Goal: Task Accomplishment & Management: Manage account settings

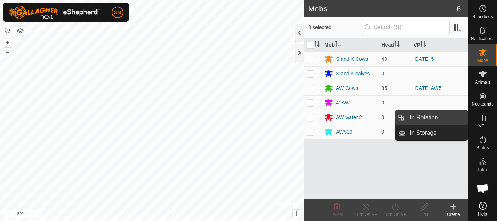
click at [421, 117] on link "In Rotation" at bounding box center [436, 117] width 62 height 15
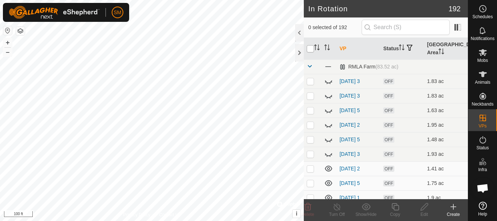
click at [309, 51] on input "checkbox" at bounding box center [310, 48] width 7 height 7
checkbox input "true"
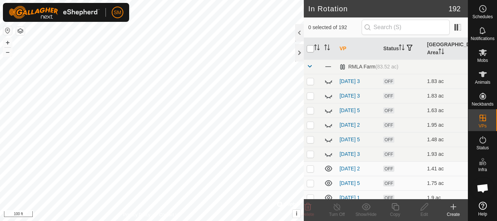
checkbox input "true"
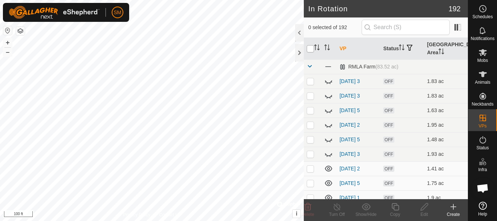
checkbox input "true"
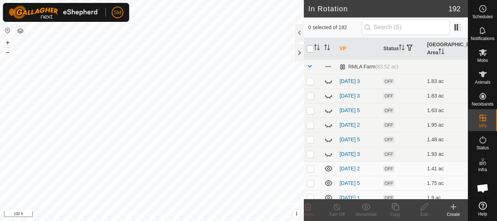
checkbox input "true"
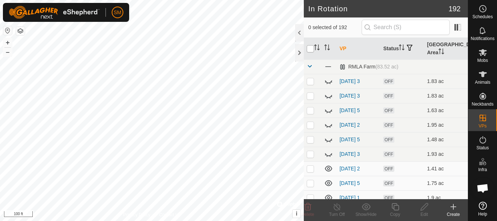
checkbox input "true"
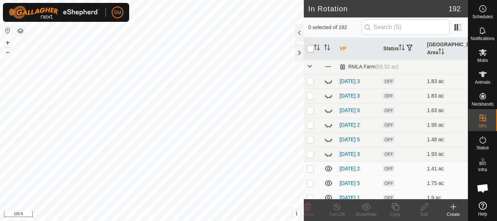
checkbox input "true"
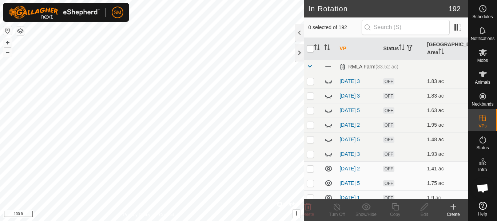
checkbox input "true"
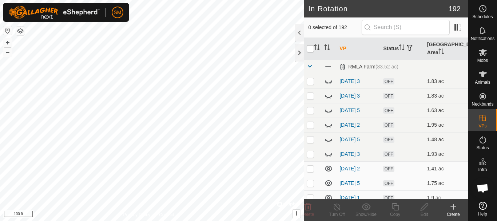
checkbox input "true"
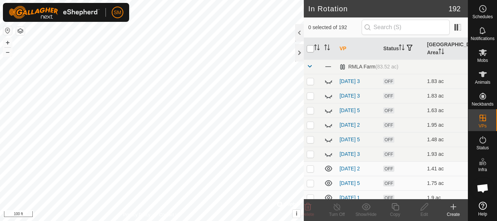
checkbox input "true"
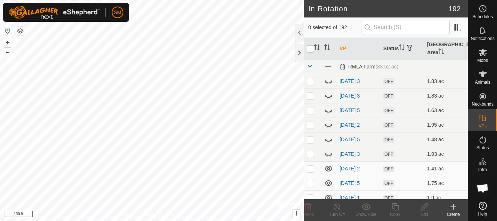
checkbox input "true"
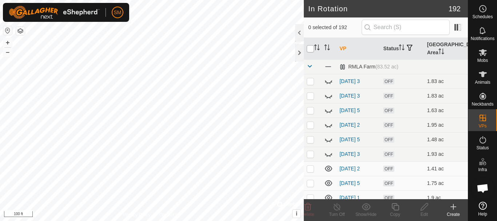
checkbox input "true"
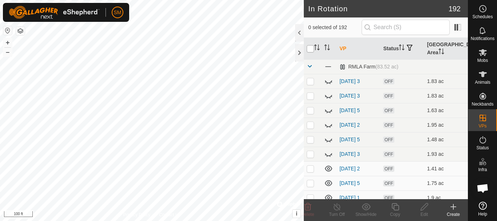
checkbox input "true"
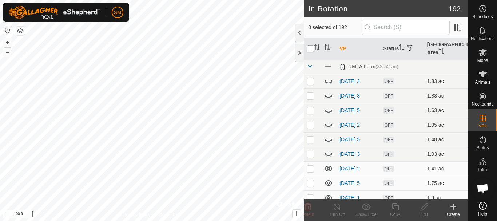
checkbox input "true"
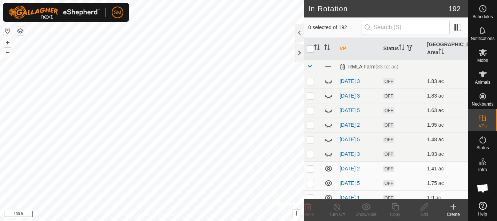
checkbox input "true"
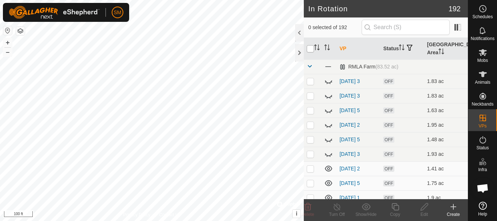
checkbox input "true"
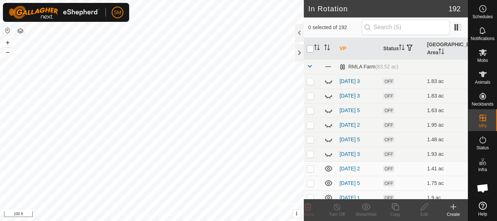
checkbox input "true"
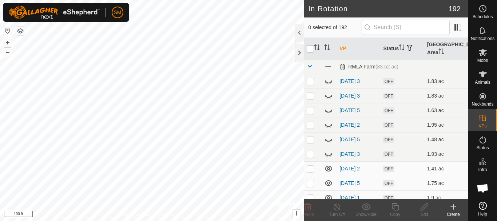
checkbox input "true"
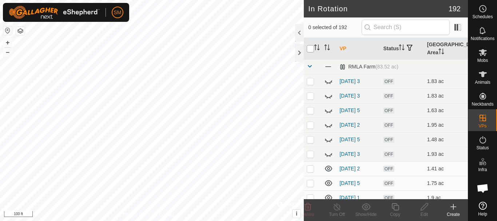
checkbox input "true"
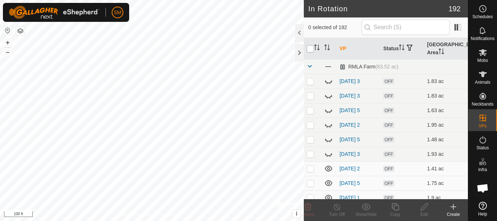
checkbox input "true"
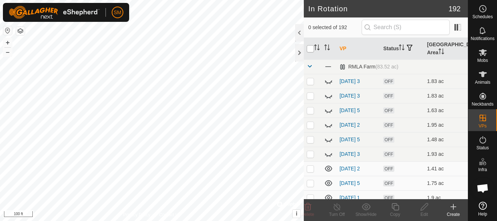
checkbox input "true"
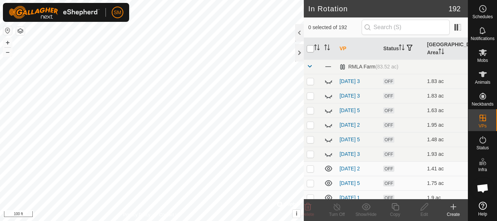
checkbox input "true"
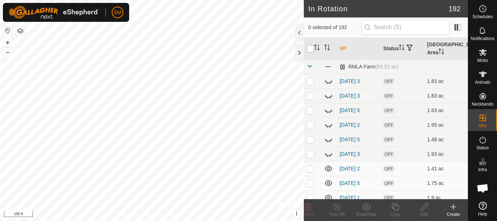
checkbox input "true"
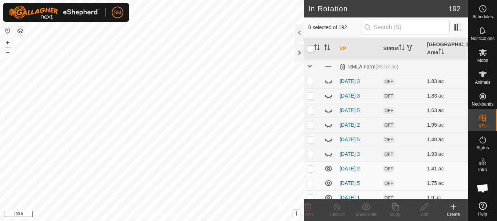
checkbox input "true"
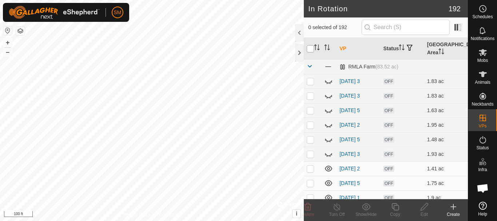
checkbox input "true"
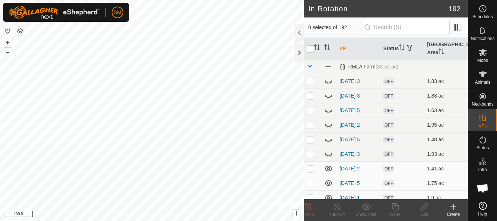
checkbox input "true"
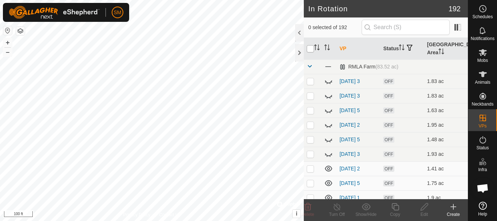
checkbox input "true"
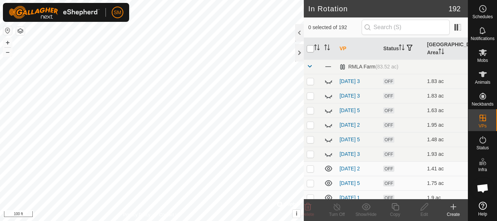
checkbox input "true"
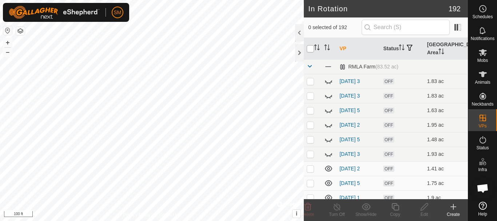
checkbox input "true"
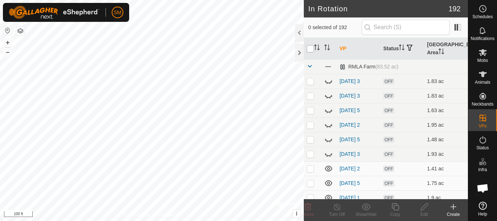
checkbox input "true"
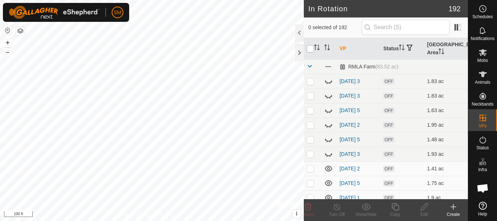
checkbox input "true"
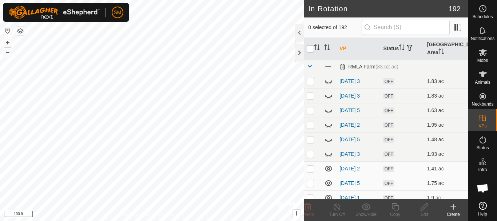
checkbox input "true"
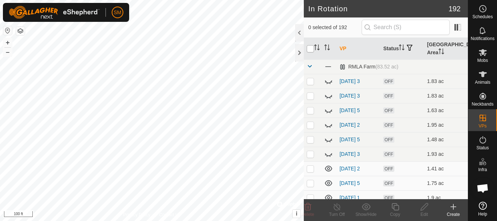
checkbox input "true"
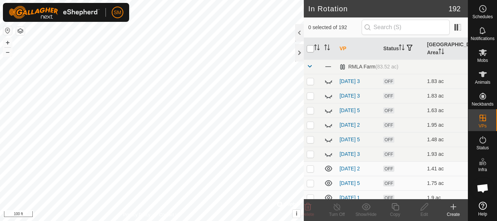
checkbox input "true"
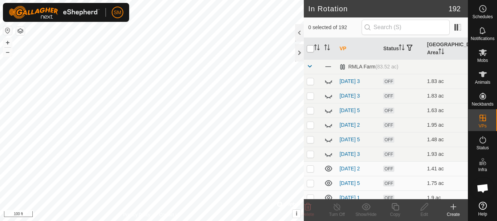
checkbox input "true"
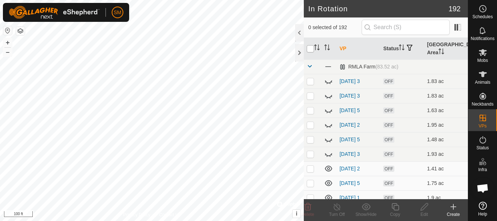
checkbox input "true"
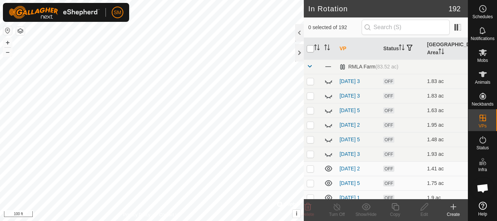
checkbox input "true"
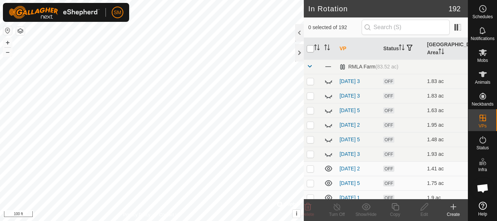
checkbox input "true"
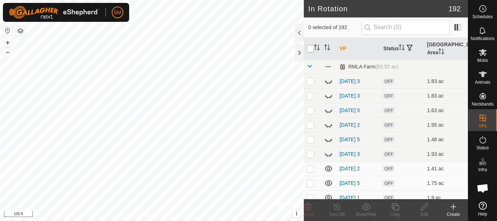
checkbox input "true"
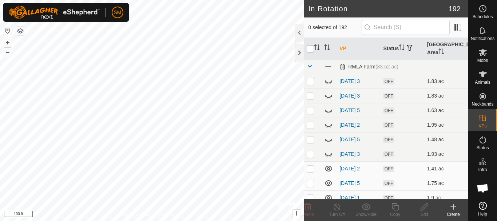
checkbox input "true"
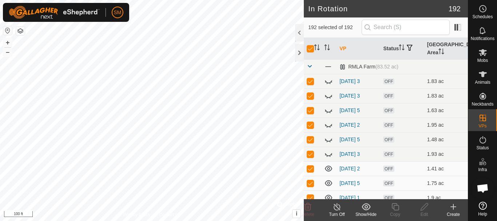
click at [366, 206] on icon at bounding box center [365, 206] width 9 height 9
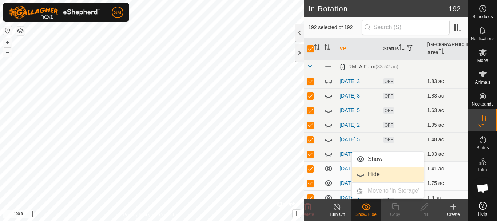
click at [367, 175] on link "Hide" at bounding box center [388, 174] width 72 height 15
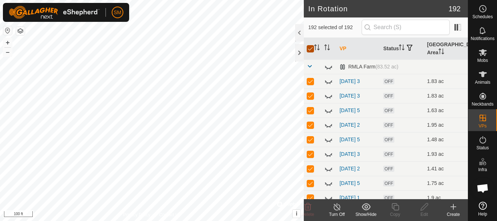
click at [308, 50] on input "checkbox" at bounding box center [310, 48] width 7 height 7
checkbox input "false"
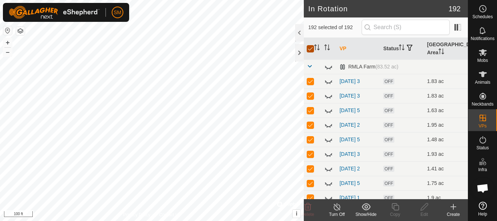
checkbox input "false"
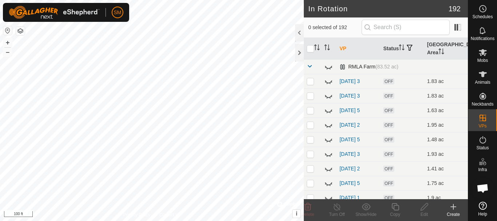
click at [311, 66] on span at bounding box center [310, 66] width 6 height 6
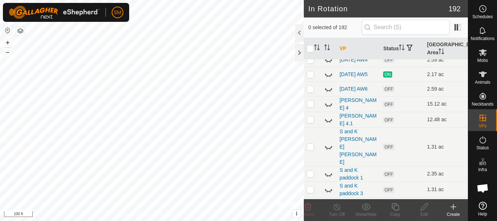
scroll to position [1359, 0]
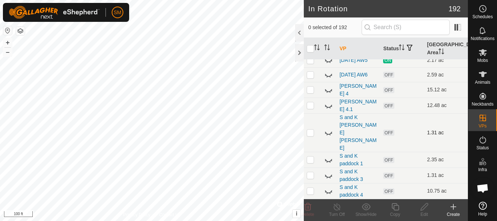
click at [327, 137] on icon at bounding box center [328, 132] width 9 height 9
click at [327, 135] on icon at bounding box center [328, 132] width 7 height 6
click at [328, 160] on icon at bounding box center [328, 159] width 9 height 9
click at [329, 176] on icon at bounding box center [328, 175] width 9 height 9
click at [329, 193] on icon at bounding box center [328, 191] width 7 height 3
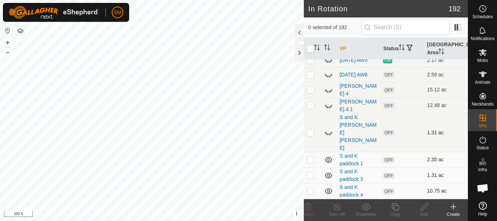
click at [330, 192] on icon at bounding box center [328, 191] width 9 height 9
click at [329, 94] on icon at bounding box center [328, 89] width 9 height 9
click at [327, 108] on icon at bounding box center [328, 106] width 7 height 3
click at [327, 110] on icon at bounding box center [328, 105] width 9 height 9
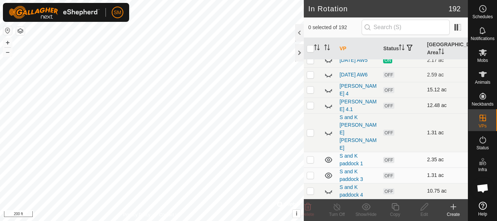
click at [327, 135] on icon at bounding box center [327, 134] width 1 height 1
click at [327, 137] on icon at bounding box center [328, 132] width 9 height 9
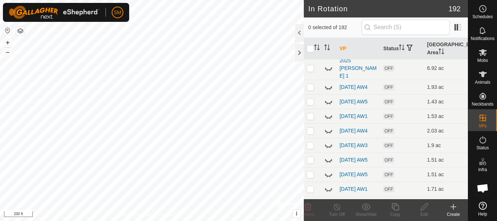
scroll to position [0, 0]
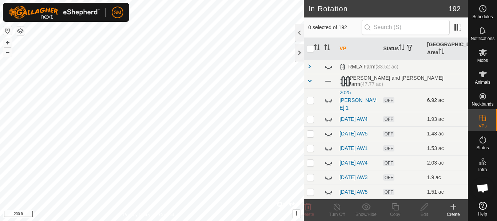
click at [327, 96] on icon at bounding box center [328, 100] width 9 height 9
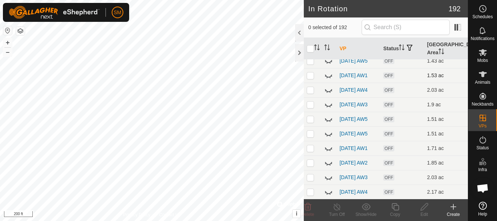
scroll to position [109, 0]
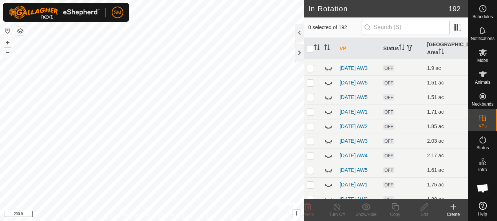
click at [308, 115] on p-checkbox at bounding box center [310, 112] width 7 height 6
click at [311, 128] on p-checkbox at bounding box center [310, 126] width 7 height 6
click at [310, 144] on p-checkbox at bounding box center [310, 141] width 7 height 6
click at [310, 156] on p-checkbox at bounding box center [310, 155] width 7 height 6
click at [307, 173] on p-checkbox at bounding box center [310, 170] width 7 height 6
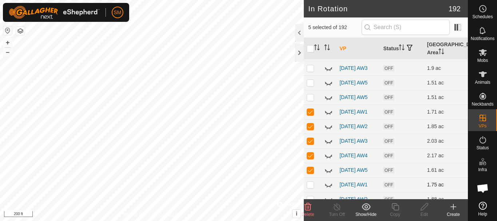
click at [308, 187] on p-checkbox at bounding box center [310, 184] width 7 height 6
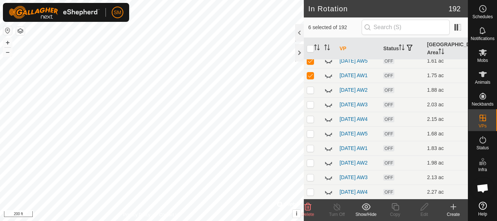
scroll to position [255, 0]
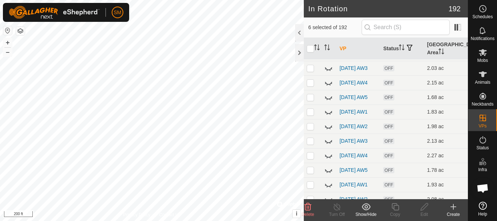
click at [310, 56] on p-checkbox at bounding box center [310, 54] width 7 height 6
click at [309, 71] on p-checkbox at bounding box center [310, 68] width 7 height 6
click at [310, 85] on p-checkbox at bounding box center [310, 83] width 7 height 6
click at [312, 100] on p-checkbox at bounding box center [310, 97] width 7 height 6
click at [310, 115] on p-checkbox at bounding box center [310, 112] width 7 height 6
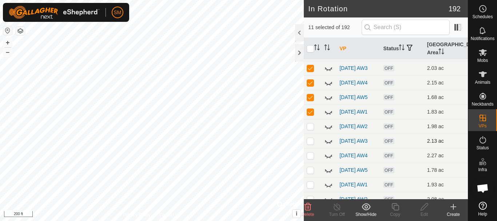
drag, startPoint x: 309, startPoint y: 140, endPoint x: 310, endPoint y: 151, distance: 10.9
click at [309, 129] on p-checkbox at bounding box center [310, 126] width 7 height 6
click at [311, 144] on p-tablecheckbox at bounding box center [310, 141] width 7 height 6
click at [311, 163] on td at bounding box center [312, 155] width 17 height 15
click at [311, 173] on p-checkbox at bounding box center [310, 170] width 7 height 6
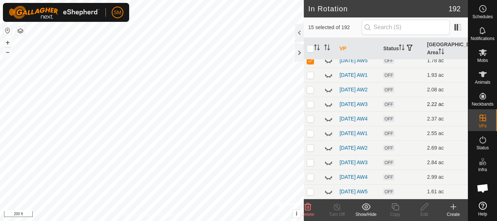
scroll to position [364, 0]
click at [311, 78] on p-checkbox at bounding box center [310, 75] width 7 height 6
click at [310, 93] on p-checkbox at bounding box center [310, 90] width 7 height 6
click at [311, 107] on p-tablecheckbox at bounding box center [310, 104] width 7 height 6
click at [309, 122] on p-checkbox at bounding box center [310, 119] width 7 height 6
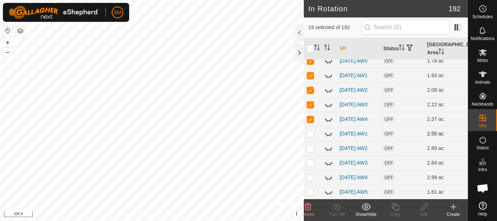
click at [312, 136] on p-checkbox at bounding box center [310, 134] width 7 height 6
click at [312, 151] on p-checkbox at bounding box center [310, 148] width 7 height 6
click at [310, 165] on p-checkbox at bounding box center [310, 163] width 7 height 6
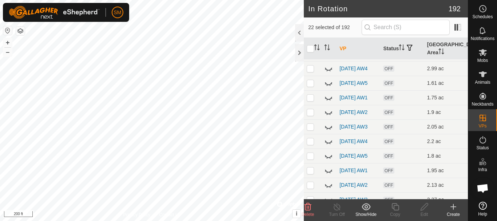
scroll to position [473, 0]
click at [311, 71] on p-checkbox at bounding box center [310, 68] width 7 height 6
click at [311, 85] on p-checkbox at bounding box center [310, 83] width 7 height 6
drag, startPoint x: 311, startPoint y: 121, endPoint x: 311, endPoint y: 128, distance: 6.9
click at [311, 100] on p-checkbox at bounding box center [310, 97] width 7 height 6
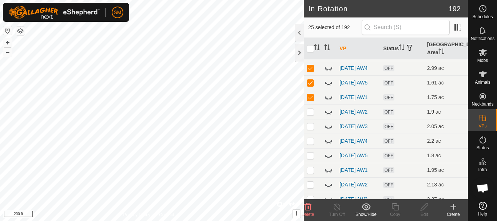
click at [311, 115] on p-checkbox at bounding box center [310, 112] width 7 height 6
click at [311, 129] on p-checkbox at bounding box center [310, 126] width 7 height 6
click at [309, 144] on p-checkbox at bounding box center [310, 141] width 7 height 6
click at [311, 163] on td at bounding box center [312, 155] width 17 height 15
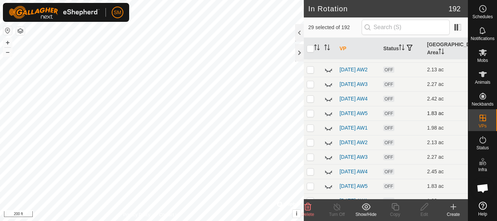
scroll to position [582, 0]
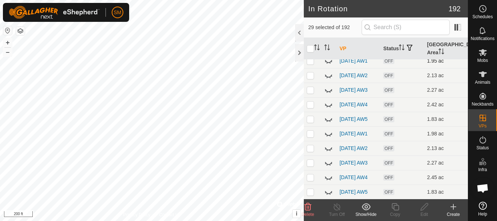
click at [311, 64] on p-tablecheckbox at bounding box center [310, 61] width 7 height 6
click at [310, 78] on p-checkbox at bounding box center [310, 75] width 7 height 6
click at [312, 93] on p-checkbox at bounding box center [310, 90] width 7 height 6
click at [308, 107] on p-checkbox at bounding box center [310, 104] width 7 height 6
click at [307, 122] on p-checkbox at bounding box center [310, 119] width 7 height 6
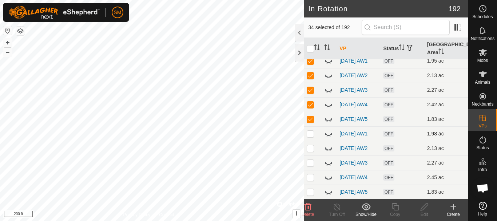
click at [310, 136] on p-checkbox at bounding box center [310, 134] width 7 height 6
click at [312, 151] on p-checkbox at bounding box center [310, 148] width 7 height 6
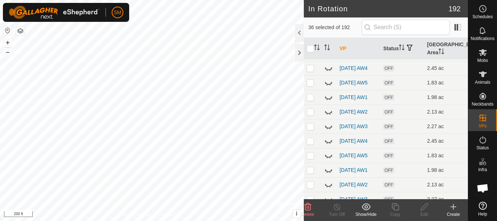
click at [311, 56] on p-checkbox at bounding box center [310, 54] width 7 height 6
click at [311, 71] on p-checkbox at bounding box center [310, 68] width 7 height 6
click at [308, 85] on p-checkbox at bounding box center [310, 83] width 7 height 6
click at [310, 100] on p-checkbox at bounding box center [310, 97] width 7 height 6
click at [309, 115] on p-checkbox at bounding box center [310, 112] width 7 height 6
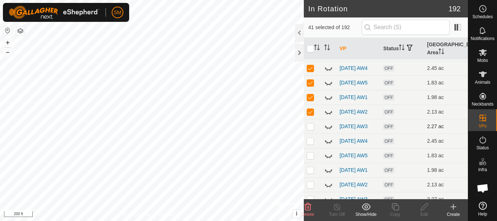
click at [309, 129] on p-checkbox at bounding box center [310, 126] width 7 height 6
click at [309, 144] on p-checkbox at bounding box center [310, 141] width 7 height 6
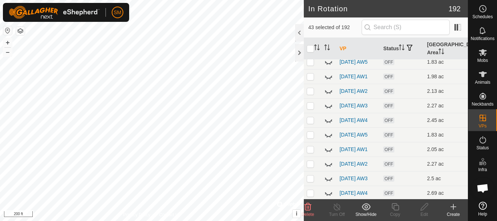
scroll to position [800, 0]
click at [312, 49] on p-checkbox at bounding box center [310, 46] width 7 height 6
click at [312, 64] on p-checkbox at bounding box center [310, 61] width 7 height 6
click at [310, 83] on td at bounding box center [312, 75] width 17 height 15
click at [310, 93] on p-checkbox at bounding box center [310, 90] width 7 height 6
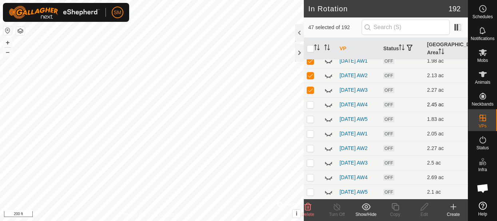
click at [310, 107] on p-checkbox at bounding box center [310, 104] width 7 height 6
click at [310, 122] on p-checkbox at bounding box center [310, 119] width 7 height 6
click at [310, 136] on p-checkbox at bounding box center [310, 134] width 7 height 6
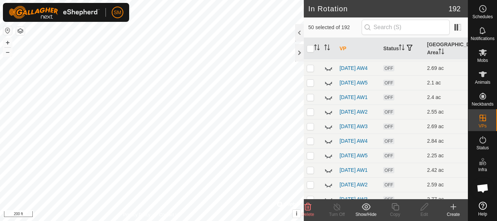
click at [312, 42] on p-checkbox at bounding box center [310, 39] width 7 height 6
click at [310, 56] on p-checkbox at bounding box center [310, 54] width 7 height 6
click at [307, 75] on td at bounding box center [312, 68] width 17 height 15
click at [309, 85] on p-checkbox at bounding box center [310, 83] width 7 height 6
click at [310, 100] on p-checkbox at bounding box center [310, 97] width 7 height 6
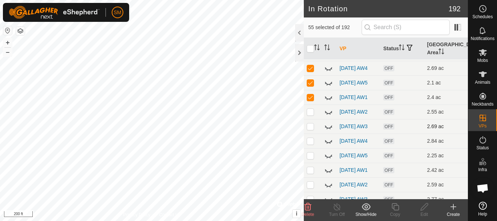
drag, startPoint x: 310, startPoint y: 172, endPoint x: 310, endPoint y: 185, distance: 12.7
click at [310, 115] on p-checkbox at bounding box center [310, 112] width 7 height 6
click at [309, 129] on p-checkbox at bounding box center [310, 126] width 7 height 6
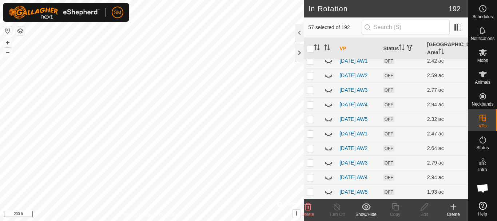
scroll to position [1055, 0]
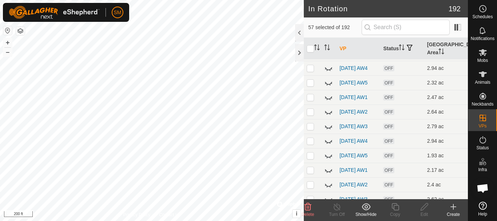
click at [311, 13] on p-checkbox at bounding box center [310, 10] width 7 height 6
click at [310, 27] on p-checkbox at bounding box center [310, 24] width 7 height 6
click at [309, 42] on p-checkbox at bounding box center [310, 39] width 7 height 6
click at [311, 56] on p-checkbox at bounding box center [310, 54] width 7 height 6
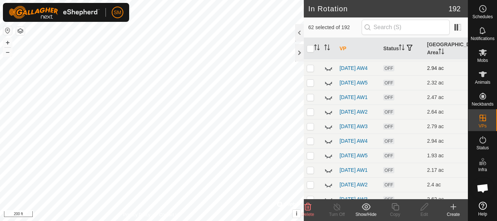
click at [311, 75] on td at bounding box center [312, 68] width 17 height 15
click at [310, 85] on p-checkbox at bounding box center [310, 83] width 7 height 6
click at [309, 104] on td at bounding box center [312, 97] width 17 height 15
click at [311, 119] on td at bounding box center [312, 111] width 17 height 15
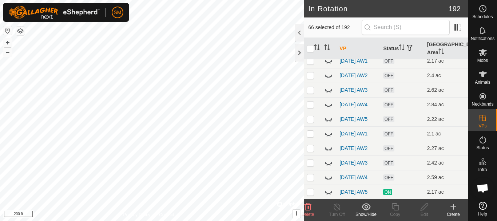
click at [312, 20] on p-checkbox at bounding box center [310, 17] width 7 height 6
click at [312, 35] on p-checkbox at bounding box center [310, 32] width 7 height 6
click at [309, 49] on p-checkbox at bounding box center [310, 46] width 7 height 6
click at [312, 64] on p-checkbox at bounding box center [310, 61] width 7 height 6
click at [309, 78] on p-checkbox at bounding box center [310, 75] width 7 height 6
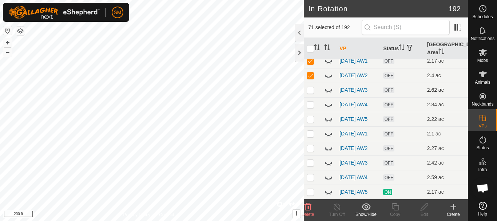
click at [309, 93] on p-checkbox at bounding box center [310, 90] width 7 height 6
click at [309, 107] on p-checkbox at bounding box center [310, 104] width 7 height 6
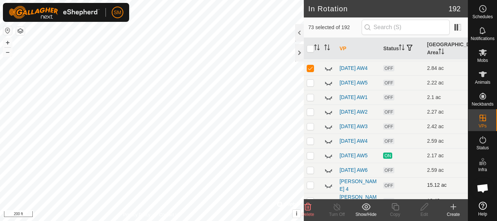
scroll to position [1236, 0]
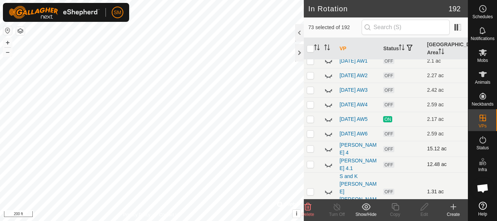
click at [311, 49] on p-checkbox at bounding box center [310, 46] width 7 height 6
click at [310, 208] on icon at bounding box center [307, 206] width 7 height 7
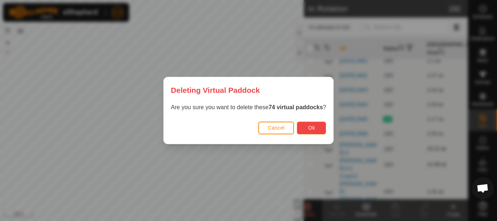
click at [315, 125] on span "Ok" at bounding box center [311, 128] width 7 height 6
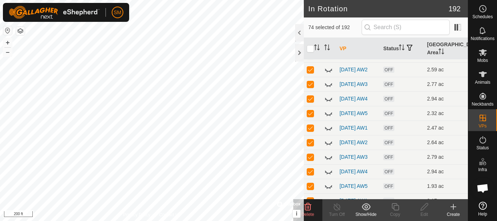
scroll to position [1018, 0]
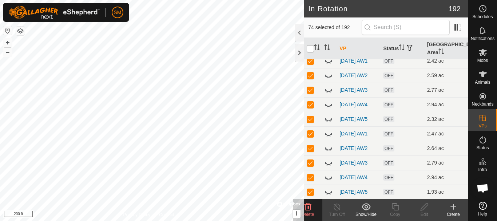
click at [311, 50] on input "checkbox" at bounding box center [310, 48] width 7 height 7
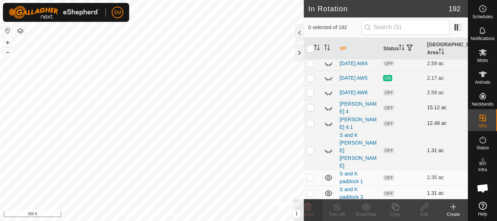
scroll to position [1359, 0]
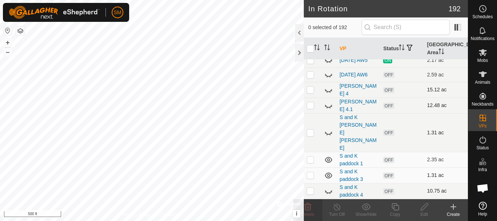
click at [328, 94] on icon at bounding box center [328, 89] width 9 height 9
click at [331, 107] on icon at bounding box center [331, 105] width 1 height 1
click at [331, 110] on icon at bounding box center [328, 105] width 9 height 9
click at [331, 135] on icon at bounding box center [328, 133] width 7 height 3
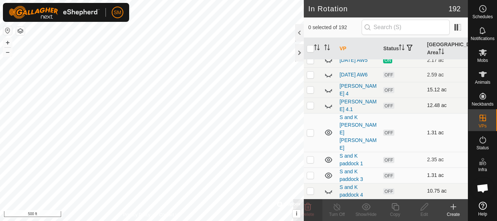
click at [331, 137] on icon at bounding box center [328, 132] width 9 height 9
click at [328, 161] on icon at bounding box center [328, 160] width 7 height 6
click at [328, 161] on icon at bounding box center [328, 159] width 9 height 9
click at [328, 175] on icon at bounding box center [328, 175] width 9 height 9
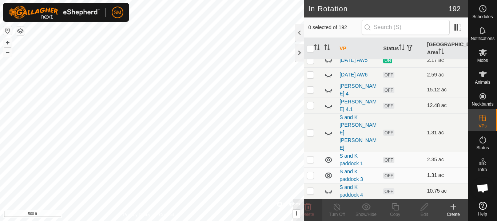
click at [329, 190] on icon at bounding box center [328, 191] width 9 height 9
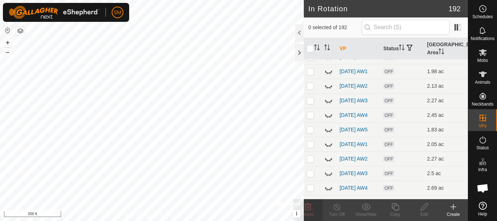
scroll to position [777, 0]
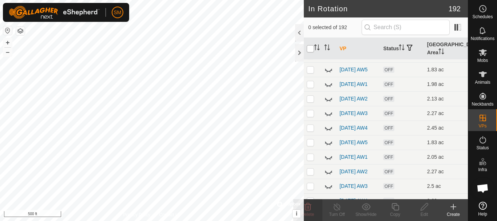
click at [310, 50] on input "checkbox" at bounding box center [310, 48] width 7 height 7
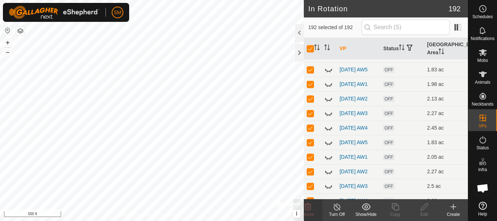
click at [371, 208] on show-hide-svg-icon at bounding box center [365, 206] width 29 height 9
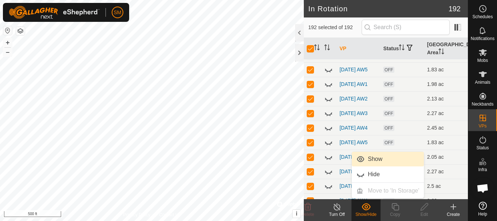
click at [368, 158] on link "Show" at bounding box center [388, 159] width 72 height 15
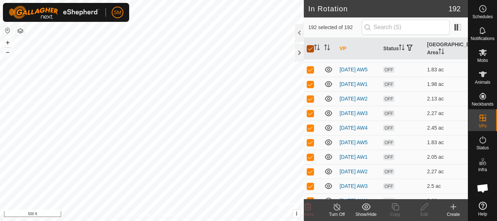
click at [309, 50] on input "checkbox" at bounding box center [310, 48] width 7 height 7
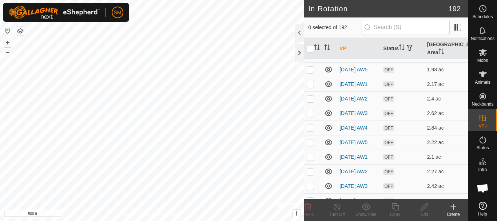
scroll to position [1359, 0]
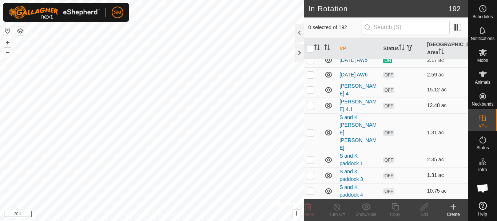
click at [451, 205] on icon at bounding box center [453, 206] width 9 height 9
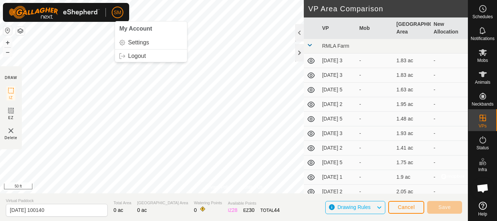
click at [120, 13] on div "SM My Account Settings Logout Schedules Notifications Mobs Animals Neckbands VP…" at bounding box center [248, 110] width 497 height 221
click at [313, 52] on div "Privacy Policy Contact Us RMLA paddock 9 Status: OFF Type: Inclusion Zone + – ⇧…" at bounding box center [234, 110] width 468 height 221
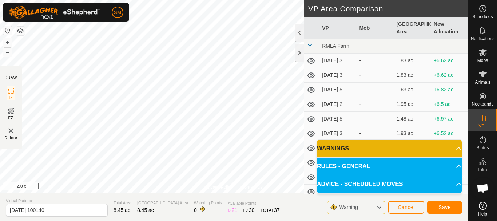
click at [109, 195] on div "Privacy Policy Contact Us + – ⇧ i © Mapbox , © OpenStreetMap , Improve this map…" at bounding box center [234, 110] width 468 height 221
click at [148, 207] on div "Privacy Policy Contact Us + – ⇧ i © Mapbox , © OpenStreetMap , Improve this map…" at bounding box center [234, 110] width 468 height 221
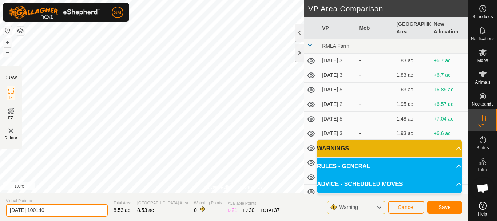
drag, startPoint x: 69, startPoint y: 209, endPoint x: 0, endPoint y: 211, distance: 69.1
click at [0, 211] on section "Virtual Paddock 2025-10-07 100140 Total Area 8.53 ac Grazing Area 8.53 ac Water…" at bounding box center [234, 207] width 468 height 28
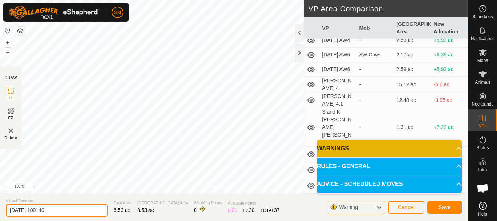
scroll to position [2880, 0]
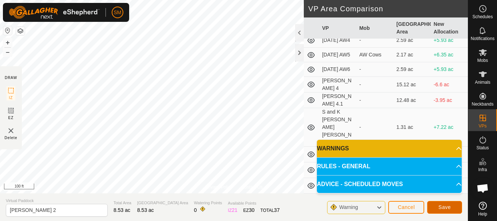
click at [445, 208] on span "Save" at bounding box center [444, 207] width 12 height 6
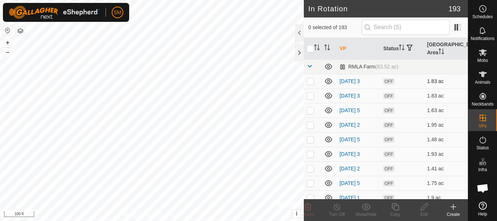
drag, startPoint x: 309, startPoint y: 49, endPoint x: 317, endPoint y: 79, distance: 30.9
click at [309, 49] on input "checkbox" at bounding box center [310, 48] width 7 height 7
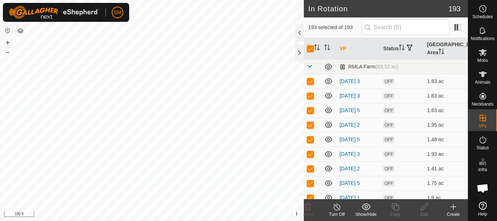
click at [368, 209] on icon at bounding box center [365, 206] width 9 height 7
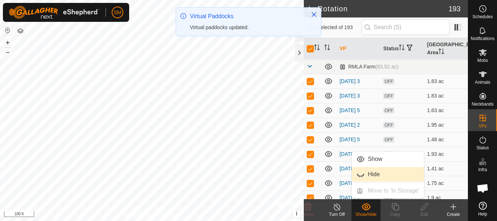
click at [370, 174] on link "Hide" at bounding box center [388, 174] width 72 height 15
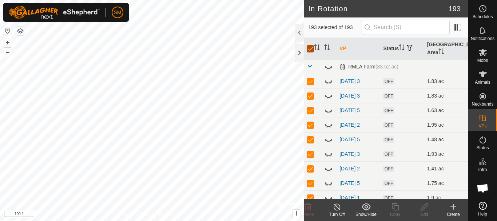
click at [311, 47] on input "checkbox" at bounding box center [310, 48] width 7 height 7
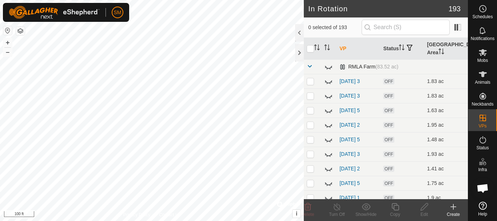
click at [310, 70] on td at bounding box center [312, 66] width 17 height 15
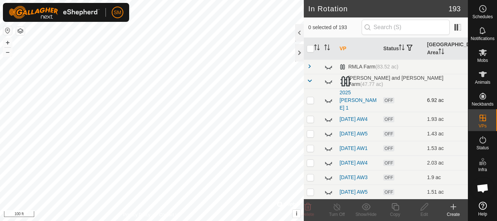
click at [327, 97] on icon at bounding box center [328, 100] width 9 height 9
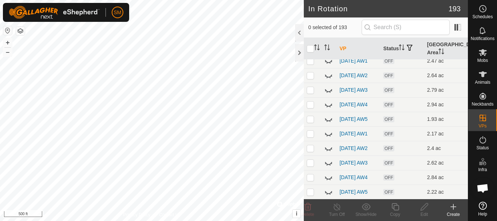
scroll to position [1373, 0]
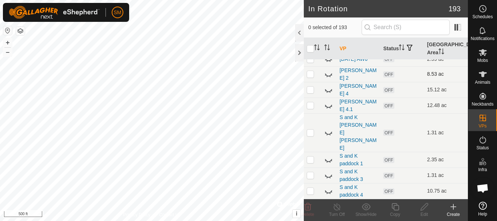
click at [327, 76] on icon at bounding box center [328, 74] width 7 height 3
click at [327, 108] on icon at bounding box center [328, 106] width 7 height 3
click at [327, 110] on icon at bounding box center [328, 105] width 9 height 9
click at [324, 94] on icon at bounding box center [328, 89] width 9 height 9
click at [329, 94] on icon at bounding box center [328, 89] width 9 height 9
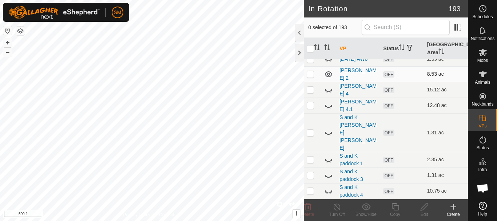
click at [329, 94] on icon at bounding box center [328, 89] width 9 height 9
click at [329, 137] on icon at bounding box center [328, 132] width 9 height 9
click at [329, 162] on icon at bounding box center [328, 159] width 9 height 9
click at [310, 77] on p-checkbox at bounding box center [310, 74] width 7 height 6
click at [397, 206] on icon at bounding box center [395, 206] width 9 height 9
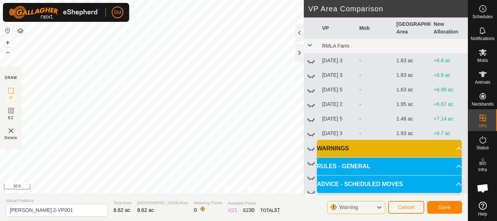
click at [0, 140] on div "Privacy Policy Contact Us Segment length must be longer than 5 m (Current: 1.8 …" at bounding box center [234, 110] width 468 height 221
click at [0, 132] on div "Privacy Policy Contact Us Segment length must be longer than 5 m (Current: 1.8 …" at bounding box center [234, 110] width 468 height 221
click at [147, 0] on html "SM Schedules Notifications Mobs Animals Neckbands VPs Status Infra Heatmap Help…" at bounding box center [248, 110] width 497 height 221
click at [163, 0] on html "SM Schedules Notifications Mobs Animals Neckbands VPs Status Infra Heatmap Help…" at bounding box center [248, 110] width 497 height 221
click at [156, 0] on html "SM Schedules Notifications Mobs Animals Neckbands VPs Status Infra Heatmap Help…" at bounding box center [248, 110] width 497 height 221
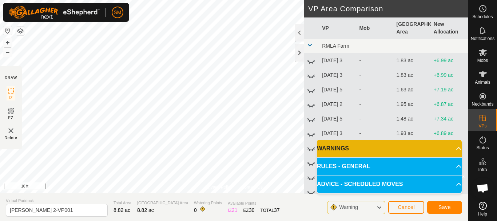
click at [195, 220] on html "SM Schedules Notifications Mobs Animals Neckbands VPs Status Infra Heatmap Help…" at bounding box center [248, 110] width 497 height 221
click at [163, 0] on html "SM Schedules Notifications Mobs Animals Neckbands VPs Status Infra Heatmap Help…" at bounding box center [248, 110] width 497 height 221
click at [174, 0] on html "SM Schedules Notifications Mobs Animals Neckbands VPs Status Infra Heatmap Help…" at bounding box center [248, 110] width 497 height 221
click at [345, 106] on div "Privacy Policy Contact Us Status: OFF Type: Inclusion Zone + – ⇧ i © Mapbox , ©…" at bounding box center [234, 110] width 468 height 221
click at [347, 78] on div "Privacy Policy Contact Us Status: OFF Type: Inclusion Zone + – ⇧ i © Mapbox , ©…" at bounding box center [234, 110] width 468 height 221
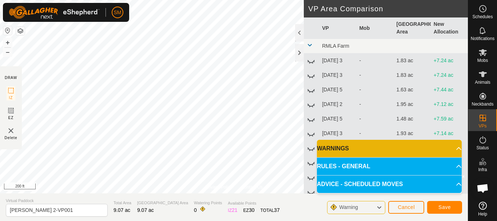
click at [4, 103] on div "Privacy Policy Contact Us Status: OFF Type: Inclusion Zone + – ⇧ i © Mapbox , ©…" at bounding box center [234, 110] width 468 height 221
click at [445, 205] on span "Save" at bounding box center [444, 207] width 12 height 6
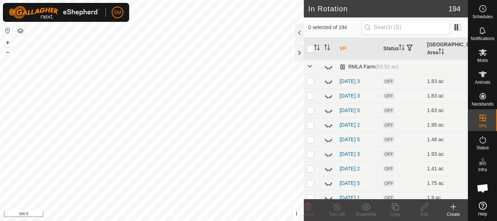
click at [309, 67] on span at bounding box center [310, 66] width 6 height 6
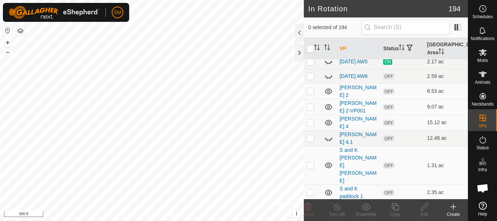
scroll to position [1389, 0]
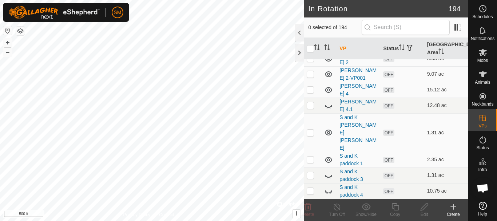
click at [327, 137] on icon at bounding box center [328, 132] width 9 height 9
click at [328, 160] on icon at bounding box center [328, 160] width 7 height 6
click at [328, 77] on icon at bounding box center [328, 74] width 7 height 6
click at [328, 79] on icon at bounding box center [328, 74] width 9 height 9
click at [328, 94] on icon at bounding box center [328, 89] width 9 height 9
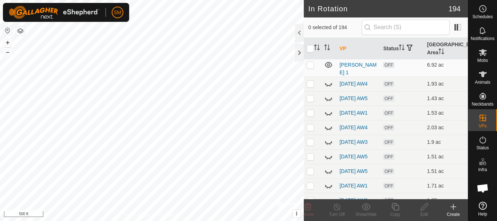
scroll to position [0, 0]
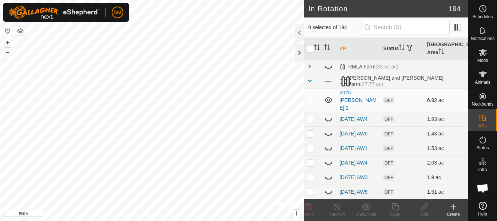
click at [328, 97] on icon at bounding box center [328, 100] width 7 height 6
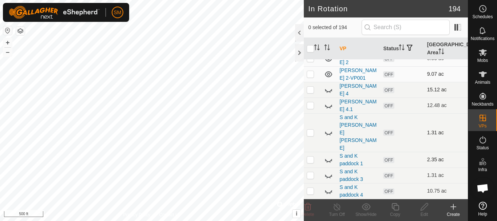
scroll to position [1389, 0]
click at [309, 61] on p-checkbox at bounding box center [310, 58] width 7 height 6
click at [309, 209] on icon at bounding box center [307, 206] width 7 height 7
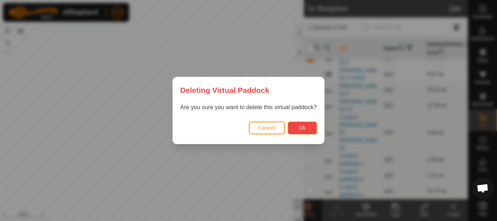
click at [298, 127] on button "Ok" at bounding box center [302, 127] width 29 height 13
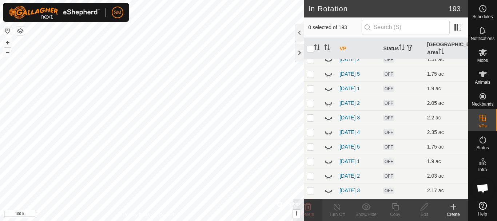
scroll to position [0, 0]
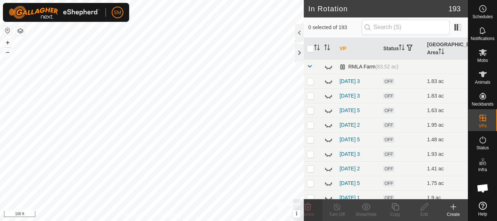
click at [310, 65] on span at bounding box center [310, 66] width 6 height 6
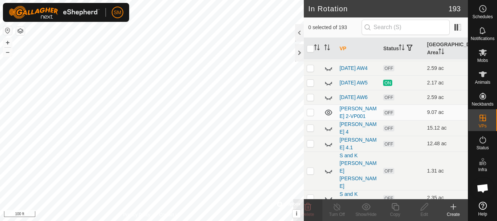
scroll to position [1374, 0]
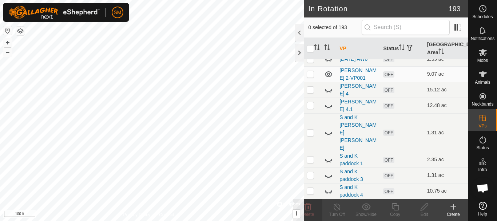
click at [327, 49] on icon at bounding box center [328, 44] width 9 height 9
click at [310, 77] on p-checkbox at bounding box center [310, 74] width 7 height 6
click at [424, 209] on icon at bounding box center [424, 206] width 9 height 9
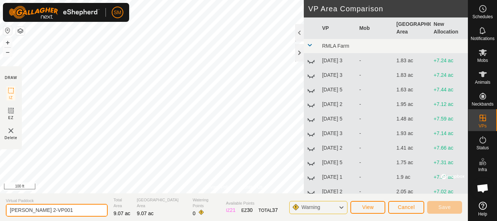
click at [62, 211] on input "AW paddock 2-VP001" at bounding box center [57, 210] width 102 height 13
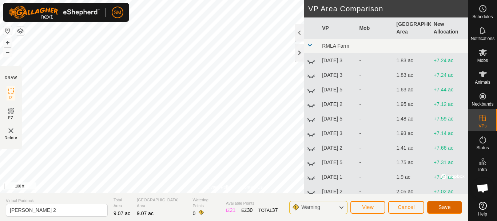
click at [447, 208] on span "Save" at bounding box center [444, 207] width 12 height 6
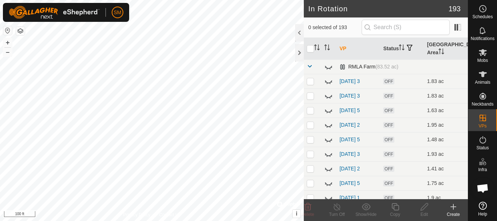
click at [310, 67] on span at bounding box center [310, 66] width 6 height 6
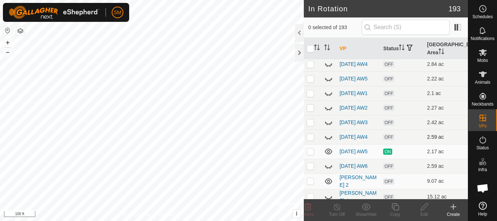
scroll to position [1191, 0]
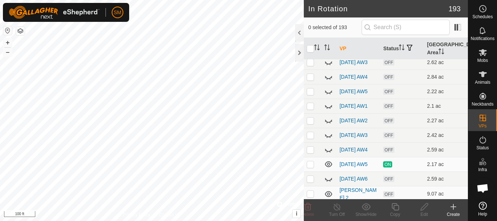
click at [328, 23] on icon at bounding box center [328, 18] width 9 height 9
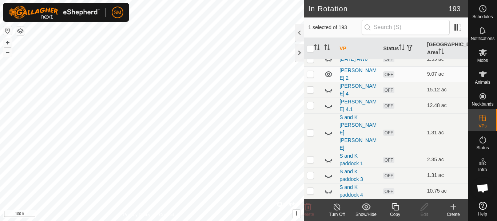
scroll to position [1300, 0]
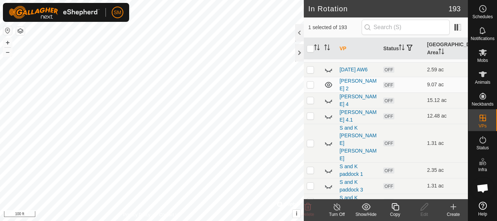
click at [311, 58] on p-checkbox at bounding box center [310, 55] width 7 height 6
click at [453, 206] on icon at bounding box center [453, 206] width 0 height 5
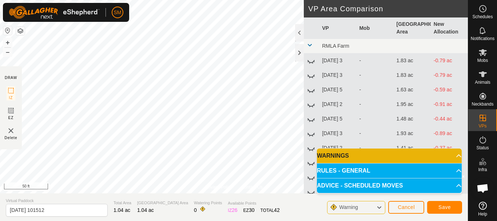
click at [204, 201] on div "Privacy Policy Contact Us + – ⇧ i © Mapbox , © OpenStreetMap , Improve this map…" at bounding box center [234, 110] width 468 height 221
click at [300, 55] on div at bounding box center [299, 52] width 9 height 17
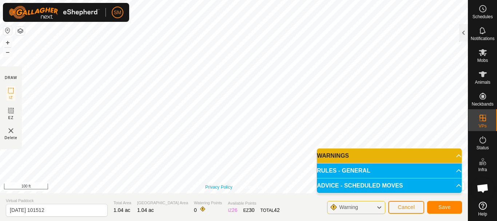
click at [205, 187] on div "Privacy Policy Contact Us 76AW 2908704445 AW Cows 2025-10-06 AW5 + – ⇧ i © Mapb…" at bounding box center [234, 96] width 468 height 193
click at [261, 0] on html "SM Schedules Notifications Mobs Animals Neckbands VPs Status Infra Heatmap Help…" at bounding box center [248, 110] width 497 height 221
click at [126, 197] on div "Privacy Policy Contact Us + – ⇧ i © Mapbox , © OpenStreetMap , Improve this map…" at bounding box center [234, 110] width 468 height 221
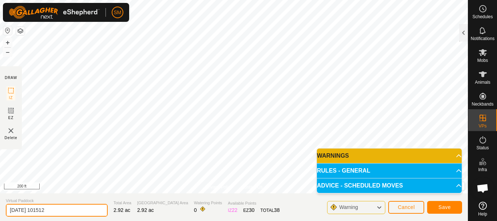
drag, startPoint x: 62, startPoint y: 208, endPoint x: 0, endPoint y: 212, distance: 62.3
click at [0, 212] on section "Virtual Paddock 2025-10-07 101512 Total Area 2.92 ac Grazing Area 2.92 ac Water…" at bounding box center [234, 207] width 468 height 28
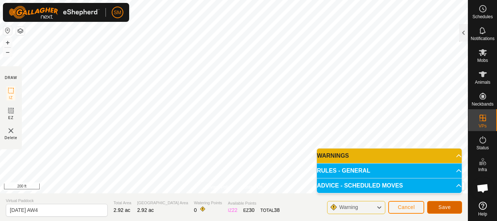
click at [444, 204] on span "Save" at bounding box center [444, 207] width 12 height 6
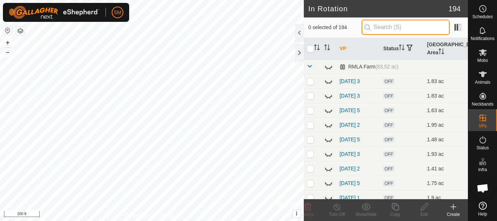
click at [405, 28] on input "text" at bounding box center [405, 27] width 88 height 15
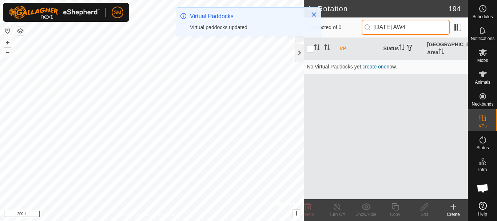
drag, startPoint x: 416, startPoint y: 25, endPoint x: 352, endPoint y: 31, distance: 63.9
click at [352, 31] on div "0 selected of 0 2025-10-07 AW4" at bounding box center [385, 27] width 155 height 15
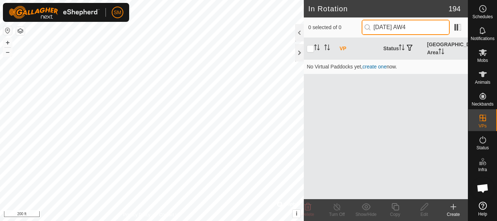
click at [427, 25] on input "[DATE] AW4" at bounding box center [405, 27] width 88 height 15
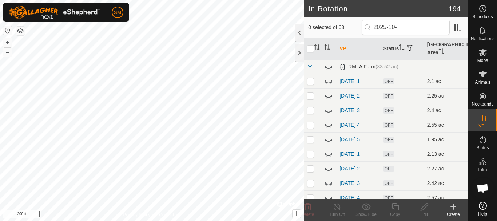
click at [308, 65] on span at bounding box center [310, 66] width 6 height 6
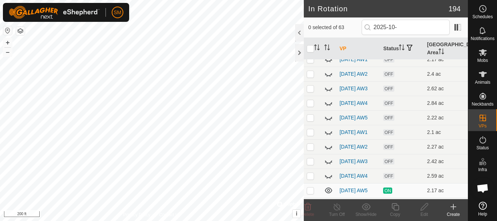
scroll to position [390, 0]
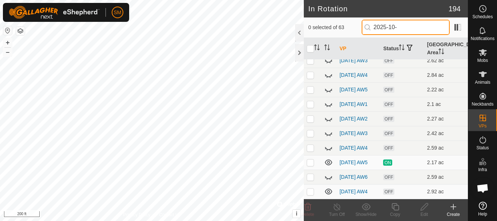
click at [403, 29] on input "2025-10-" at bounding box center [405, 27] width 88 height 15
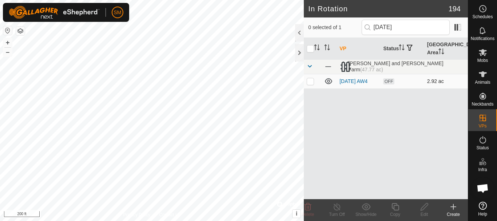
click at [312, 85] on td at bounding box center [312, 81] width 17 height 15
click at [425, 207] on icon at bounding box center [424, 206] width 9 height 9
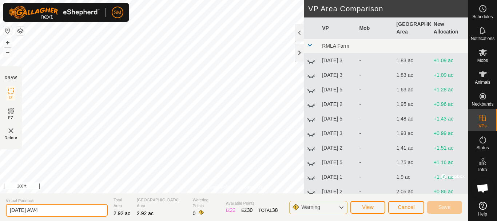
click at [33, 208] on input "2025-10-17 AW4" at bounding box center [57, 210] width 102 height 13
drag, startPoint x: 43, startPoint y: 209, endPoint x: 0, endPoint y: 212, distance: 43.4
click at [0, 212] on section "Virtual Paddock 2025-10-07 AW4 Total Area 2.92 ac Grazing Area 2.92 ac Watering…" at bounding box center [234, 207] width 468 height 28
click at [57, 209] on input "[DATE] AW4" at bounding box center [57, 210] width 102 height 13
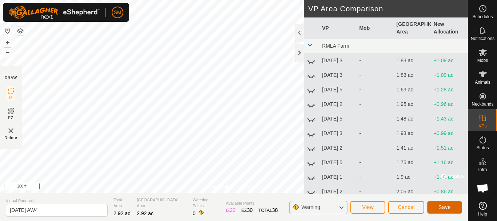
click at [448, 208] on span "Save" at bounding box center [444, 207] width 12 height 6
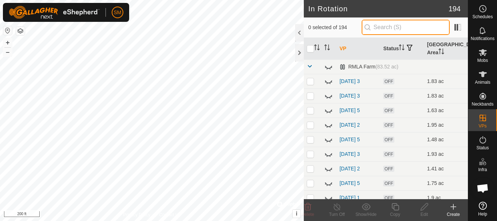
click at [400, 26] on input "text" at bounding box center [405, 27] width 88 height 15
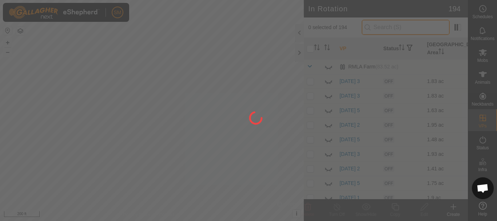
paste input "[DATE] AW"
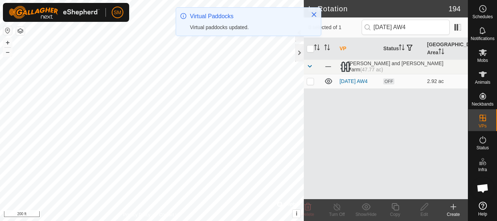
click at [311, 83] on p-checkbox at bounding box center [310, 81] width 7 height 6
click at [395, 207] on icon at bounding box center [395, 206] width 9 height 9
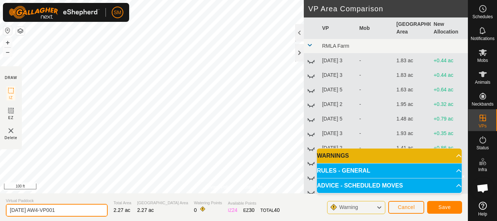
drag, startPoint x: 73, startPoint y: 210, endPoint x: 0, endPoint y: 206, distance: 73.5
click at [0, 206] on section "Virtual Paddock 2025-10-07 AW4-VP001 Total Area 2.27 ac Grazing Area 2.27 ac Wa…" at bounding box center [234, 207] width 468 height 28
paste input "text"
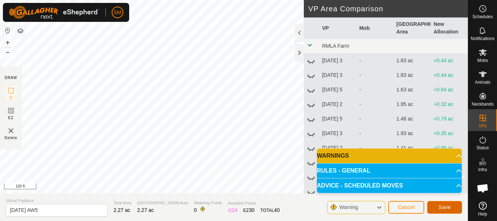
click at [445, 205] on span "Save" at bounding box center [444, 207] width 12 height 6
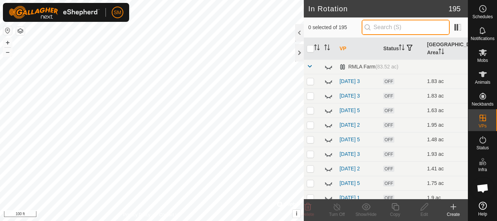
click at [404, 25] on input "text" at bounding box center [405, 27] width 88 height 15
paste input "[DATE] AW"
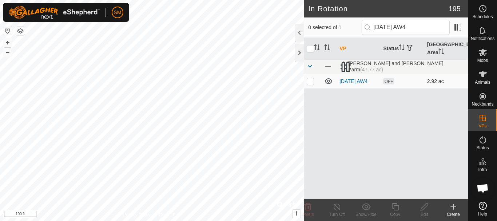
click at [311, 84] on p-checkbox at bounding box center [310, 81] width 7 height 6
click at [398, 205] on icon at bounding box center [395, 206] width 9 height 9
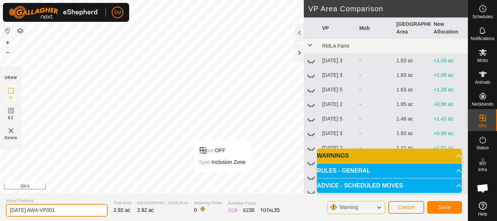
drag, startPoint x: 82, startPoint y: 207, endPoint x: 0, endPoint y: 207, distance: 81.8
click at [0, 207] on section "Virtual Paddock 2025-10-07 AW4-VP001 Total Area 2.92 ac Grazing Area 2.92 ac Wa…" at bounding box center [234, 207] width 468 height 28
paste input "text"
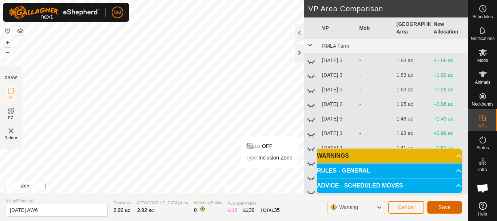
click at [450, 209] on span "Save" at bounding box center [444, 207] width 12 height 6
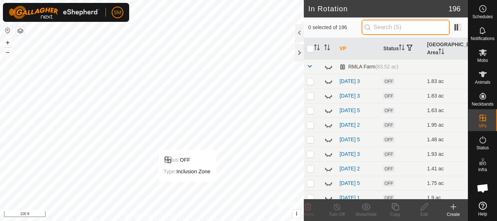
click at [398, 21] on input "text" at bounding box center [405, 27] width 88 height 15
paste input "[DATE] AW"
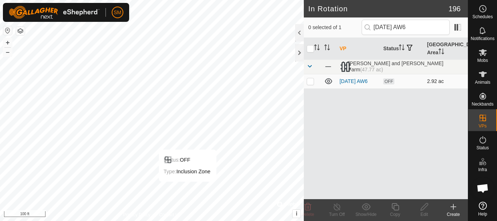
click at [313, 83] on p-checkbox at bounding box center [310, 81] width 7 height 6
click at [397, 208] on icon at bounding box center [395, 206] width 9 height 9
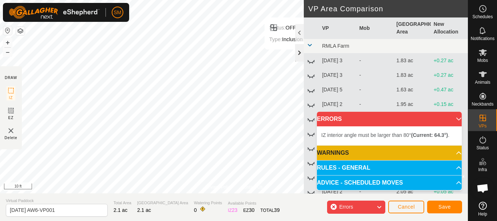
click at [299, 55] on div at bounding box center [299, 52] width 9 height 17
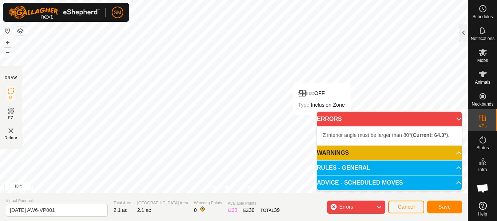
click at [323, 113] on body "SM Schedules Notifications Mobs Animals Neckbands VPs Status Infra Heatmap Help…" at bounding box center [248, 110] width 497 height 221
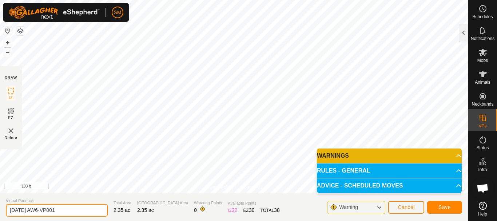
drag, startPoint x: 85, startPoint y: 212, endPoint x: 0, endPoint y: 205, distance: 85.8
click at [0, 205] on section "Virtual Paddock 2025-10-07 AW6-VP001 Total Area 2.35 ac Grazing Area 2.35 ac Wa…" at bounding box center [234, 207] width 468 height 28
paste input "text"
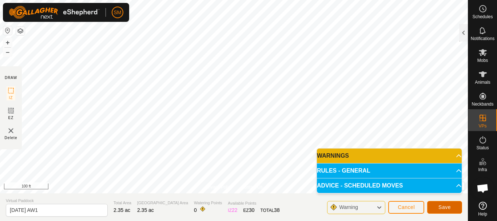
click at [448, 206] on span "Save" at bounding box center [444, 207] width 12 height 6
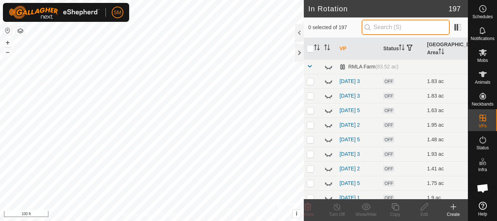
click at [402, 28] on input "text" at bounding box center [405, 27] width 88 height 15
paste input "[DATE] AW"
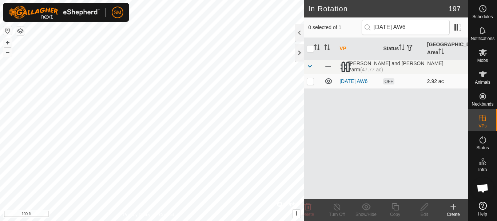
click at [309, 81] on p-checkbox at bounding box center [310, 81] width 7 height 6
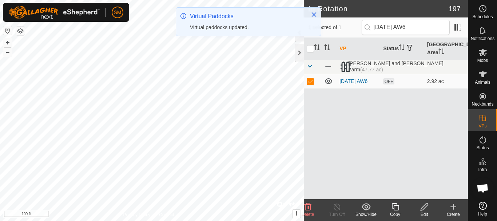
click at [394, 209] on icon at bounding box center [394, 206] width 7 height 7
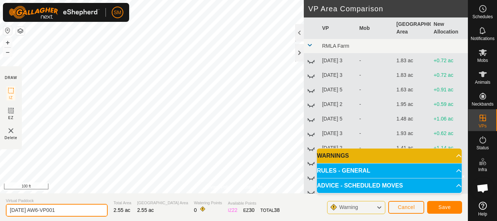
drag, startPoint x: 71, startPoint y: 209, endPoint x: 0, endPoint y: 210, distance: 70.9
click at [0, 210] on section "Virtual Paddock 2025-10-07 AW6-VP001 Total Area 2.55 ac Grazing Area 2.55 ac Wa…" at bounding box center [234, 207] width 468 height 28
paste input "text"
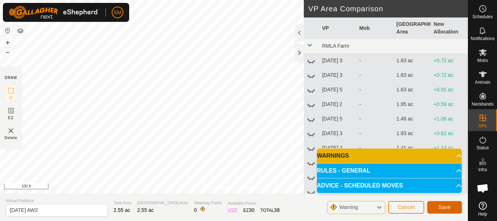
click at [444, 204] on span "Save" at bounding box center [444, 207] width 12 height 6
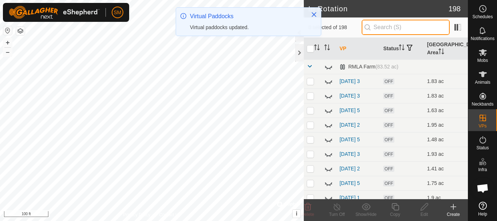
click at [390, 28] on input "text" at bounding box center [405, 27] width 88 height 15
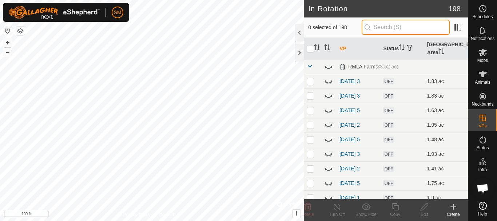
paste input "[DATE] AW"
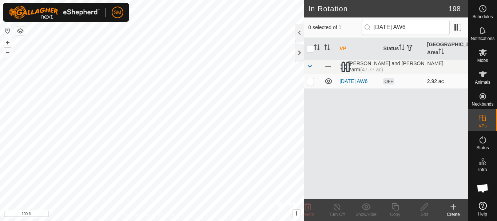
click at [309, 81] on p-checkbox at bounding box center [310, 81] width 7 height 6
click at [396, 206] on icon at bounding box center [395, 206] width 9 height 9
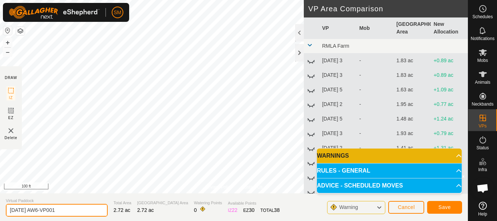
drag, startPoint x: 70, startPoint y: 208, endPoint x: 0, endPoint y: 213, distance: 70.4
click at [0, 213] on section "Virtual Paddock 2025-10-07 AW6-VP001 Total Area 2.72 ac Grazing Area 2.72 ac Wa…" at bounding box center [234, 207] width 468 height 28
paste input "text"
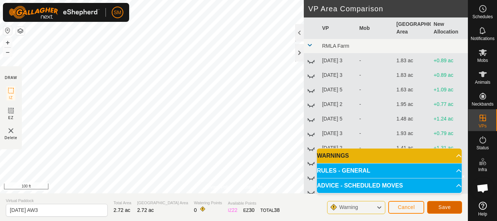
click at [449, 207] on span "Save" at bounding box center [444, 207] width 12 height 6
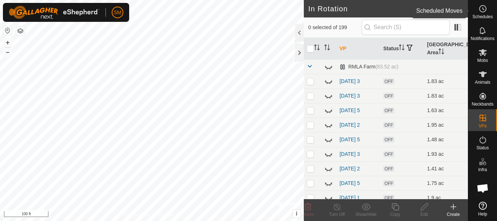
click at [483, 9] on icon at bounding box center [482, 8] width 9 height 9
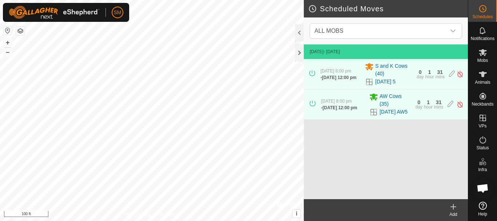
click at [456, 210] on icon at bounding box center [453, 206] width 9 height 9
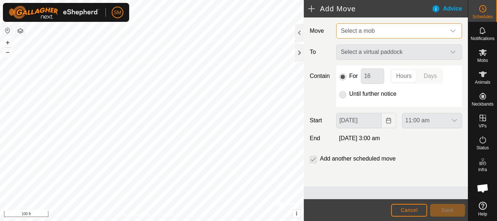
click at [399, 33] on span "Select a mob" at bounding box center [392, 31] width 108 height 15
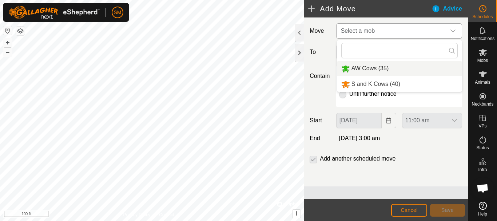
click at [387, 73] on li "AW Cows (35)" at bounding box center [399, 68] width 125 height 15
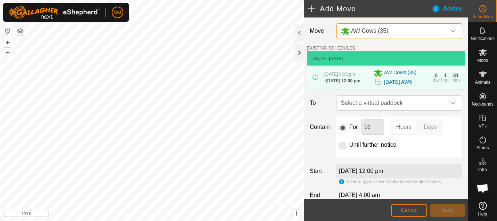
click at [450, 106] on icon "dropdown trigger" at bounding box center [453, 103] width 6 height 6
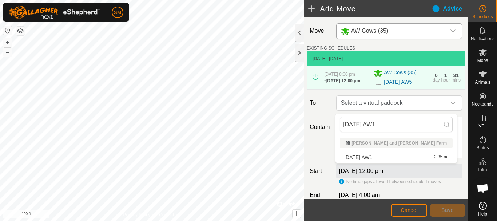
click at [373, 156] on li "2025-10-07 AW1 2.35 ac" at bounding box center [396, 157] width 113 height 11
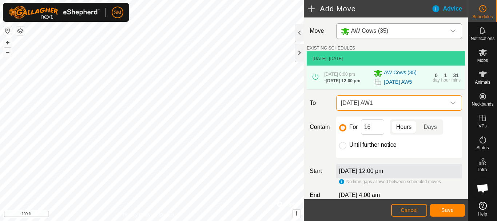
scroll to position [46, 0]
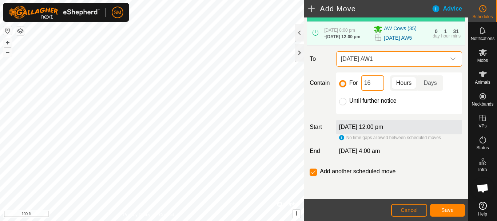
click at [369, 79] on input "16" at bounding box center [372, 82] width 23 height 15
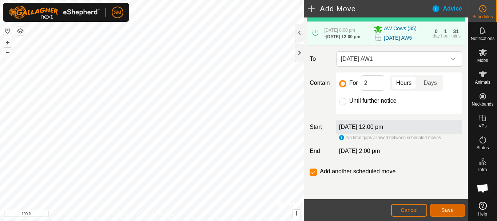
click at [449, 210] on span "Save" at bounding box center [447, 210] width 12 height 6
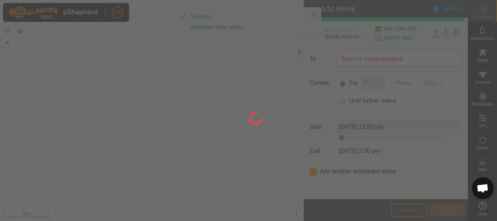
scroll to position [6, 0]
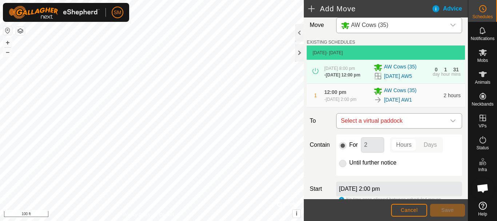
click at [450, 124] on icon "dropdown trigger" at bounding box center [453, 121] width 6 height 6
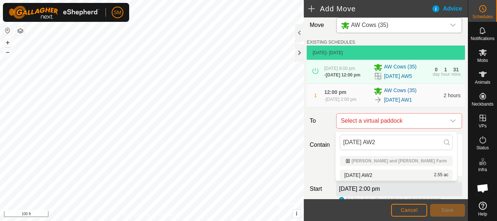
click at [369, 173] on li "2025-10-07 AW2 2.55 ac" at bounding box center [396, 174] width 113 height 11
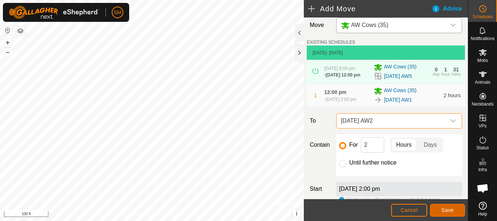
click at [450, 209] on span "Save" at bounding box center [447, 210] width 12 height 6
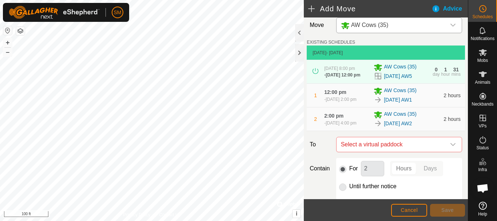
scroll to position [93, 0]
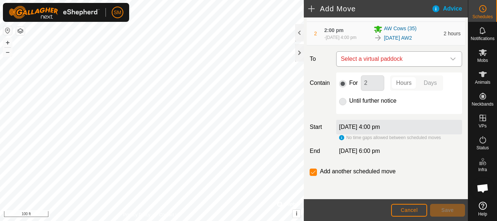
click at [450, 57] on icon "dropdown trigger" at bounding box center [453, 59] width 6 height 6
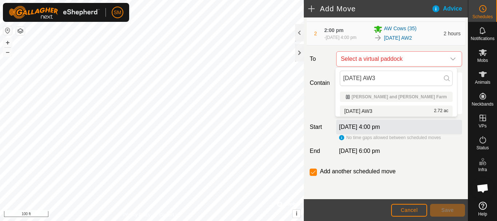
click at [372, 111] on span "[DATE] AW3" at bounding box center [358, 110] width 28 height 5
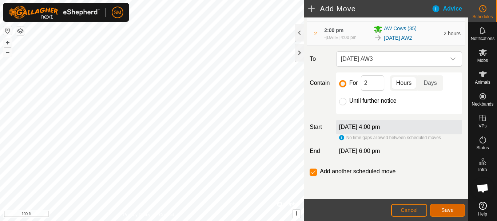
click at [444, 209] on span "Save" at bounding box center [447, 210] width 12 height 6
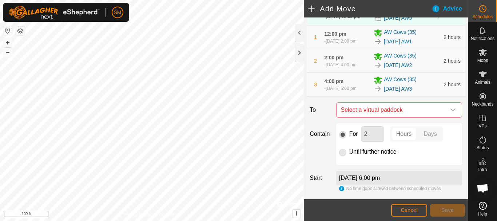
scroll to position [117, 0]
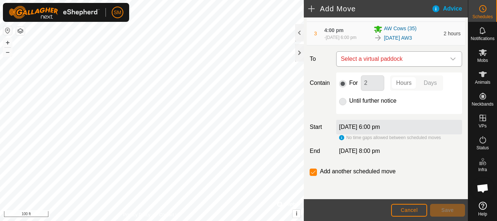
click at [450, 59] on icon "dropdown trigger" at bounding box center [453, 59] width 6 height 6
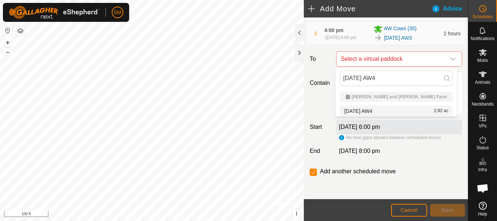
click at [380, 111] on li "2025-10-07 AW4 2.92 ac" at bounding box center [396, 110] width 113 height 11
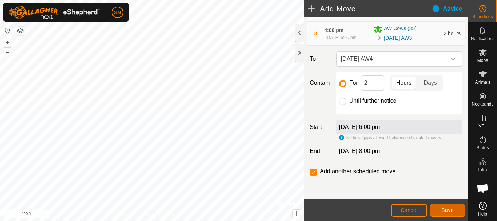
click at [452, 213] on button "Save" at bounding box center [447, 210] width 35 height 13
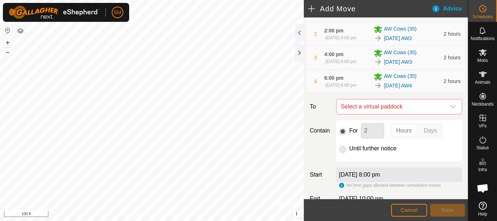
scroll to position [141, 0]
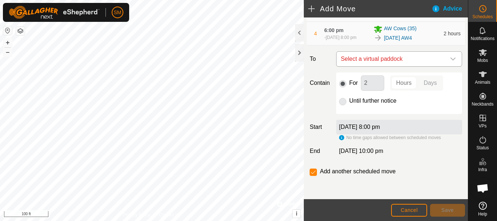
click at [450, 57] on icon "dropdown trigger" at bounding box center [453, 59] width 6 height 6
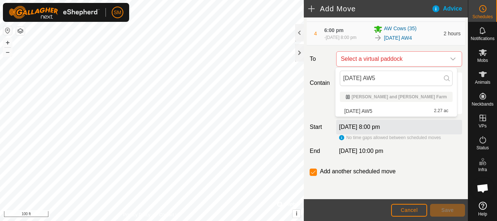
click at [376, 110] on li "2025-10-07 AW5 2.27 ac" at bounding box center [396, 110] width 113 height 11
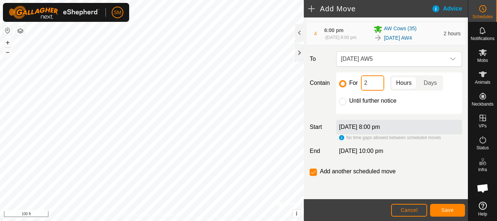
click at [376, 79] on input "2" at bounding box center [372, 82] width 23 height 15
click at [454, 212] on button "Save" at bounding box center [447, 210] width 35 height 13
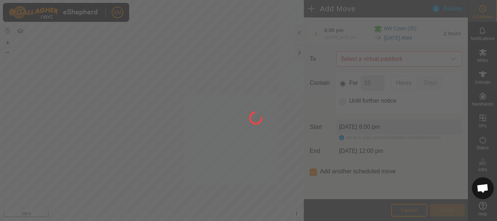
scroll to position [6, 0]
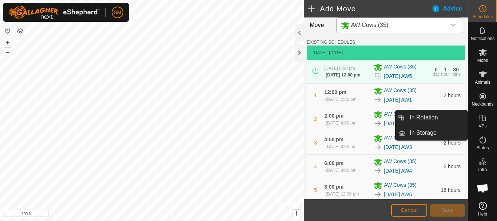
click at [427, 115] on link "In Rotation" at bounding box center [436, 117] width 62 height 15
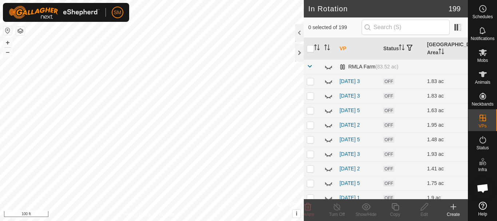
click at [308, 66] on span at bounding box center [310, 66] width 6 height 6
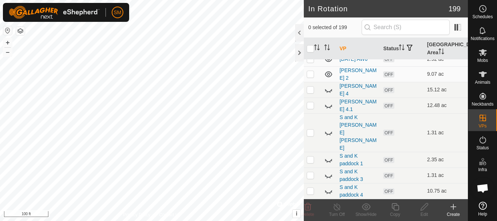
scroll to position [1358, 0]
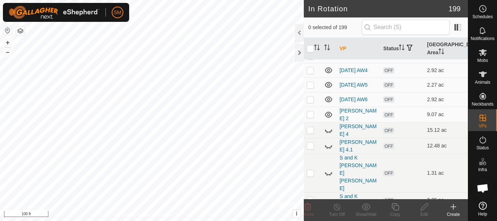
click at [329, 29] on icon at bounding box center [328, 27] width 7 height 6
click at [329, 44] on icon at bounding box center [328, 41] width 7 height 6
click at [328, 60] on icon at bounding box center [328, 55] width 9 height 9
click at [327, 75] on icon at bounding box center [328, 70] width 9 height 9
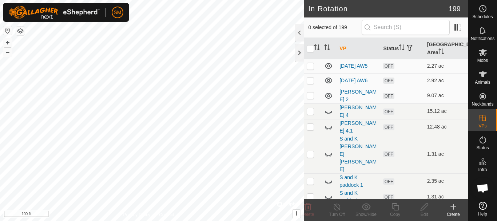
scroll to position [1394, 0]
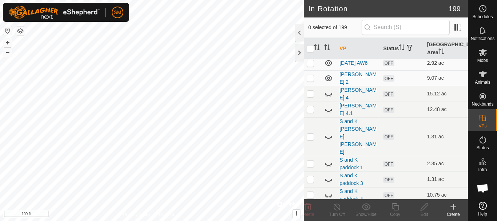
click at [312, 66] on p-checkbox at bounding box center [310, 63] width 7 height 6
click at [308, 210] on icon at bounding box center [307, 206] width 7 height 7
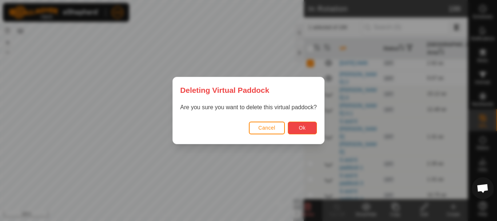
click at [304, 124] on button "Ok" at bounding box center [302, 127] width 29 height 13
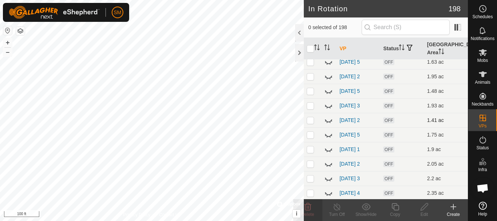
scroll to position [0, 0]
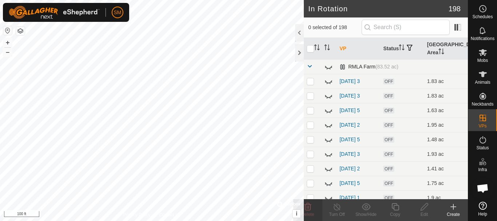
click at [308, 67] on span at bounding box center [310, 66] width 6 height 6
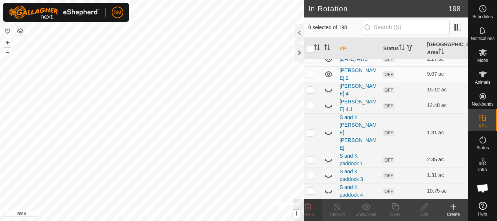
scroll to position [1451, 0]
click at [328, 137] on icon at bounding box center [328, 132] width 9 height 9
click at [328, 135] on icon at bounding box center [328, 132] width 7 height 6
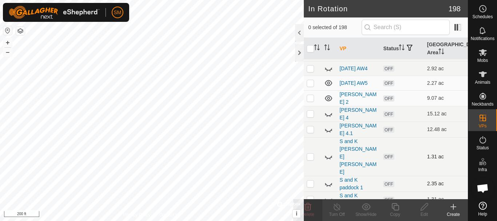
scroll to position [1342, 0]
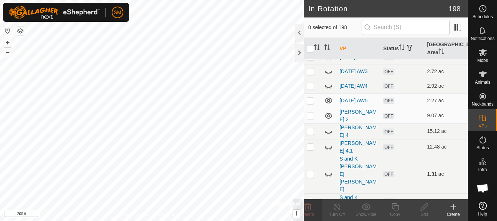
click at [327, 16] on icon at bounding box center [328, 13] width 7 height 6
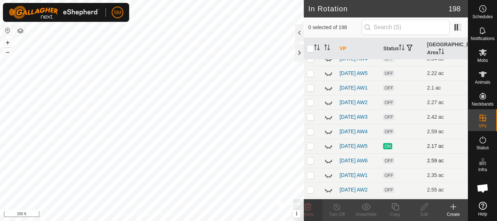
scroll to position [1197, 0]
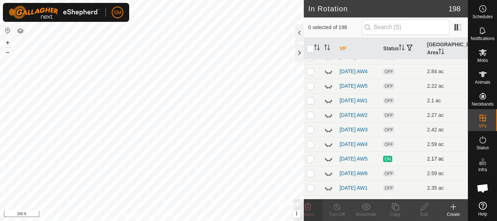
click at [328, 16] on icon at bounding box center [328, 13] width 7 height 6
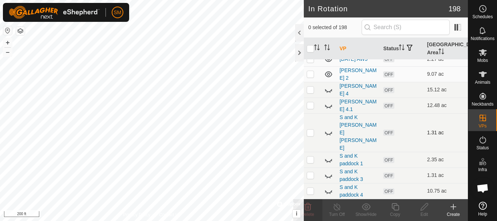
scroll to position [1451, 0]
click at [326, 62] on icon at bounding box center [328, 59] width 7 height 6
click at [326, 63] on icon at bounding box center [328, 59] width 9 height 9
click at [328, 77] on icon at bounding box center [328, 74] width 7 height 6
click at [328, 79] on icon at bounding box center [328, 74] width 9 height 9
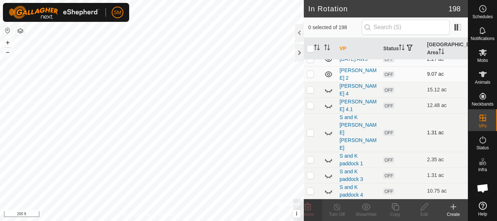
click at [451, 205] on icon at bounding box center [453, 206] width 9 height 9
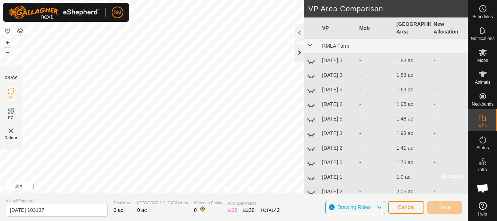
click at [297, 55] on div at bounding box center [299, 52] width 9 height 17
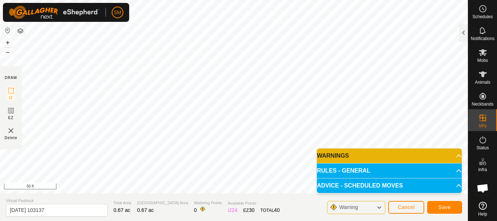
click at [159, 0] on html "SM Schedules Notifications Mobs Animals Neckbands VPs Status Infra Heatmap Help…" at bounding box center [248, 110] width 497 height 221
click at [131, 0] on html "SM Schedules Notifications Mobs Animals Neckbands VPs Status Infra Heatmap Help…" at bounding box center [248, 110] width 497 height 221
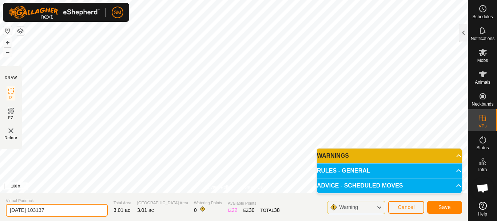
drag, startPoint x: 69, startPoint y: 212, endPoint x: 34, endPoint y: 215, distance: 35.0
click at [34, 215] on input "2025-10-07 103137" at bounding box center [57, 210] width 102 height 13
drag, startPoint x: 45, startPoint y: 210, endPoint x: 2, endPoint y: 214, distance: 42.8
click at [0, 214] on section "Virtual Paddock 2025-10-08 AW4 Total Area 3.01 ac Grazing Area 3.01 ac Watering…" at bounding box center [234, 207] width 468 height 28
click at [66, 206] on input "[DATE] AW4" at bounding box center [57, 210] width 102 height 13
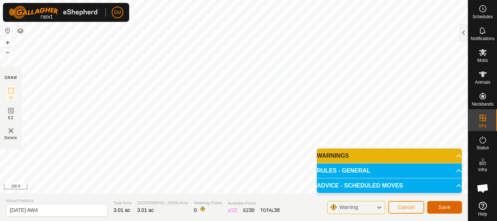
click at [441, 208] on span "Save" at bounding box center [444, 207] width 12 height 6
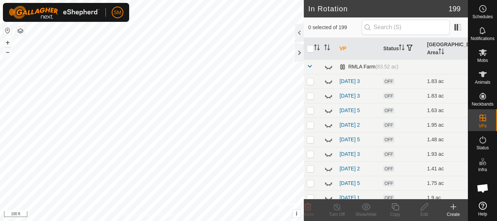
click at [308, 67] on span at bounding box center [310, 66] width 6 height 6
click at [310, 67] on span at bounding box center [310, 66] width 6 height 6
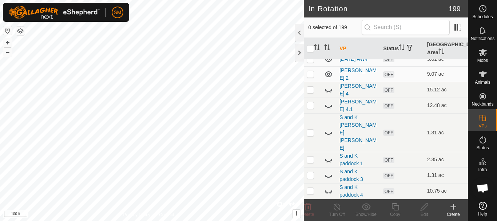
scroll to position [1431, 0]
click at [329, 47] on icon at bounding box center [328, 44] width 7 height 6
click at [329, 49] on icon at bounding box center [328, 44] width 9 height 9
click at [329, 47] on icon at bounding box center [328, 44] width 7 height 6
click at [329, 49] on icon at bounding box center [328, 44] width 9 height 9
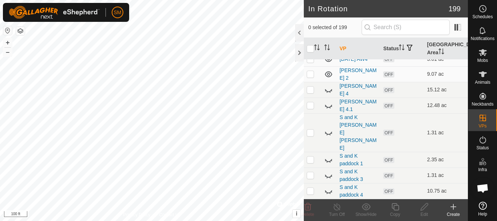
click at [329, 47] on icon at bounding box center [328, 44] width 7 height 6
click at [329, 49] on icon at bounding box center [328, 44] width 9 height 9
click at [309, 62] on p-checkbox at bounding box center [310, 59] width 7 height 6
click at [424, 205] on icon at bounding box center [423, 206] width 7 height 7
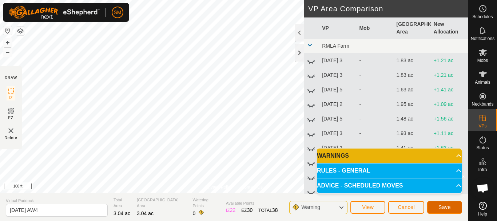
click at [451, 205] on button "Save" at bounding box center [444, 207] width 35 height 13
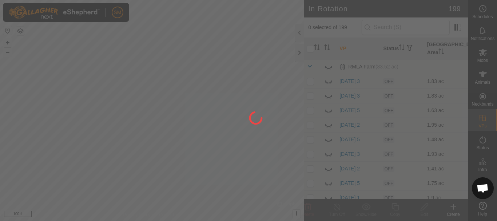
click at [309, 66] on div at bounding box center [248, 110] width 497 height 221
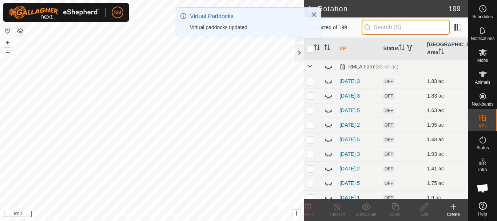
click at [394, 27] on input "text" at bounding box center [405, 27] width 88 height 15
paste input "[DATE] AW"
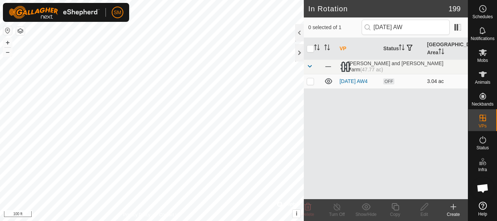
click at [311, 81] on p-checkbox at bounding box center [310, 81] width 7 height 6
click at [395, 209] on icon at bounding box center [395, 206] width 9 height 9
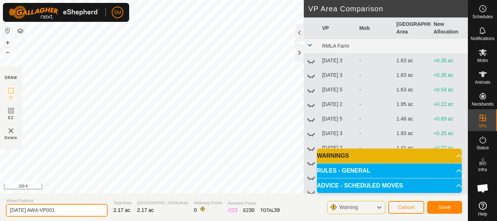
drag, startPoint x: 20, startPoint y: 235, endPoint x: 0, endPoint y: 232, distance: 20.2
click at [0, 220] on html "SM Schedules Notifications Mobs Animals Neckbands VPs Status Infra Heatmap Help…" at bounding box center [248, 110] width 497 height 221
paste input "text"
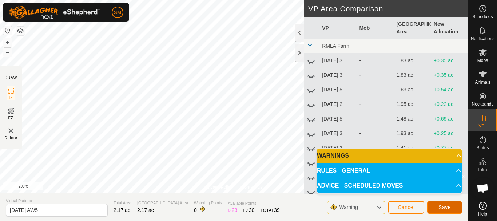
click at [445, 209] on span "Save" at bounding box center [444, 207] width 12 height 6
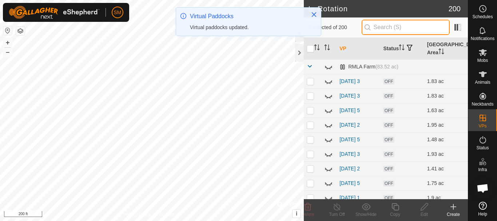
click at [398, 25] on input "text" at bounding box center [405, 27] width 88 height 15
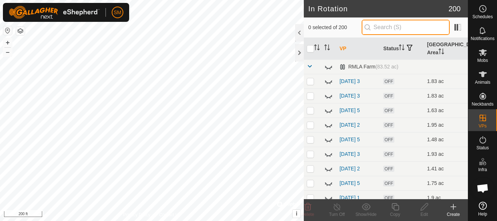
paste input "[DATE] AW"
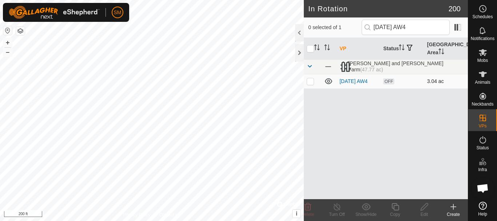
click at [309, 80] on p-checkbox at bounding box center [310, 81] width 7 height 6
click at [397, 211] on div "Copy" at bounding box center [394, 214] width 29 height 7
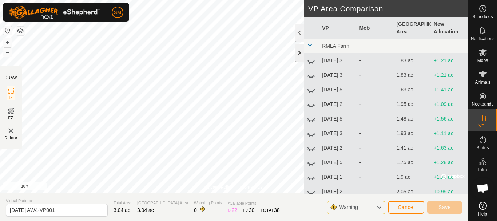
click at [298, 53] on div at bounding box center [299, 52] width 9 height 17
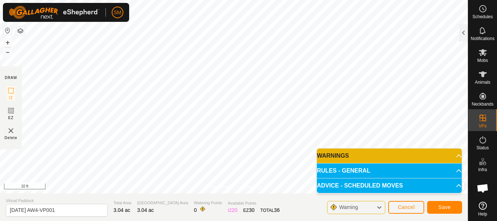
click at [0, 105] on div "Privacy Policy Contact Us Status: OFF Type: Inclusion Zone + – ⇧ i © Mapbox , ©…" at bounding box center [234, 110] width 468 height 221
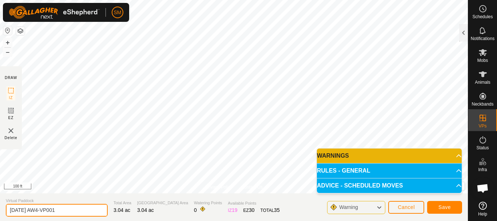
drag, startPoint x: 74, startPoint y: 209, endPoint x: 0, endPoint y: 203, distance: 74.4
click at [0, 203] on section "Virtual Paddock 2025-10-08 AW4-VP001 Total Area 3.04 ac Grazing Area 3.04 ac Wa…" at bounding box center [234, 207] width 468 height 28
paste input "text"
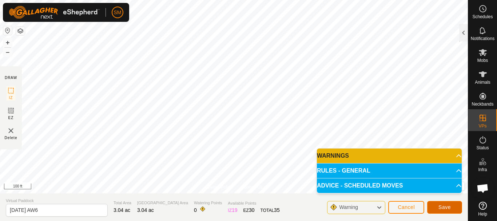
click at [441, 207] on span "Save" at bounding box center [444, 207] width 12 height 6
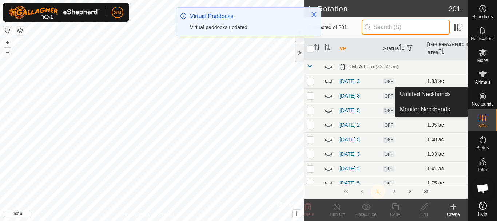
click at [390, 24] on input "text" at bounding box center [405, 27] width 88 height 15
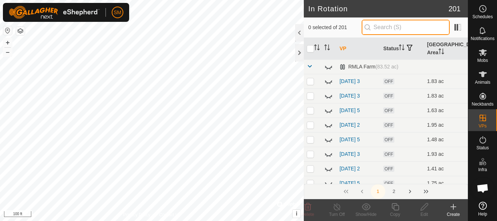
paste input "[DATE] AW"
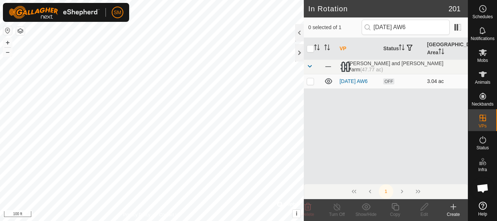
click at [312, 85] on td at bounding box center [312, 81] width 17 height 15
click at [396, 208] on icon at bounding box center [395, 206] width 9 height 9
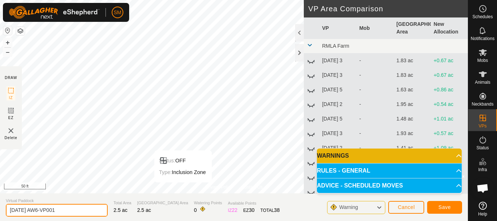
drag, startPoint x: 74, startPoint y: 209, endPoint x: 0, endPoint y: 208, distance: 73.8
click at [0, 208] on section "Virtual Paddock 2025-10-08 AW6-VP001 Total Area 2.5 ac Grazing Area 2.5 ac Wate…" at bounding box center [234, 207] width 468 height 28
paste input "text"
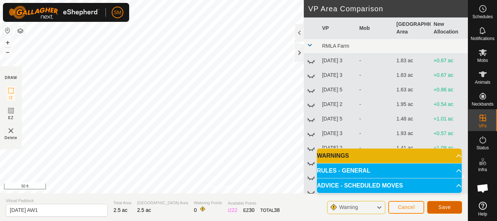
click at [450, 208] on span "Save" at bounding box center [444, 207] width 12 height 6
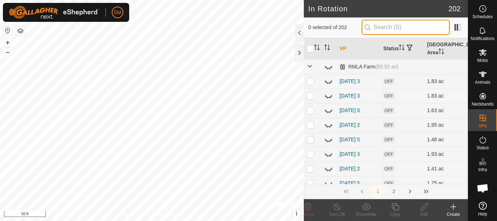
click at [403, 28] on input "text" at bounding box center [405, 27] width 88 height 15
paste input "[DATE] AW"
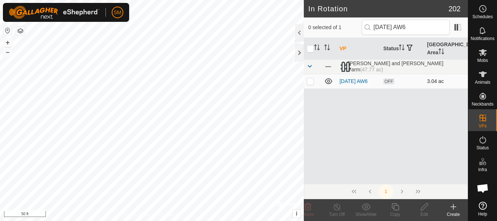
scroll to position [1520, 0]
type input "[DATE] AW6"
click at [312, 83] on p-checkbox at bounding box center [310, 81] width 7 height 6
checkbox input "true"
click at [395, 207] on icon at bounding box center [395, 206] width 9 height 9
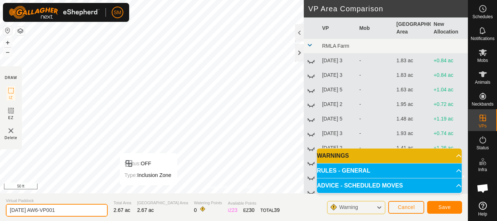
drag, startPoint x: 70, startPoint y: 209, endPoint x: 0, endPoint y: 210, distance: 70.2
click at [0, 210] on section "Virtual Paddock [DATE] AW6-VP001 Total Area 2.67 ac Grazing Area 2.67 ac Wateri…" at bounding box center [234, 207] width 468 height 28
paste input "text"
type input "[DATE] AW2"
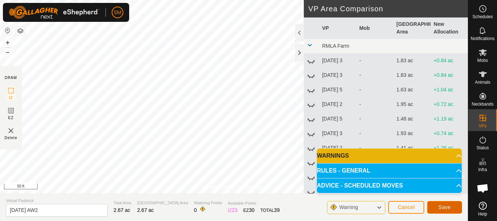
click at [447, 207] on span "Save" at bounding box center [444, 207] width 12 height 6
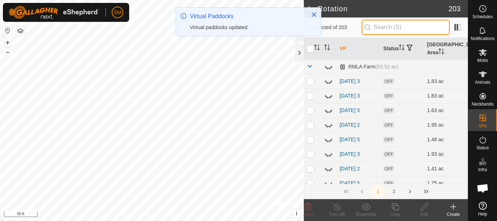
click at [402, 25] on input "text" at bounding box center [405, 27] width 88 height 15
paste input "[DATE] AW"
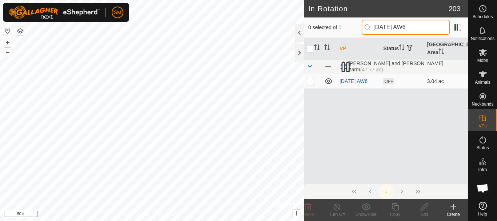
type input "[DATE] AW6"
click at [313, 82] on p-checkbox at bounding box center [310, 81] width 7 height 6
checkbox input "true"
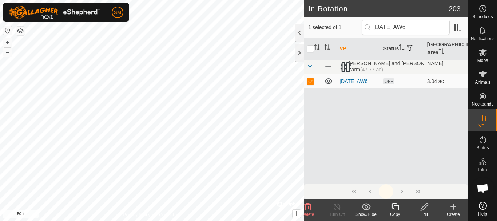
click at [394, 207] on icon at bounding box center [395, 206] width 9 height 9
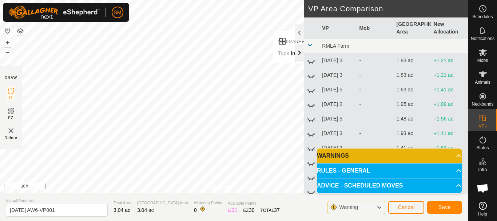
click at [296, 55] on div at bounding box center [299, 52] width 9 height 17
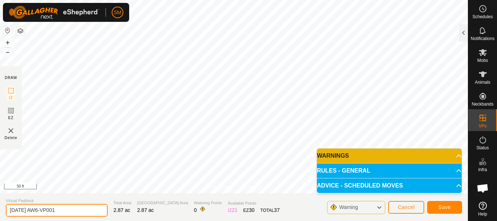
click at [0, 215] on section "Virtual Paddock [DATE] AW6-VP001 Total Area 2.87 ac Grazing Area 2.87 ac Wateri…" at bounding box center [234, 207] width 468 height 28
paste input "text"
type input "[DATE] AW3"
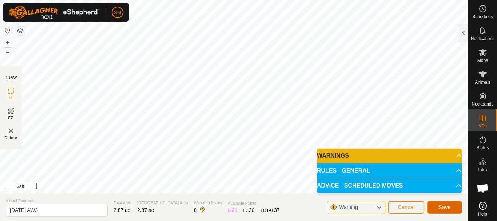
click at [448, 207] on span "Save" at bounding box center [444, 207] width 12 height 6
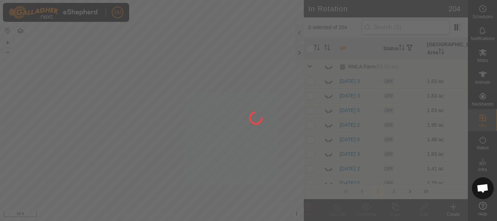
click at [415, 29] on div at bounding box center [248, 110] width 497 height 221
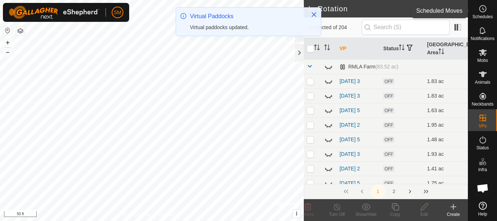
click at [483, 9] on icon at bounding box center [482, 8] width 9 height 9
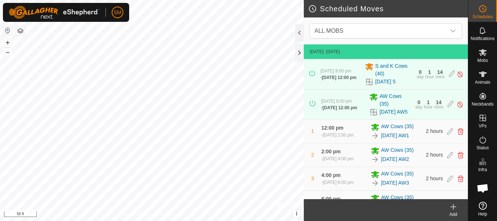
click at [449, 209] on icon at bounding box center [453, 206] width 9 height 9
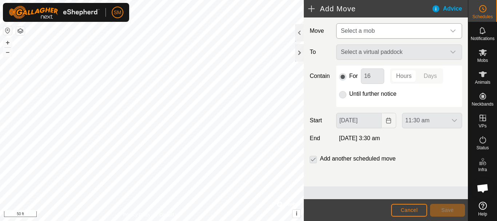
click at [384, 26] on span "Select a mob" at bounding box center [392, 31] width 108 height 15
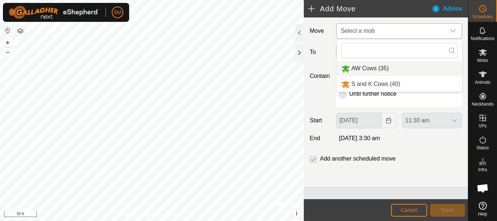
click at [371, 68] on li "AW Cows (35)" at bounding box center [399, 68] width 125 height 15
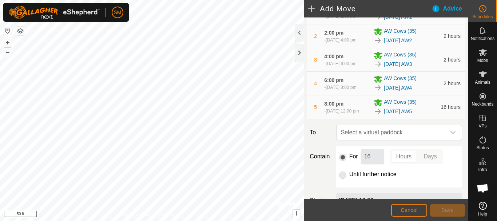
scroll to position [164, 0]
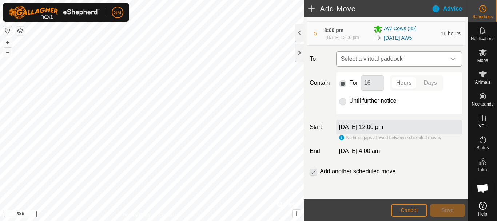
click at [450, 60] on icon "dropdown trigger" at bounding box center [453, 59] width 6 height 6
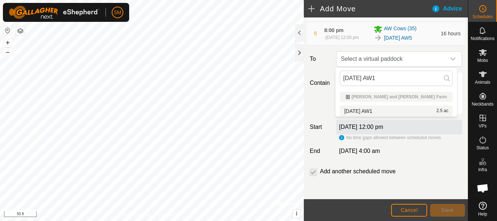
type input "[DATE] AW1"
click at [364, 108] on li "[DATE] AW1 2.5 ac" at bounding box center [396, 110] width 113 height 11
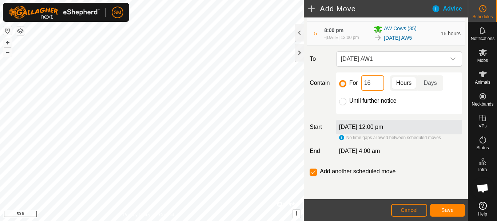
click at [370, 79] on input "16" at bounding box center [372, 82] width 23 height 15
type input "2"
click at [444, 210] on span "Save" at bounding box center [447, 210] width 12 height 6
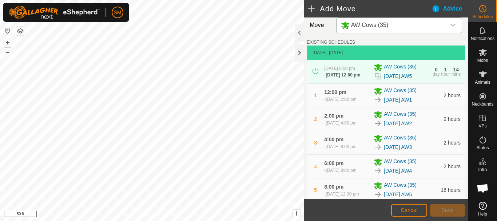
scroll to position [203, 0]
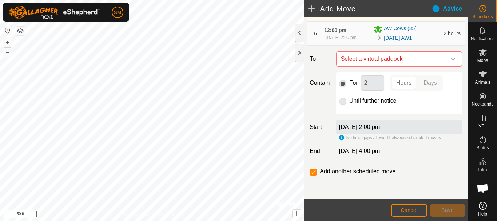
click at [450, 60] on icon "dropdown trigger" at bounding box center [452, 58] width 5 height 3
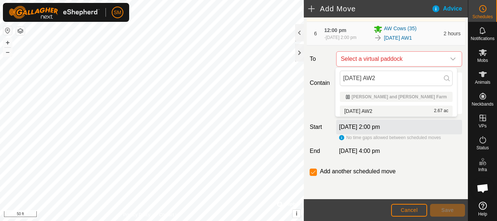
type input "[DATE] AW2"
click at [377, 109] on li "[DATE] AW2 2.67 ac" at bounding box center [396, 110] width 113 height 11
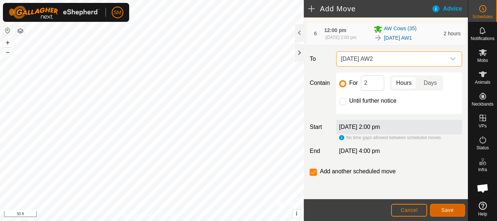
click at [446, 208] on span "Save" at bounding box center [447, 210] width 12 height 6
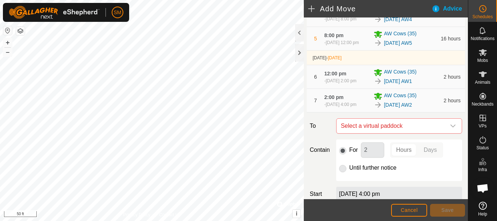
scroll to position [226, 0]
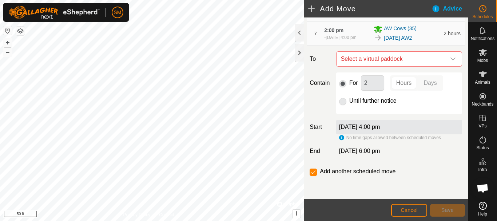
click at [450, 59] on icon "dropdown trigger" at bounding box center [453, 59] width 6 height 6
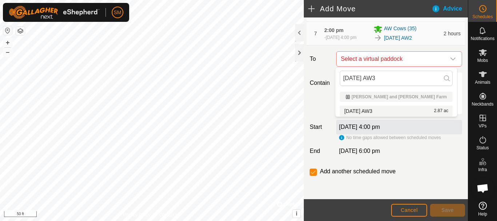
type input "[DATE] AW3"
click at [379, 109] on li "[DATE] AW3 2.87 ac" at bounding box center [396, 110] width 113 height 11
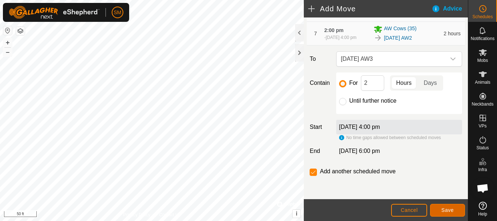
click at [439, 211] on button "Save" at bounding box center [447, 210] width 35 height 13
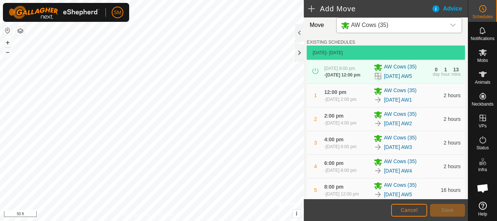
scroll to position [250, 0]
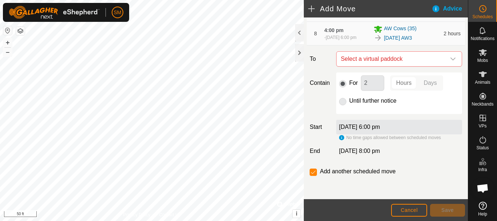
click at [450, 59] on icon "dropdown trigger" at bounding box center [453, 59] width 6 height 6
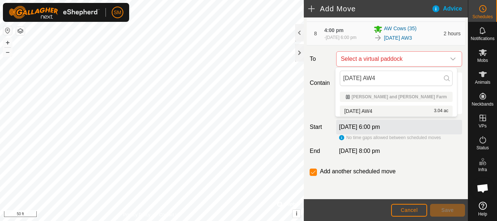
type input "[DATE] AW4"
click at [379, 111] on li "[DATE] AW4 3.04 ac" at bounding box center [396, 110] width 113 height 11
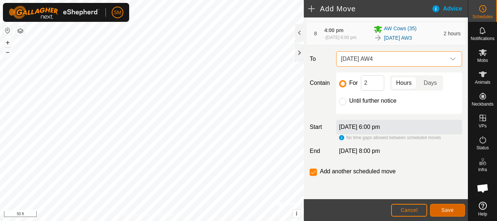
click at [448, 212] on span "Save" at bounding box center [447, 210] width 12 height 6
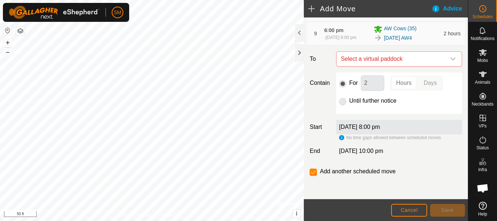
scroll to position [273, 0]
click at [450, 58] on icon "dropdown trigger" at bounding box center [453, 59] width 6 height 6
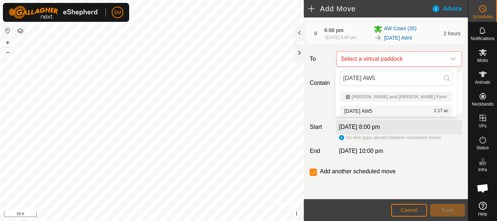
type input "[DATE] AW5"
click at [377, 110] on li "[DATE] AW5 2.17 ac" at bounding box center [396, 110] width 113 height 11
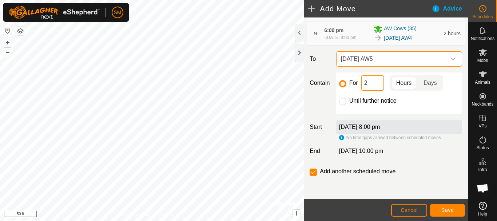
click at [377, 86] on input "2" at bounding box center [372, 82] width 23 height 15
type input "16"
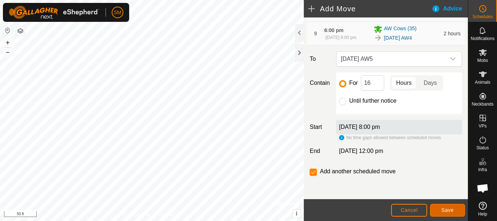
click at [453, 211] on span "Save" at bounding box center [447, 210] width 12 height 6
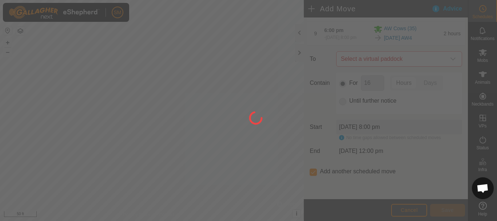
scroll to position [6, 0]
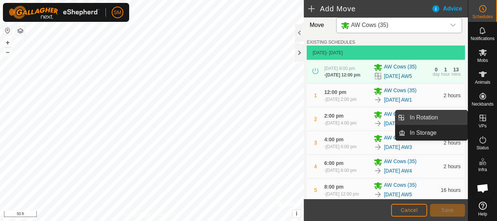
click at [426, 119] on link "In Rotation" at bounding box center [436, 117] width 62 height 15
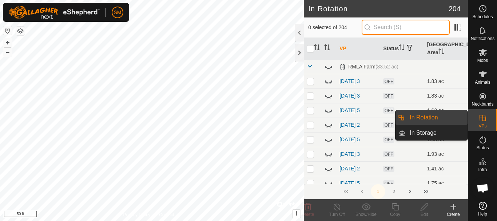
click at [399, 24] on input "text" at bounding box center [405, 27] width 88 height 15
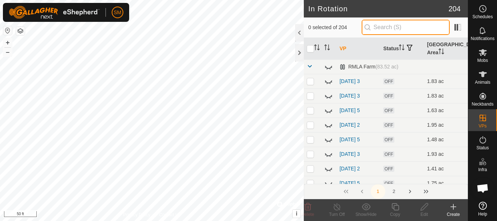
paste input "[DATE] AW"
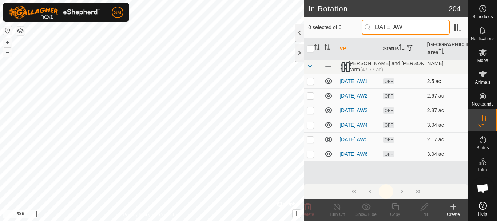
type input "[DATE] AW"
click at [328, 82] on icon at bounding box center [328, 81] width 7 height 6
click at [328, 99] on icon at bounding box center [328, 95] width 9 height 9
click at [327, 113] on icon at bounding box center [328, 110] width 7 height 6
click at [329, 128] on icon at bounding box center [328, 125] width 7 height 6
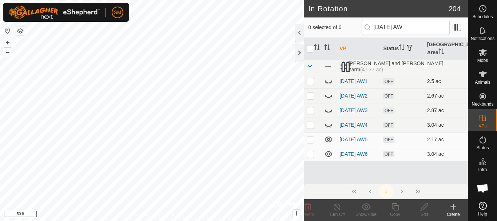
click at [312, 157] on p-checkbox at bounding box center [310, 154] width 7 height 6
click at [309, 207] on icon at bounding box center [307, 206] width 9 height 9
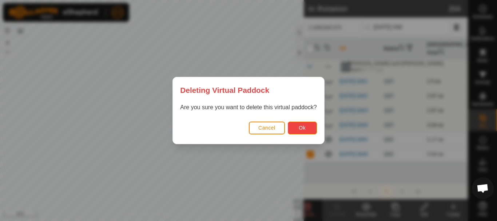
click at [305, 124] on button "Ok" at bounding box center [302, 127] width 29 height 13
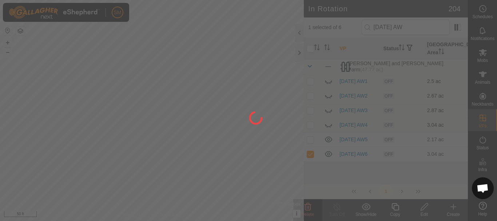
checkbox input "false"
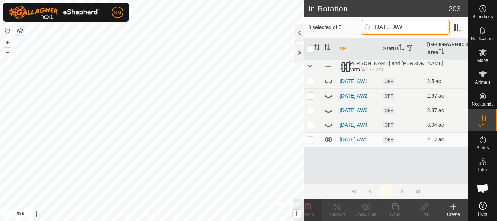
click at [404, 28] on input "[DATE] AW" at bounding box center [405, 27] width 88 height 15
click at [327, 144] on icon at bounding box center [328, 139] width 9 height 9
click at [404, 27] on input "[DATE] AW" at bounding box center [405, 27] width 88 height 15
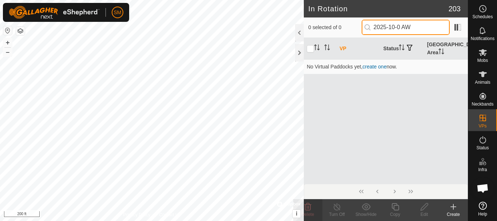
click at [417, 28] on input "2025-10-0 AW" at bounding box center [405, 27] width 88 height 15
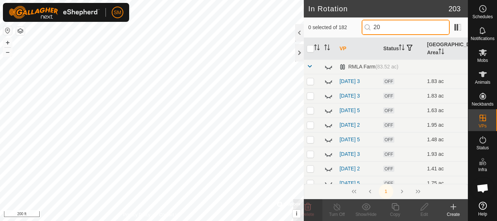
type input "2"
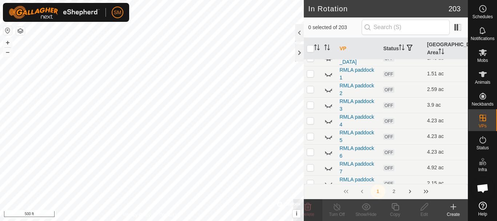
scroll to position [1273, 0]
click at [327, 137] on icon at bounding box center [328, 137] width 9 height 9
click at [327, 137] on icon at bounding box center [328, 137] width 7 height 6
click at [328, 152] on icon at bounding box center [328, 152] width 9 height 9
click at [328, 152] on icon at bounding box center [328, 153] width 7 height 6
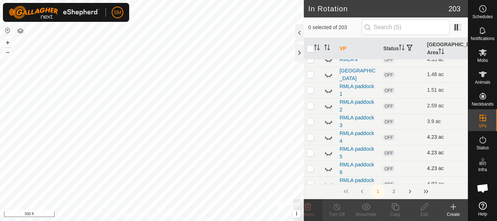
click at [329, 168] on icon at bounding box center [328, 168] width 9 height 9
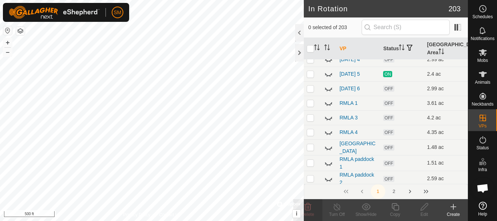
scroll to position [1164, 0]
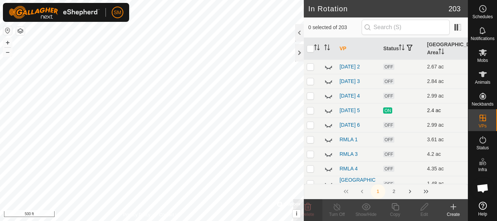
click at [329, 111] on icon at bounding box center [328, 110] width 9 height 9
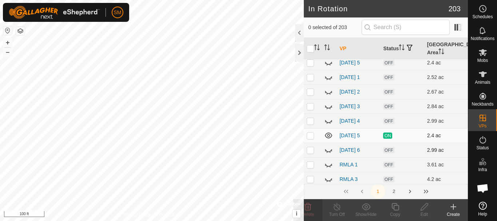
scroll to position [1127, 0]
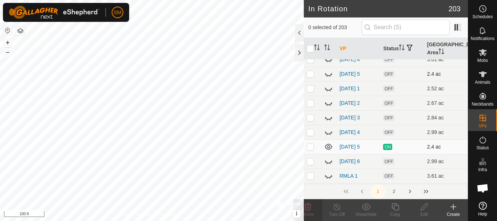
click at [326, 74] on icon at bounding box center [328, 73] width 9 height 9
click at [452, 206] on icon at bounding box center [453, 206] width 9 height 9
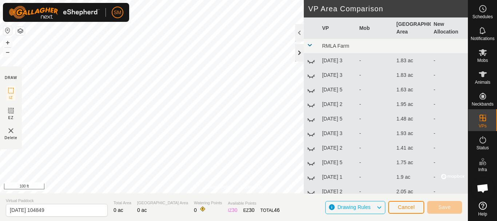
click at [299, 56] on div at bounding box center [299, 52] width 9 height 17
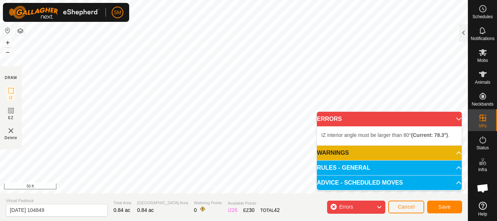
click at [323, 147] on body "SM Schedules Notifications Mobs Animals Neckbands VPs Status Infra Heatmap Help…" at bounding box center [248, 110] width 497 height 221
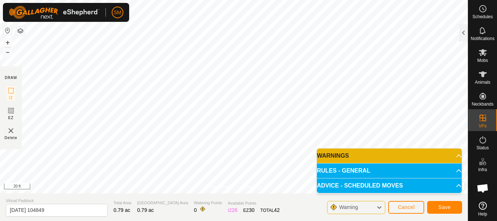
click at [268, 0] on html "SM Schedules Notifications Mobs Animals Neckbands VPs Status Infra Heatmap Help…" at bounding box center [248, 110] width 497 height 221
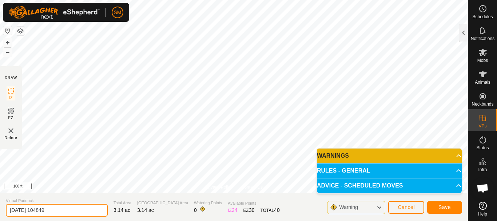
drag, startPoint x: 41, startPoint y: 212, endPoint x: 88, endPoint y: 219, distance: 47.0
click at [88, 219] on section "Virtual Paddock [DATE] 104849 Total Area 3.14 ac Grazing Area 3.14 ac Watering …" at bounding box center [234, 207] width 468 height 28
type input "[DATE] 1"
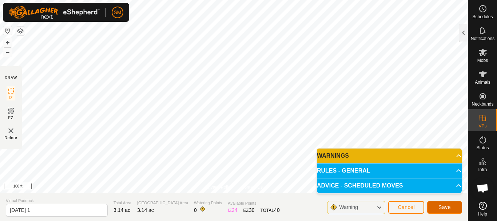
click at [451, 207] on button "Save" at bounding box center [444, 207] width 35 height 13
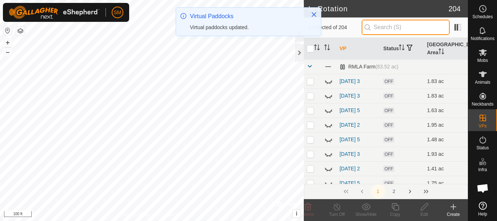
click at [399, 25] on input "text" at bounding box center [405, 27] width 88 height 15
paste input "[DATE] AW"
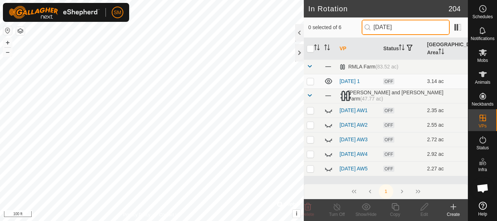
drag, startPoint x: 407, startPoint y: 28, endPoint x: 353, endPoint y: 27, distance: 53.1
click at [353, 27] on div "0 selected of 6 [DATE]" at bounding box center [385, 27] width 155 height 15
type input "[DATE]"
click at [308, 81] on p-checkbox at bounding box center [310, 81] width 7 height 6
checkbox input "true"
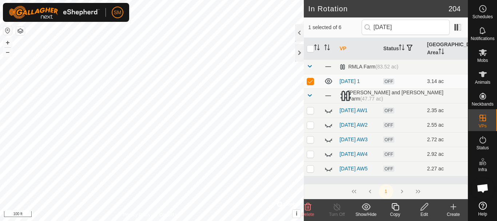
click at [395, 207] on icon at bounding box center [395, 206] width 9 height 9
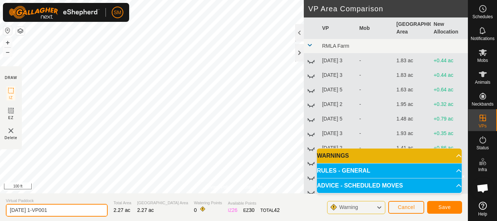
drag, startPoint x: 75, startPoint y: 206, endPoint x: 0, endPoint y: 209, distance: 74.6
click at [0, 209] on section "Virtual Paddock [DATE] 1-VP001 Total Area 2.27 ac Grazing Area 2.27 ac Watering…" at bounding box center [234, 207] width 468 height 28
paste input "text"
type input "[DATE] 5"
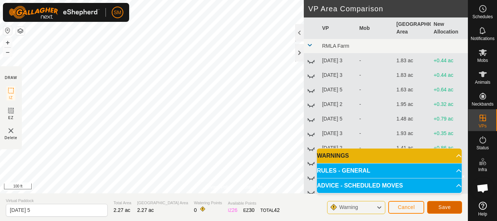
click at [446, 204] on span "Save" at bounding box center [444, 207] width 12 height 6
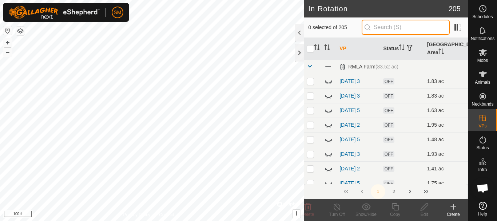
click at [392, 26] on input "text" at bounding box center [405, 27] width 88 height 15
paste input "[DATE]"
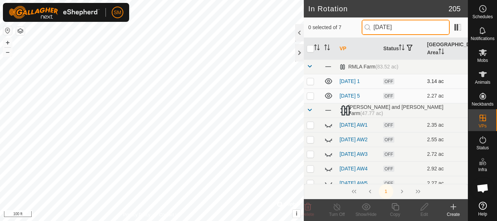
type input "[DATE]"
click at [310, 83] on p-checkbox at bounding box center [310, 81] width 7 height 6
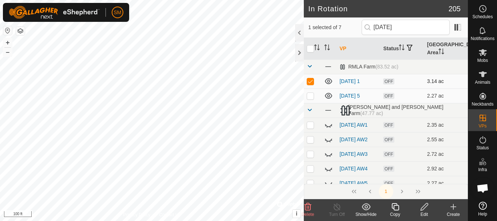
checkbox input "true"
click at [421, 208] on icon at bounding box center [423, 206] width 7 height 7
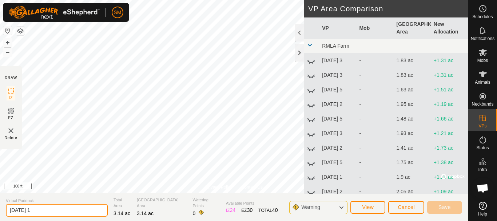
click at [40, 210] on input "[DATE] 1" at bounding box center [57, 210] width 102 height 13
type input "[DATE] 4"
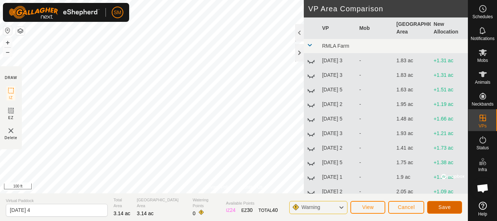
click at [445, 204] on span "Save" at bounding box center [444, 207] width 12 height 6
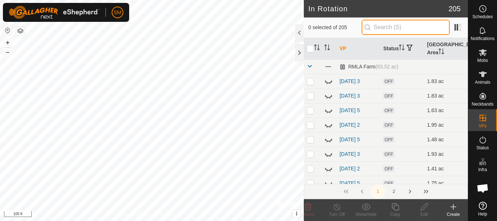
click at [400, 29] on input "text" at bounding box center [405, 27] width 88 height 15
paste input "[DATE]"
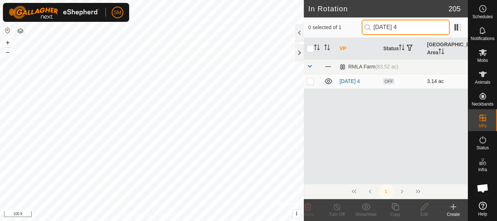
type input "[DATE] 4"
click at [307, 81] on p-checkbox at bounding box center [310, 81] width 7 height 6
checkbox input "true"
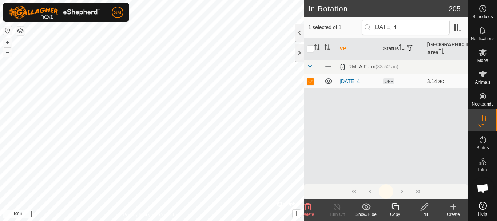
click at [398, 209] on icon at bounding box center [395, 206] width 9 height 9
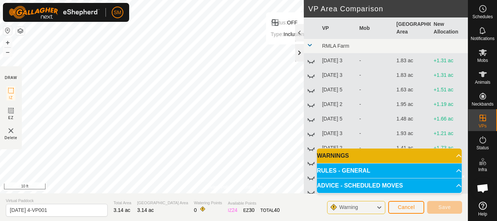
click at [298, 52] on div at bounding box center [299, 52] width 9 height 17
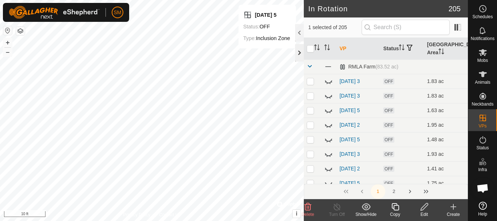
checkbox input "false"
click at [301, 53] on div at bounding box center [299, 52] width 9 height 17
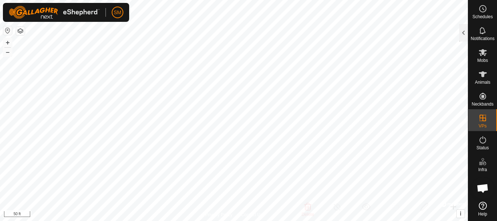
checkbox input "true"
checkbox input "false"
click at [465, 33] on div at bounding box center [463, 32] width 9 height 17
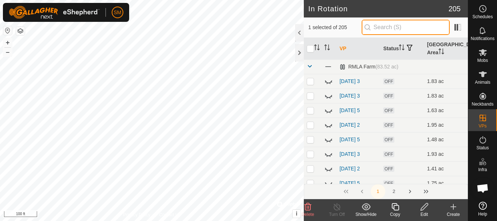
click at [414, 24] on input "text" at bounding box center [405, 27] width 88 height 15
paste input "[DATE]"
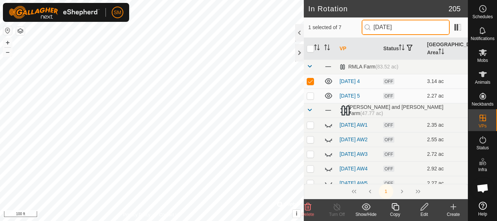
type input "[DATE]"
click at [396, 208] on icon at bounding box center [395, 206] width 9 height 9
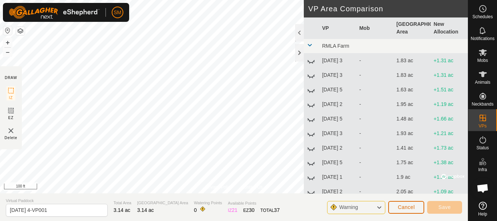
click at [408, 209] on span "Cancel" at bounding box center [405, 207] width 17 height 6
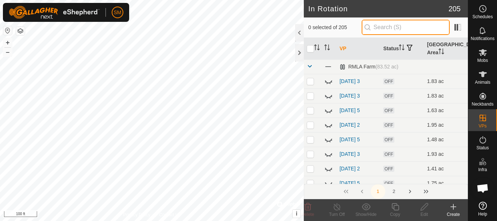
click at [394, 24] on input "text" at bounding box center [405, 27] width 88 height 15
paste input "[DATE]"
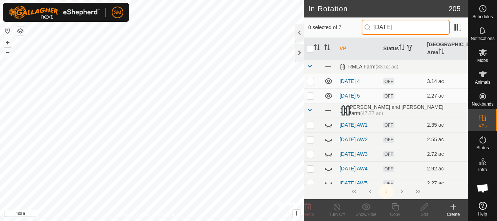
type input "[DATE]"
click at [309, 83] on p-checkbox at bounding box center [310, 81] width 7 height 6
checkbox input "true"
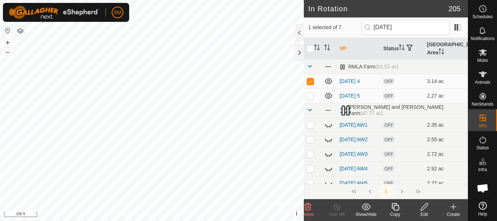
click at [424, 210] on icon at bounding box center [424, 206] width 9 height 9
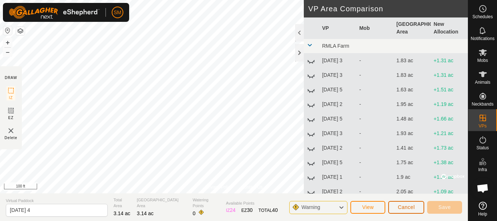
click at [404, 208] on span "Cancel" at bounding box center [405, 207] width 17 height 6
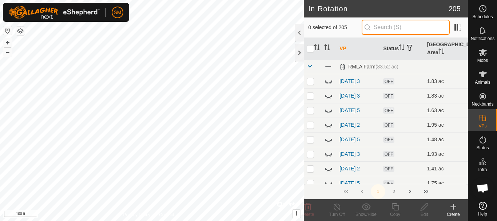
click at [393, 21] on input "text" at bounding box center [405, 27] width 88 height 15
paste input "[DATE]"
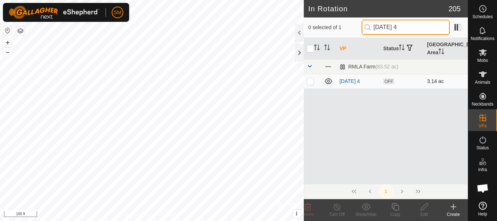
type input "[DATE] 4"
click at [311, 81] on p-checkbox at bounding box center [310, 81] width 7 height 6
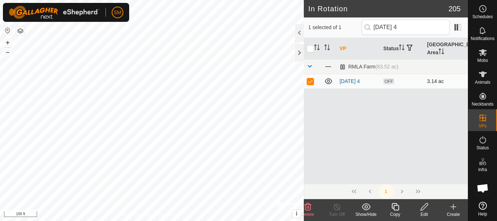
checkbox input "true"
click at [396, 209] on icon at bounding box center [395, 206] width 9 height 9
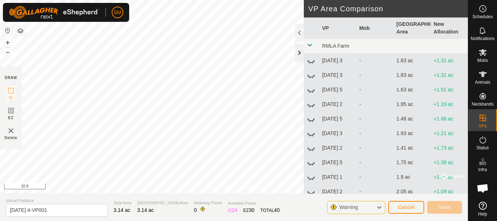
click at [299, 54] on div at bounding box center [299, 52] width 9 height 17
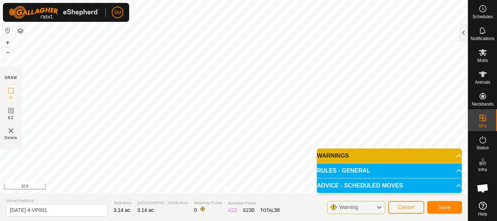
click at [471, 68] on div "Schedules Notifications Mobs Animals Neckbands VPs Status Infra Heatmap Help Pr…" at bounding box center [248, 110] width 497 height 221
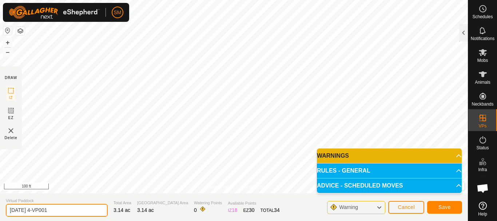
drag, startPoint x: 71, startPoint y: 209, endPoint x: 0, endPoint y: 209, distance: 71.3
click at [0, 209] on section "Virtual Paddock [DATE] 4-VP001 Total Area 3.14 ac Grazing Area 3.14 ac Watering…" at bounding box center [234, 207] width 468 height 28
paste input "text"
type input "[DATE] 6"
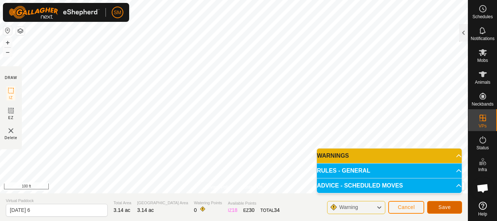
click at [455, 207] on button "Save" at bounding box center [444, 207] width 35 height 13
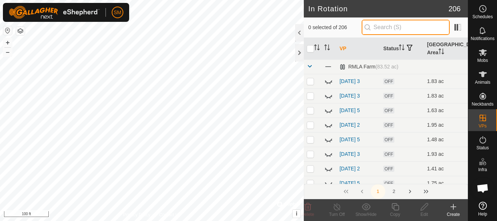
click at [403, 25] on input "text" at bounding box center [405, 27] width 88 height 15
paste input "[DATE]"
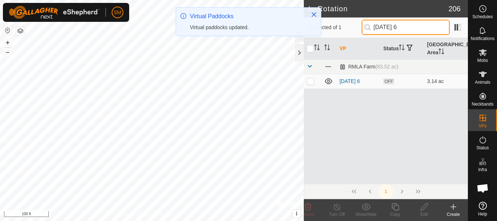
type input "[DATE] 6"
click at [309, 83] on p-checkbox at bounding box center [310, 81] width 7 height 6
checkbox input "true"
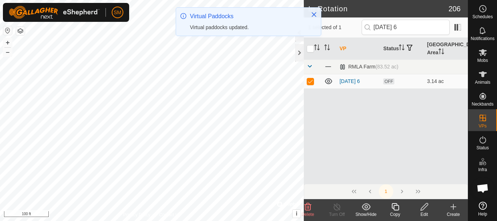
click at [397, 207] on icon at bounding box center [395, 206] width 9 height 9
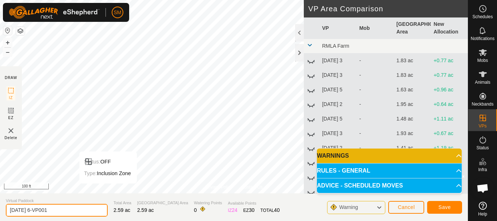
click at [0, 209] on section "Virtual Paddock [DATE] 6-VP001 Total Area 2.59 ac Grazing Area 2.59 ac Watering…" at bounding box center [234, 207] width 468 height 28
paste input "text"
type input "[DATE] 1"
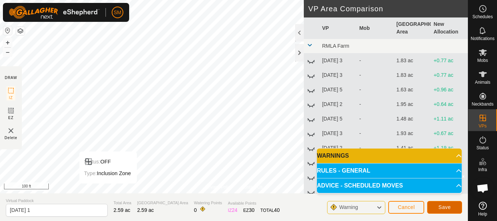
click at [447, 207] on span "Save" at bounding box center [444, 207] width 12 height 6
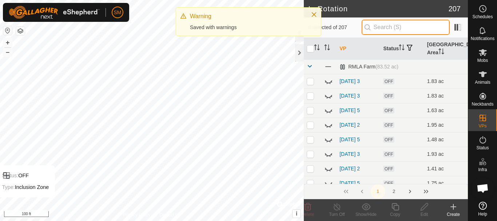
click at [399, 27] on input "text" at bounding box center [405, 27] width 88 height 15
paste input "[DATE]"
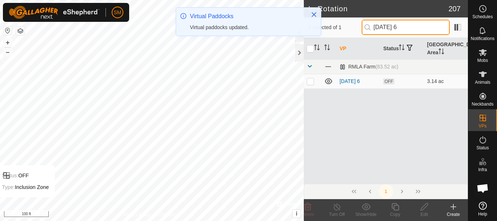
type input "[DATE] 6"
click at [310, 81] on p-checkbox at bounding box center [310, 81] width 7 height 6
checkbox input "true"
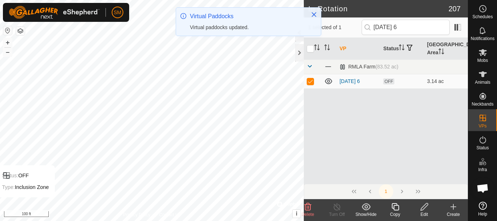
click at [396, 213] on div "Copy" at bounding box center [394, 214] width 29 height 7
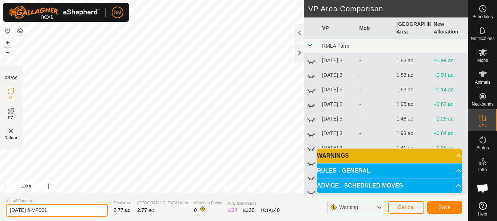
click at [82, 209] on input "[DATE] 6-VP001" at bounding box center [57, 210] width 102 height 13
paste input "text"
type input "[DATE] 2"
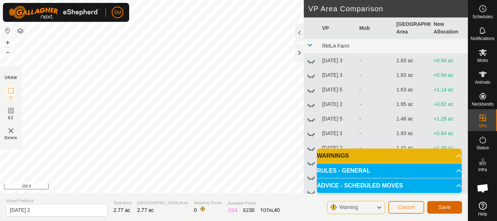
click at [442, 205] on span "Save" at bounding box center [444, 207] width 12 height 6
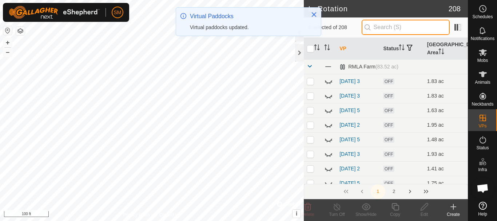
click at [388, 28] on input "text" at bounding box center [405, 27] width 88 height 15
paste input "[DATE]"
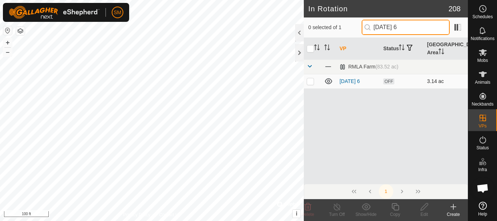
type input "[DATE] 6"
click at [312, 80] on p-checkbox at bounding box center [310, 81] width 7 height 6
checkbox input "true"
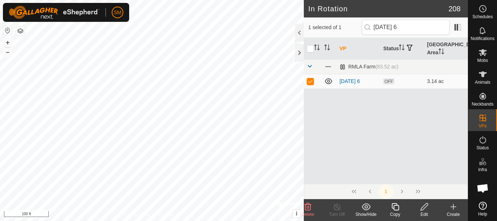
click at [395, 207] on icon at bounding box center [395, 206] width 9 height 9
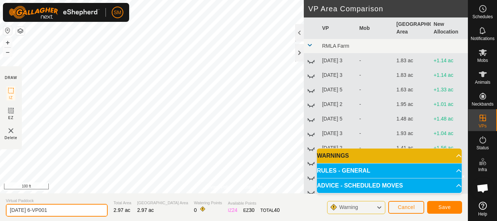
click at [85, 211] on input "[DATE] 6-VP001" at bounding box center [57, 210] width 102 height 13
paste input "text"
type input "[DATE] 3"
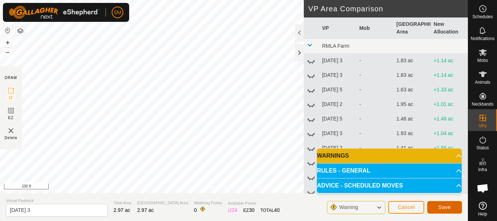
click at [449, 206] on span "Save" at bounding box center [444, 207] width 12 height 6
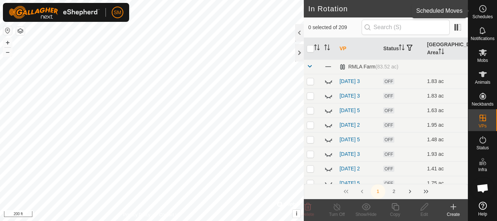
click at [480, 13] on es-schedule-vp-svg-icon at bounding box center [482, 9] width 13 height 12
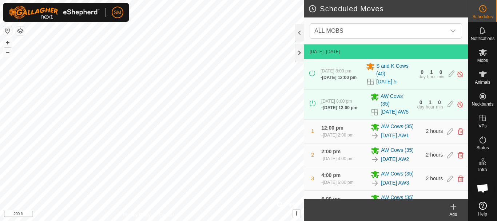
click at [452, 209] on icon at bounding box center [453, 206] width 9 height 9
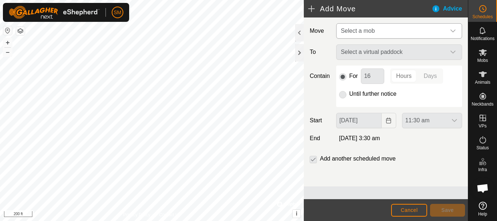
click at [454, 33] on icon "dropdown trigger" at bounding box center [453, 31] width 6 height 6
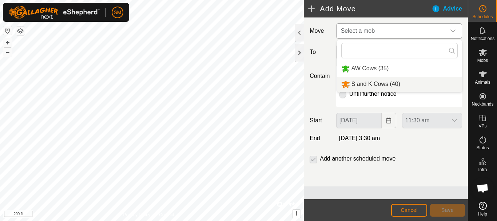
click at [384, 83] on li "S and K Cows (40)" at bounding box center [399, 84] width 125 height 15
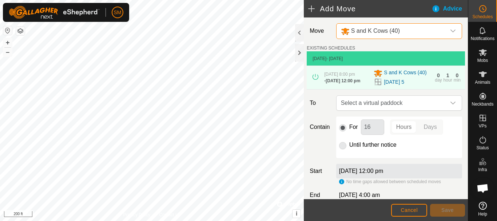
click at [450, 106] on icon "dropdown trigger" at bounding box center [453, 103] width 6 height 6
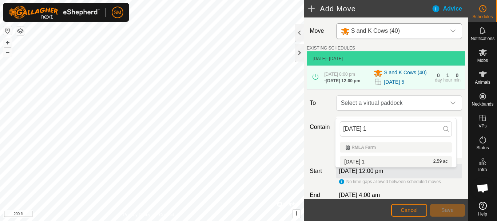
type input "[DATE] 1"
click at [364, 160] on span "[DATE] 1" at bounding box center [354, 161] width 20 height 5
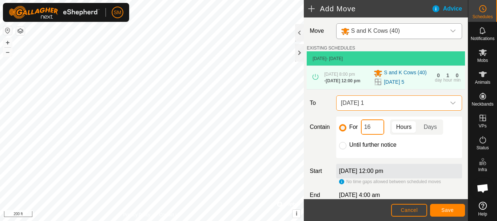
click at [372, 131] on input "16" at bounding box center [372, 126] width 23 height 15
type input "2"
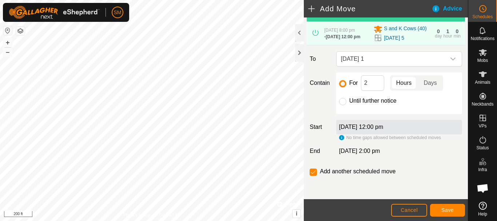
scroll to position [51, 0]
click at [447, 211] on span "Save" at bounding box center [447, 210] width 12 height 6
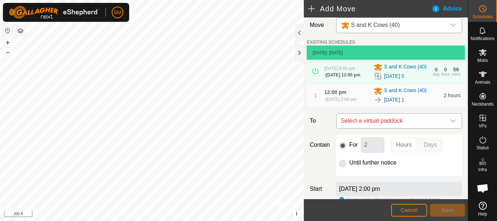
scroll to position [74, 0]
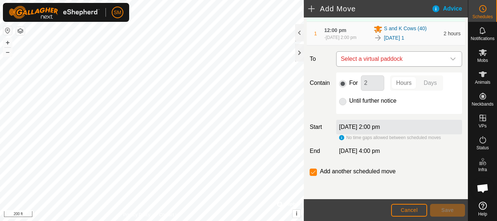
click at [450, 58] on icon "dropdown trigger" at bounding box center [453, 59] width 6 height 6
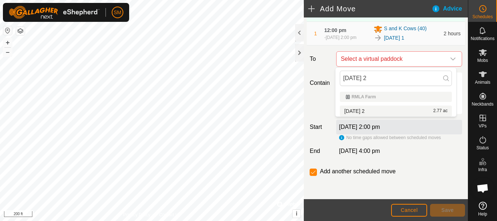
type input "[DATE] 2"
click at [364, 111] on span "[DATE] 2" at bounding box center [354, 110] width 20 height 5
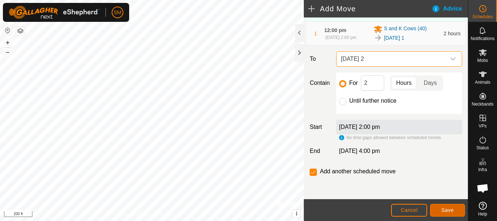
click at [451, 212] on span "Save" at bounding box center [447, 210] width 12 height 6
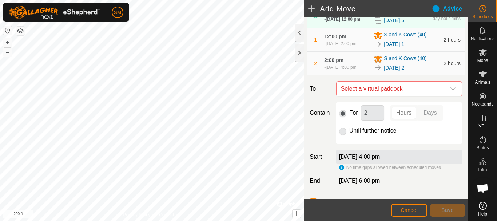
scroll to position [98, 0]
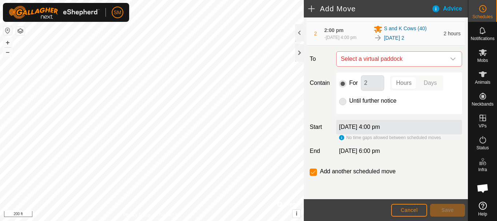
click at [450, 59] on icon "dropdown trigger" at bounding box center [453, 59] width 6 height 6
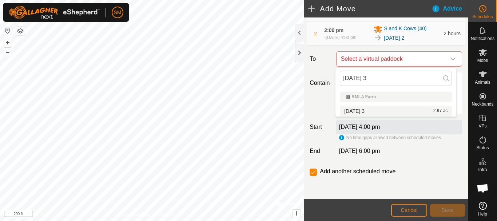
type input "[DATE] 3"
click at [363, 108] on span "[DATE] 3" at bounding box center [354, 110] width 20 height 5
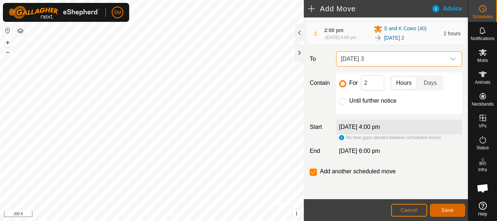
click at [448, 213] on button "Save" at bounding box center [447, 210] width 35 height 13
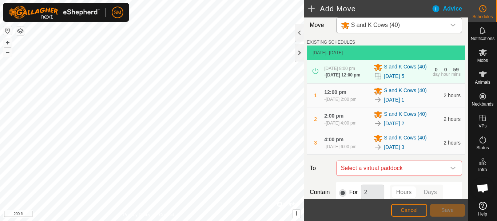
scroll to position [121, 0]
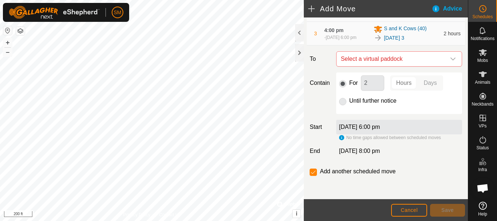
click at [450, 59] on icon "dropdown trigger" at bounding box center [453, 59] width 6 height 6
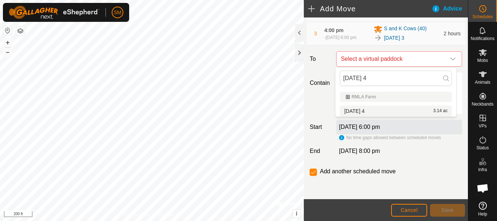
type input "[DATE] 4"
click at [361, 111] on span "[DATE] 4" at bounding box center [354, 110] width 20 height 5
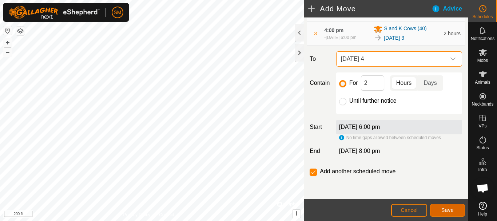
click at [446, 209] on span "Save" at bounding box center [447, 210] width 12 height 6
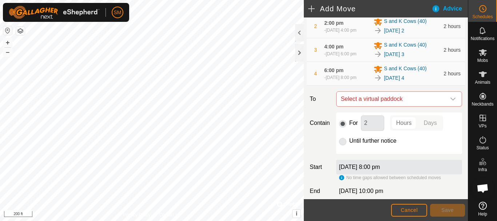
scroll to position [145, 0]
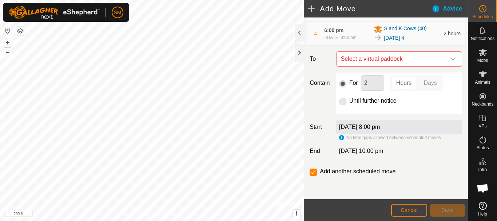
click at [450, 57] on icon "dropdown trigger" at bounding box center [453, 59] width 6 height 6
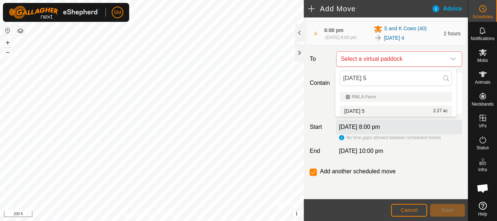
type input "[DATE] 5"
click at [364, 111] on span "[DATE] 5" at bounding box center [354, 110] width 20 height 5
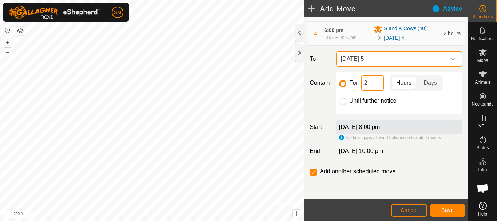
click at [373, 82] on input "2" at bounding box center [372, 82] width 23 height 15
type input "16"
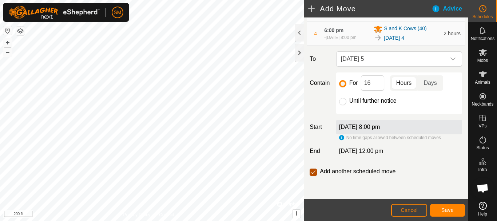
click at [312, 172] on input "checkbox" at bounding box center [312, 171] width 7 height 7
checkbox input "false"
click at [450, 211] on span "Save" at bounding box center [447, 210] width 12 height 6
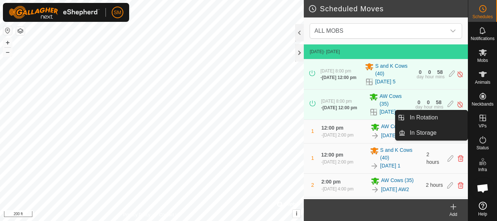
click at [483, 118] on icon at bounding box center [482, 118] width 7 height 7
click at [429, 116] on link "In Rotation" at bounding box center [436, 117] width 62 height 15
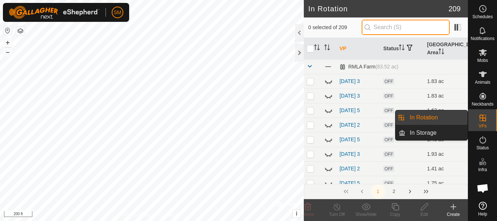
click at [402, 26] on input "text" at bounding box center [405, 27] width 88 height 15
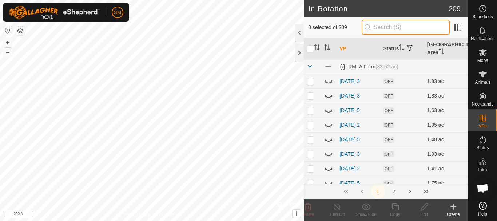
paste input "[DATE]"
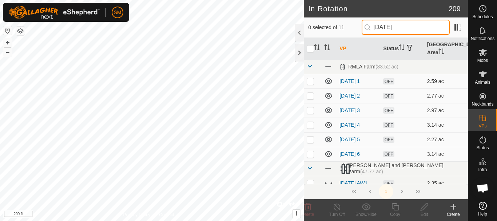
type input "[DATE]"
click at [328, 83] on icon at bounding box center [328, 81] width 7 height 6
click at [328, 95] on icon at bounding box center [328, 95] width 9 height 9
click at [328, 111] on icon at bounding box center [328, 110] width 7 height 6
click at [329, 125] on icon at bounding box center [328, 124] width 9 height 9
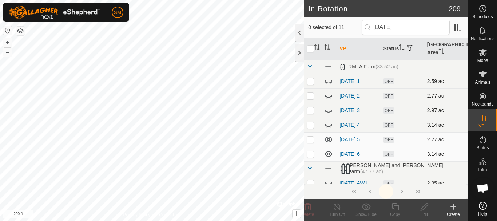
click at [313, 155] on p-checkbox at bounding box center [310, 154] width 7 height 6
click at [308, 207] on icon at bounding box center [307, 206] width 9 height 9
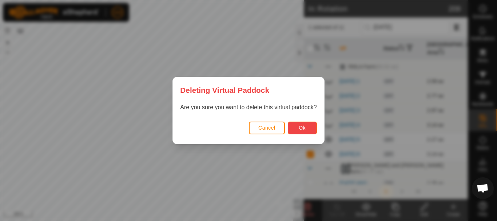
click at [304, 126] on span "Ok" at bounding box center [302, 128] width 7 height 6
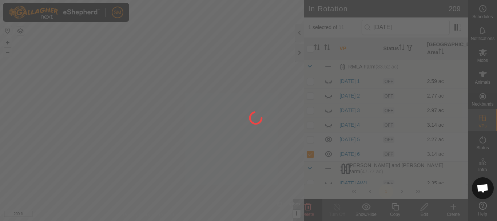
checkbox input "false"
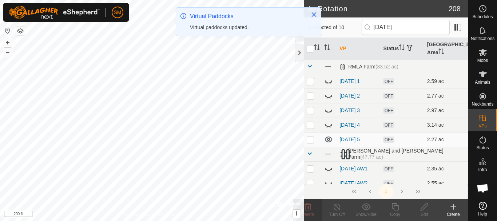
click at [311, 140] on p-checkbox at bounding box center [310, 139] width 7 height 6
checkbox input "true"
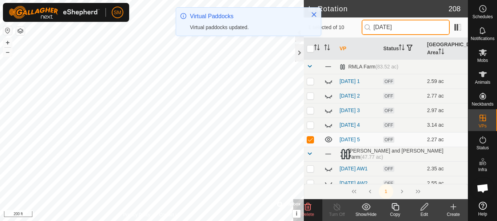
click at [415, 27] on input "[DATE]" at bounding box center [405, 27] width 88 height 15
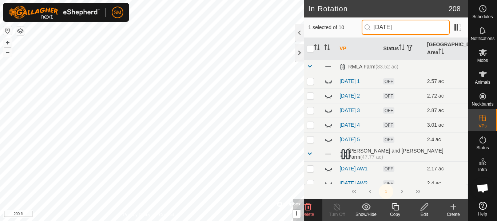
type input "[DATE]"
click at [327, 139] on icon at bounding box center [328, 139] width 9 height 9
click at [396, 211] on icon at bounding box center [395, 206] width 9 height 9
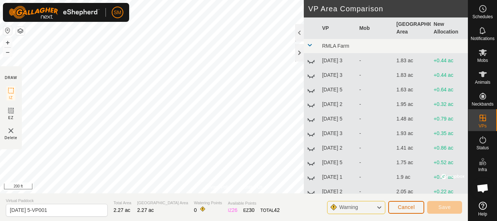
click at [406, 211] on button "Cancel" at bounding box center [406, 207] width 36 height 13
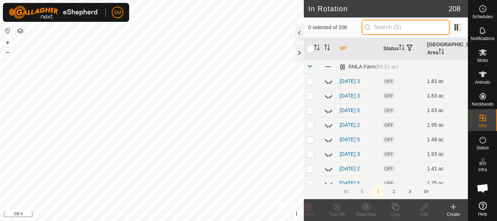
click at [399, 25] on input "text" at bounding box center [405, 27] width 88 height 15
paste input "[DATE]"
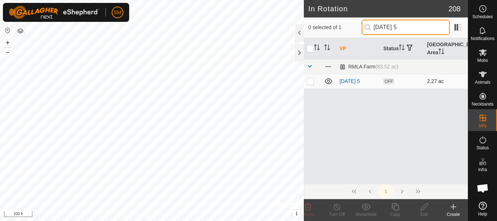
type input "[DATE] 5"
click at [309, 83] on p-checkbox at bounding box center [310, 81] width 7 height 6
checkbox input "true"
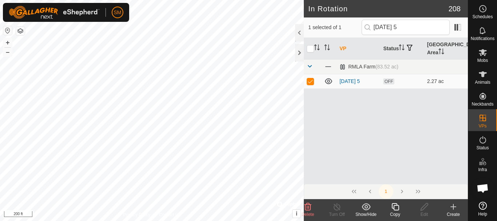
click at [395, 206] on icon at bounding box center [395, 206] width 9 height 9
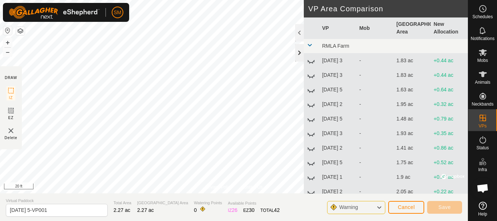
click at [299, 50] on div at bounding box center [299, 52] width 9 height 17
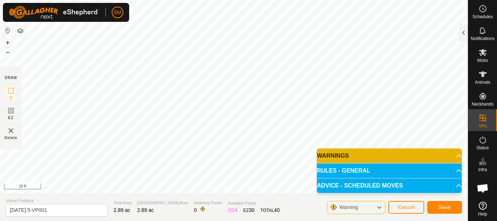
click at [186, 220] on html "SM Schedules Notifications Mobs Animals Neckbands VPs Status Infra Heatmap Help…" at bounding box center [248, 110] width 497 height 221
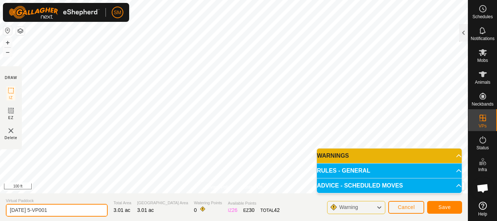
drag, startPoint x: 65, startPoint y: 209, endPoint x: 0, endPoint y: 207, distance: 65.1
click at [0, 207] on section "Virtual Paddock [DATE] 5-VP001 Total Area 3.01 ac Grazing Area 3.01 ac Watering…" at bounding box center [234, 207] width 468 height 28
paste input "text"
drag, startPoint x: 37, startPoint y: 210, endPoint x: 0, endPoint y: 210, distance: 36.7
click at [0, 210] on section "Virtual Paddock [DATE] 4 Total Area 3.01 ac Grazing Area 3.01 ac Watering Point…" at bounding box center [234, 207] width 468 height 28
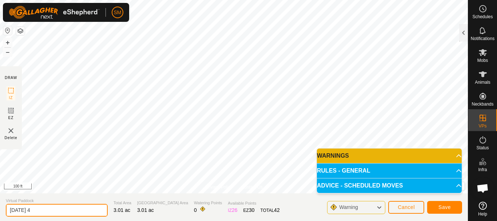
click at [48, 208] on input "[DATE] 4" at bounding box center [57, 210] width 102 height 13
type input "[DATE] 4"
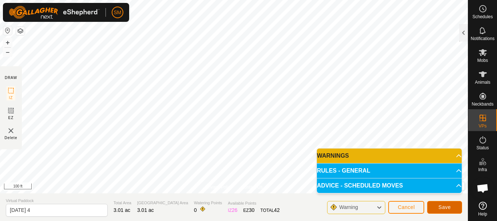
click at [443, 207] on span "Save" at bounding box center [444, 207] width 12 height 6
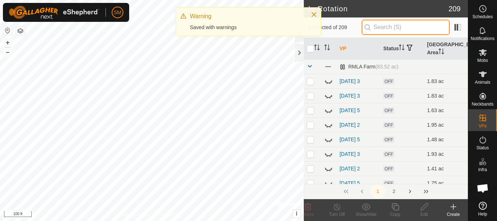
click at [409, 29] on input "text" at bounding box center [405, 27] width 88 height 15
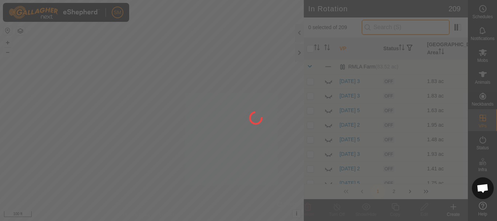
paste input "[DATE]"
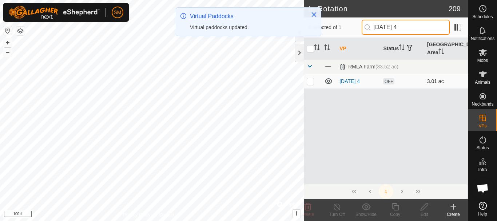
type input "[DATE] 4"
click at [310, 83] on p-checkbox at bounding box center [310, 81] width 7 height 6
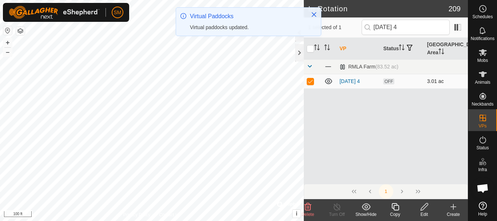
checkbox input "true"
click at [395, 208] on icon at bounding box center [395, 206] width 9 height 9
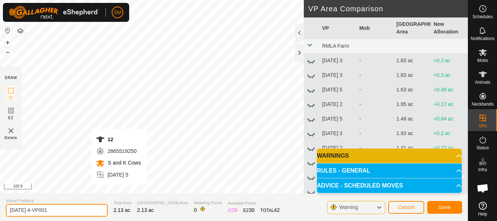
click at [0, 213] on section "Virtual Paddock [DATE] 4-VP001 Total Area 2.13 ac Grazing Area 2.13 ac Watering…" at bounding box center [234, 207] width 468 height 28
paste input "text"
type input "[DATE] 5"
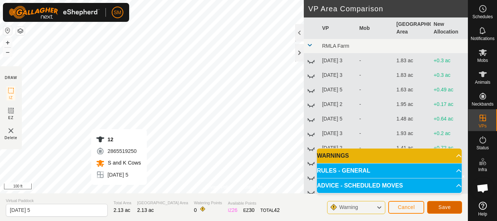
click at [446, 204] on span "Save" at bounding box center [444, 207] width 12 height 6
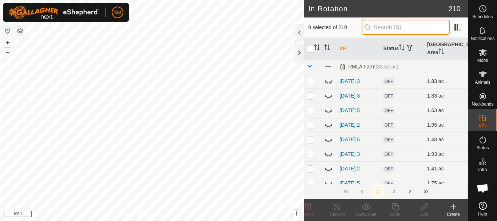
click at [408, 27] on input "text" at bounding box center [405, 27] width 88 height 15
paste input "[DATE]"
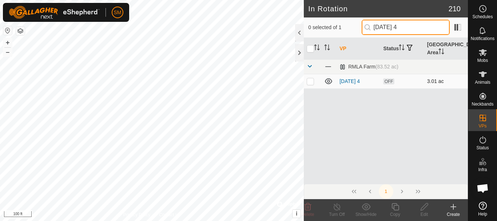
type input "[DATE] 4"
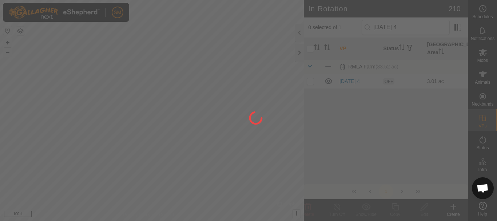
click at [307, 83] on div at bounding box center [248, 110] width 497 height 221
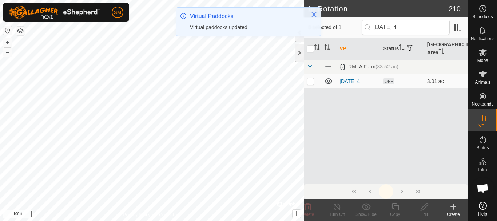
click at [310, 82] on p-checkbox at bounding box center [310, 81] width 7 height 6
checkbox input "true"
click at [395, 211] on icon at bounding box center [395, 206] width 9 height 9
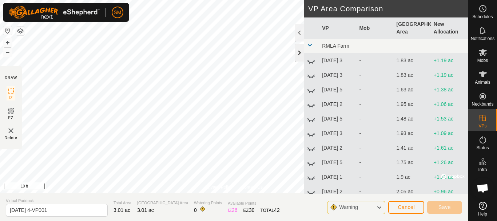
click at [298, 50] on div at bounding box center [299, 52] width 9 height 17
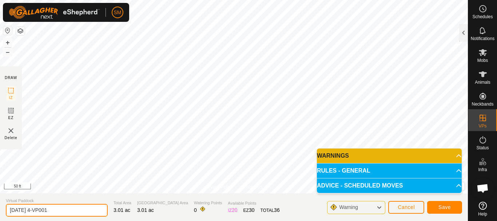
drag, startPoint x: 69, startPoint y: 212, endPoint x: 0, endPoint y: 205, distance: 69.0
click at [0, 205] on section "Virtual Paddock [DATE] 4-VP001 Total Area 3.01 ac Grazing Area 3.01 ac Watering…" at bounding box center [234, 207] width 468 height 28
paste input "text"
type input "[DATE] 6"
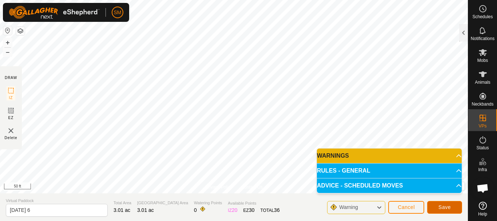
click at [439, 206] on span "Save" at bounding box center [444, 207] width 12 height 6
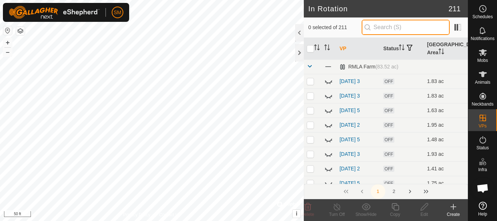
click at [404, 27] on input "text" at bounding box center [405, 27] width 88 height 15
paste input "[DATE]"
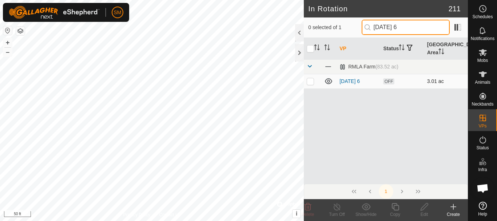
type input "[DATE] 6"
click at [310, 81] on p-checkbox at bounding box center [310, 81] width 7 height 6
checkbox input "true"
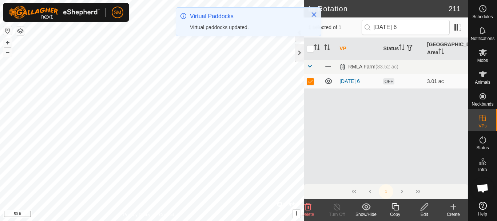
click at [395, 211] on icon at bounding box center [395, 206] width 9 height 9
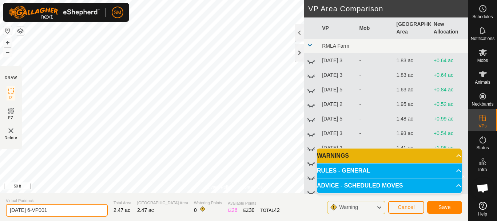
click at [91, 211] on input "[DATE] 6-VP001" at bounding box center [57, 210] width 102 height 13
paste input "text"
type input "[DATE] 1"
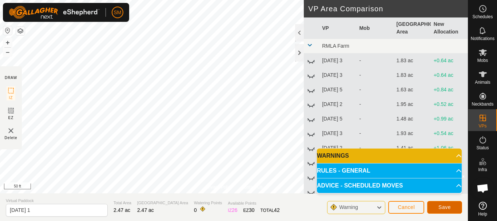
click at [447, 203] on button "Save" at bounding box center [444, 207] width 35 height 13
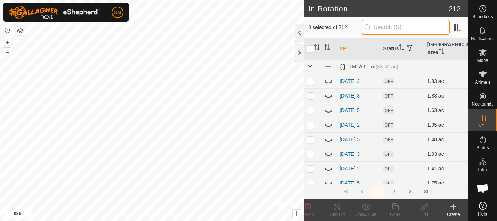
click at [409, 24] on input "text" at bounding box center [405, 27] width 88 height 15
paste input "[DATE]"
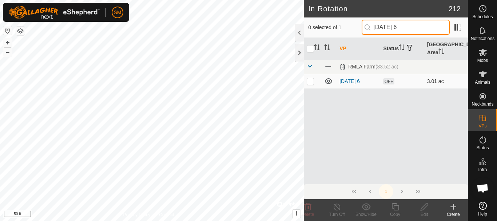
type input "[DATE] 6"
click at [312, 84] on p-checkbox at bounding box center [310, 81] width 7 height 6
checkbox input "true"
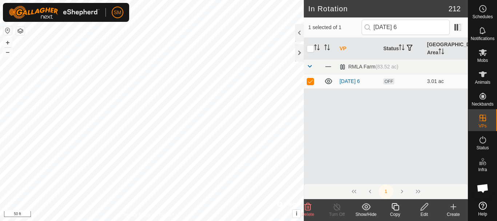
click at [393, 208] on div "SM Schedules Notifications Mobs Animals Neckbands VPs Status Infra Heatmap Help…" at bounding box center [248, 110] width 497 height 221
click at [396, 208] on icon at bounding box center [395, 206] width 9 height 9
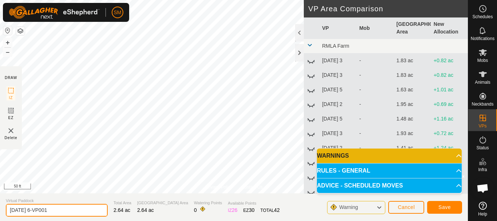
click at [80, 206] on input "[DATE] 6-VP001" at bounding box center [57, 210] width 102 height 13
paste input "text"
type input "[DATE] 2"
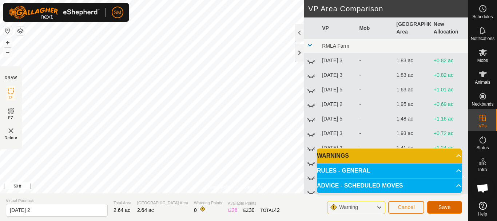
click at [447, 204] on span "Save" at bounding box center [444, 207] width 12 height 6
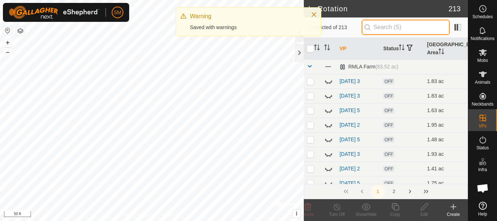
click at [403, 27] on input "text" at bounding box center [405, 27] width 88 height 15
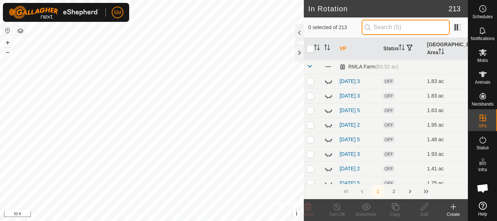
paste input "[DATE]"
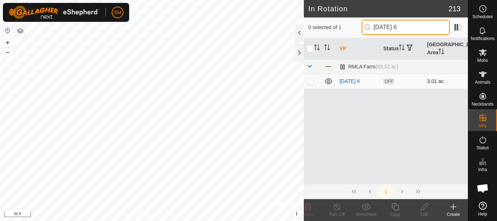
type input "[DATE] 6"
click at [310, 79] on p-checkbox at bounding box center [310, 81] width 7 height 6
checkbox input "true"
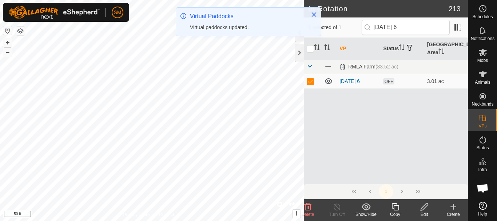
click at [395, 210] on icon at bounding box center [394, 206] width 7 height 7
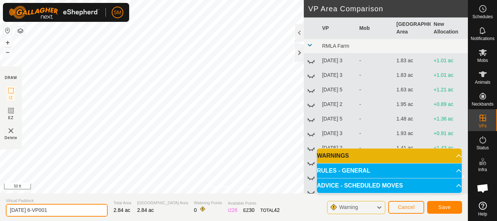
click at [77, 212] on input "[DATE] 6-VP001" at bounding box center [57, 210] width 102 height 13
paste input "text"
type input "[DATE] 3"
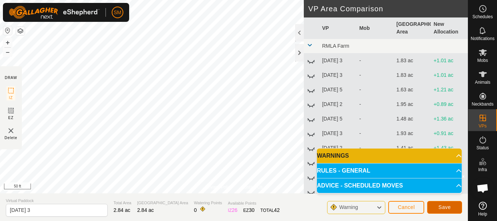
click at [444, 204] on span "Save" at bounding box center [444, 207] width 12 height 6
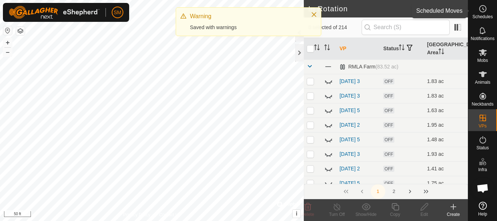
click at [483, 8] on icon at bounding box center [483, 9] width 1 height 2
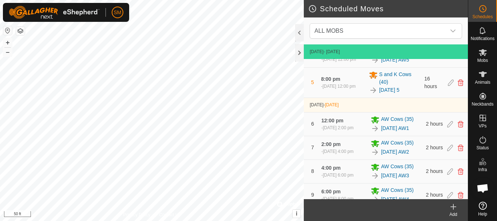
scroll to position [397, 0]
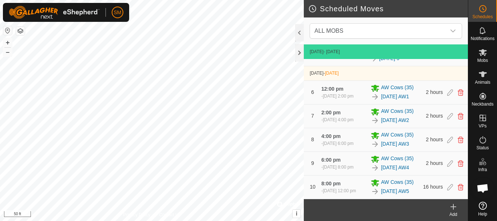
click at [455, 212] on div "Add" at bounding box center [453, 214] width 29 height 7
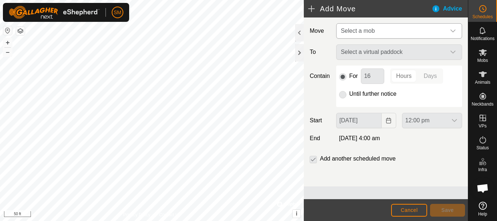
click at [455, 31] on icon "dropdown trigger" at bounding box center [453, 31] width 6 height 6
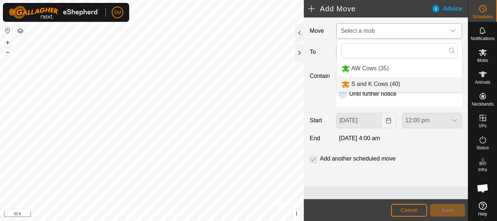
click at [358, 83] on li "S and K Cows (40)" at bounding box center [399, 84] width 125 height 15
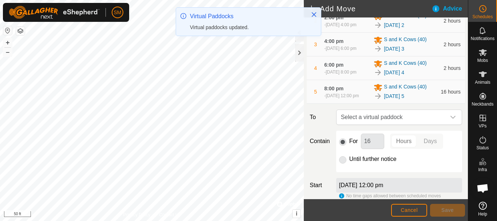
scroll to position [169, 0]
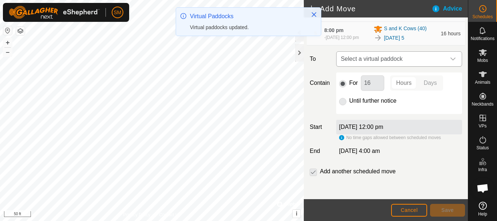
click at [450, 60] on icon "dropdown trigger" at bounding box center [452, 58] width 5 height 3
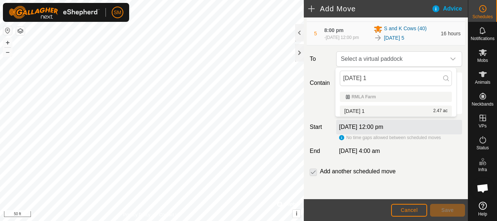
type input "[DATE] 1"
click at [358, 112] on span "[DATE] 1" at bounding box center [354, 110] width 20 height 5
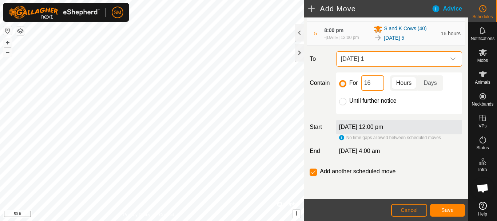
click at [372, 81] on input "16" at bounding box center [372, 82] width 23 height 15
type input "2"
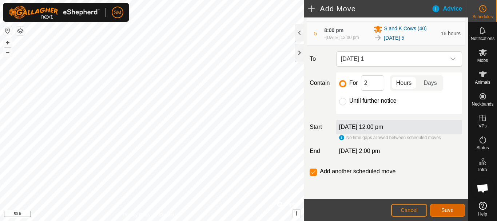
click at [450, 213] on button "Save" at bounding box center [447, 210] width 35 height 13
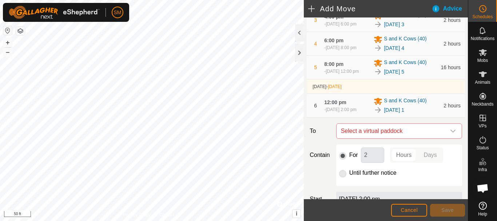
scroll to position [207, 0]
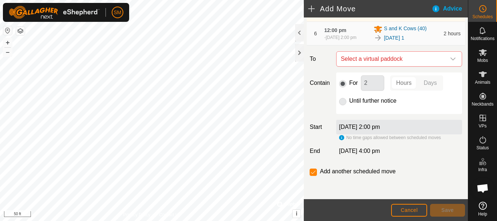
click at [450, 57] on icon "dropdown trigger" at bounding box center [453, 59] width 6 height 6
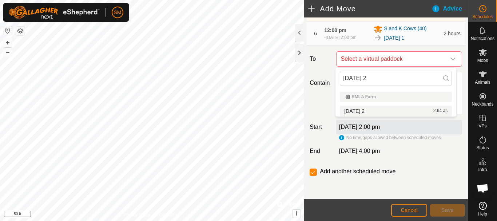
type input "[DATE] 2"
click at [364, 110] on span "[DATE] 2" at bounding box center [354, 110] width 20 height 5
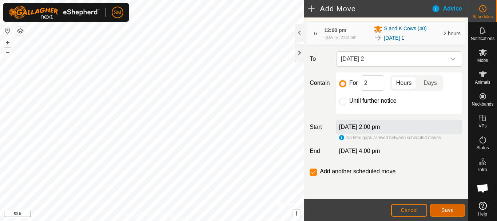
click at [446, 209] on span "Save" at bounding box center [447, 210] width 12 height 6
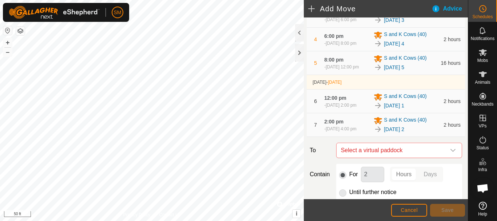
scroll to position [231, 0]
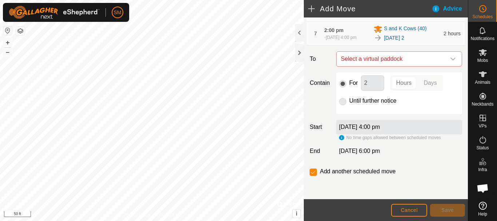
click at [450, 59] on icon "dropdown trigger" at bounding box center [453, 59] width 6 height 6
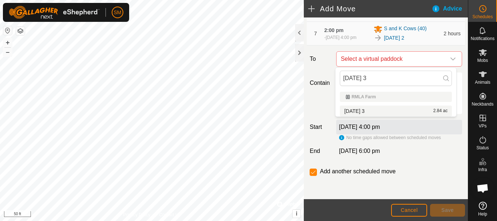
type input "[DATE] 3"
click at [368, 108] on li "[DATE] 3 2.84 ac" at bounding box center [396, 110] width 112 height 11
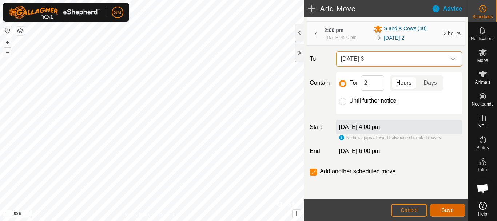
click at [452, 211] on span "Save" at bounding box center [447, 210] width 12 height 6
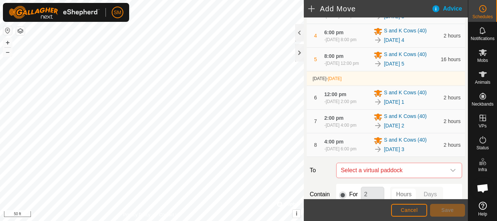
scroll to position [254, 0]
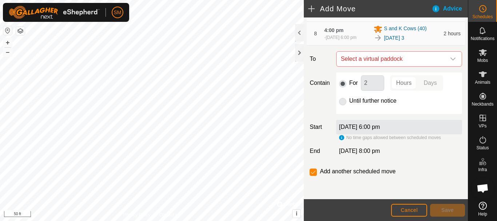
click at [450, 59] on icon "dropdown trigger" at bounding box center [453, 59] width 6 height 6
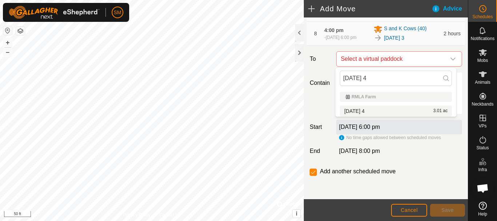
type input "[DATE] 4"
click at [364, 108] on span "[DATE] 4" at bounding box center [354, 110] width 20 height 5
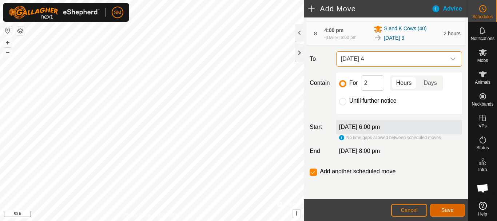
click at [449, 213] on button "Save" at bounding box center [447, 210] width 35 height 13
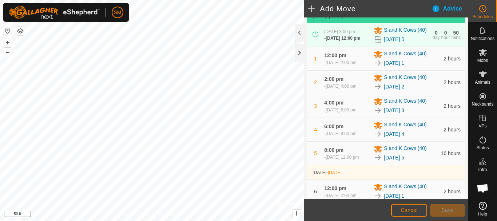
scroll to position [278, 0]
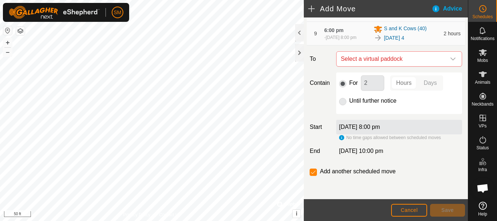
click at [450, 60] on icon "dropdown trigger" at bounding box center [453, 59] width 6 height 6
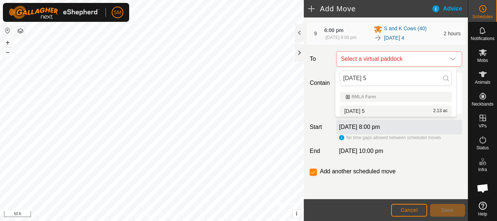
type input "[DATE] 5"
click at [364, 108] on span "[DATE] 5" at bounding box center [354, 110] width 20 height 5
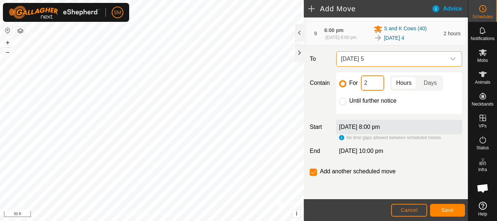
click at [372, 84] on input "2" at bounding box center [372, 82] width 23 height 15
type input "16"
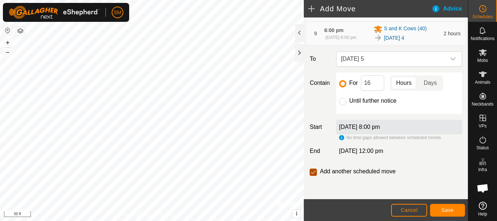
click at [311, 171] on input "checkbox" at bounding box center [312, 171] width 7 height 7
checkbox input "false"
click at [447, 210] on span "Save" at bounding box center [447, 210] width 12 height 6
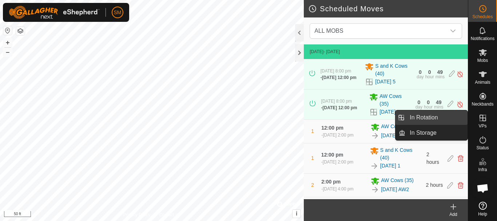
click at [417, 117] on link "In Rotation" at bounding box center [436, 117] width 62 height 15
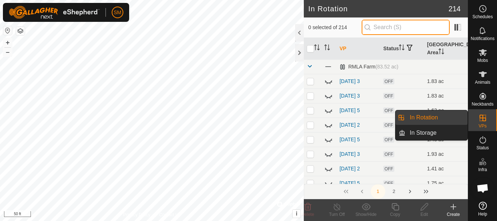
click at [404, 21] on input "text" at bounding box center [405, 27] width 88 height 15
paste input "[DATE]"
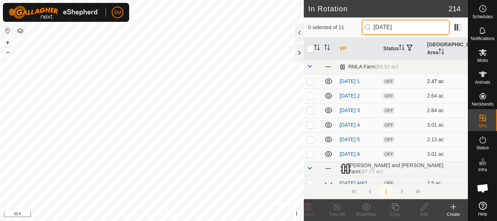
type input "[DATE]"
click at [327, 82] on icon at bounding box center [328, 81] width 9 height 9
click at [327, 97] on icon at bounding box center [328, 96] width 7 height 6
click at [330, 107] on icon at bounding box center [328, 110] width 9 height 9
click at [328, 124] on icon at bounding box center [328, 125] width 7 height 6
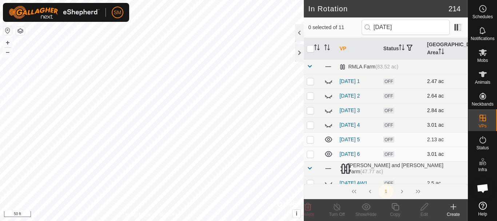
click at [312, 156] on p-checkbox at bounding box center [310, 154] width 7 height 6
click at [309, 210] on icon at bounding box center [307, 206] width 7 height 7
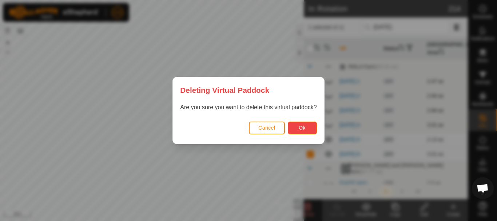
click at [296, 131] on button "Ok" at bounding box center [302, 127] width 29 height 13
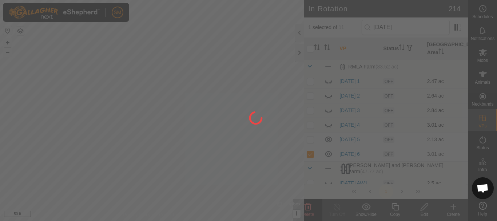
checkbox input "false"
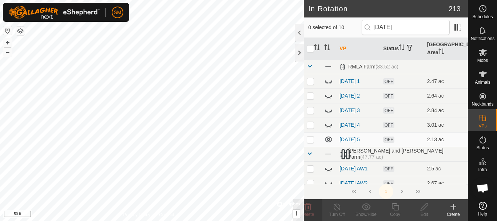
click at [309, 139] on p-checkbox at bounding box center [310, 139] width 7 height 6
checkbox input "true"
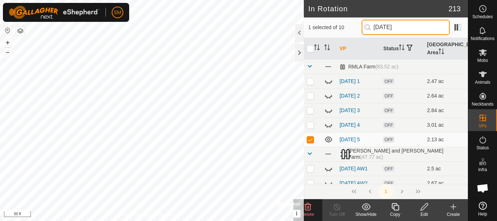
click at [409, 29] on input "[DATE]" at bounding box center [405, 27] width 88 height 15
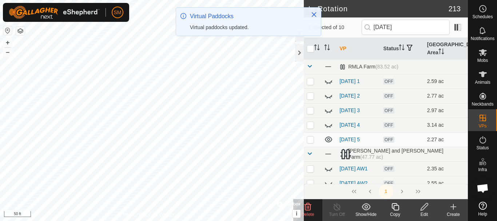
click at [328, 141] on icon at bounding box center [328, 139] width 7 height 6
click at [403, 26] on input "[DATE]" at bounding box center [405, 27] width 88 height 15
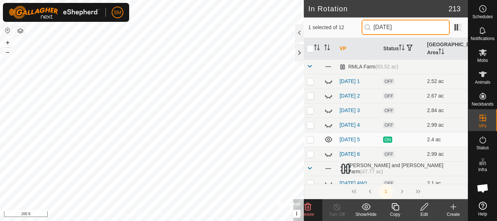
click at [405, 26] on input "[DATE]" at bounding box center [405, 27] width 88 height 15
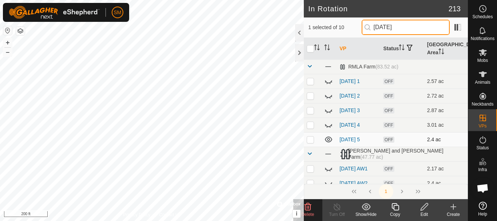
type input "[DATE]"
click at [329, 140] on icon at bounding box center [328, 139] width 7 height 6
drag, startPoint x: 407, startPoint y: 25, endPoint x: 350, endPoint y: 33, distance: 56.8
click at [350, 33] on div "1 selected of 10 [DATE]" at bounding box center [385, 27] width 155 height 15
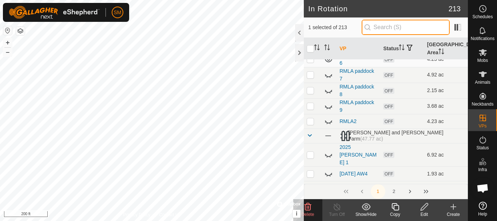
scroll to position [1455, 0]
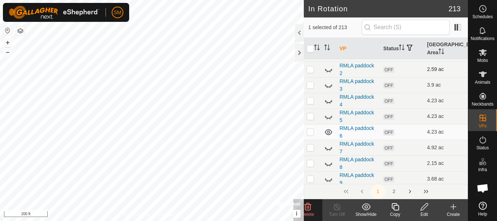
click at [327, 67] on icon at bounding box center [328, 69] width 9 height 9
click at [396, 208] on icon at bounding box center [395, 206] width 9 height 9
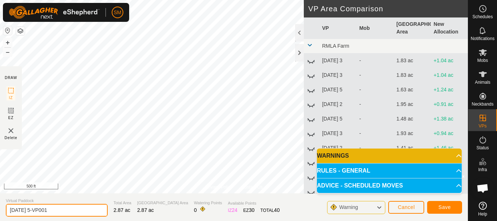
click at [0, 208] on section "Virtual Paddock [DATE] 5-VP001 Total Area 2.87 ac Grazing Area 2.87 ac Watering…" at bounding box center [234, 207] width 468 height 28
paste input "text"
drag, startPoint x: 37, startPoint y: 212, endPoint x: 0, endPoint y: 208, distance: 37.6
click at [0, 208] on section "Virtual Paddock [DATE] 4 Total Area 2.87 ac Grazing Area 2.87 ac Watering Point…" at bounding box center [234, 207] width 468 height 28
click at [54, 210] on input "[DATE] 4" at bounding box center [57, 210] width 102 height 13
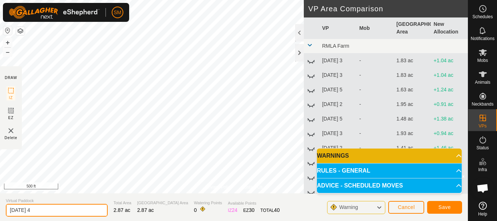
type input "[DATE] 4"
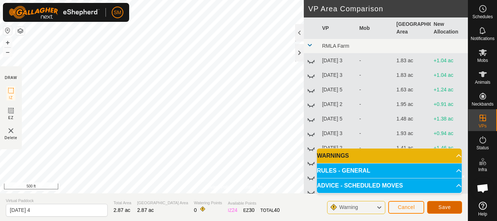
click at [440, 204] on span "Save" at bounding box center [444, 207] width 12 height 6
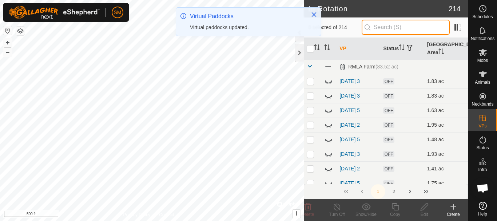
click at [407, 29] on input "text" at bounding box center [405, 27] width 88 height 15
paste input "[DATE]"
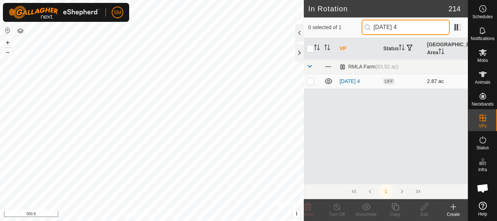
type input "[DATE] 4"
click at [310, 81] on p-checkbox at bounding box center [310, 81] width 7 height 6
checkbox input "true"
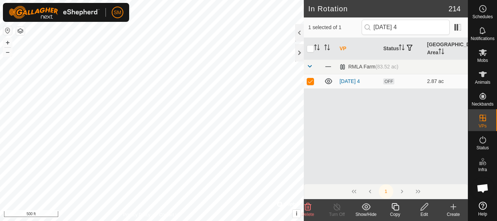
click at [396, 213] on div "Copy" at bounding box center [394, 214] width 29 height 7
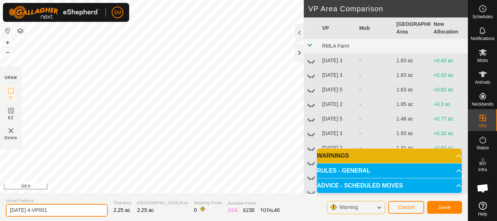
drag, startPoint x: 73, startPoint y: 212, endPoint x: 0, endPoint y: 211, distance: 72.7
click at [0, 211] on section "Virtual Paddock [DATE] 4-VP001 Total Area 2.25 ac Grazing Area 2.25 ac Watering…" at bounding box center [234, 207] width 468 height 28
paste input "text"
type input "[DATE] 5"
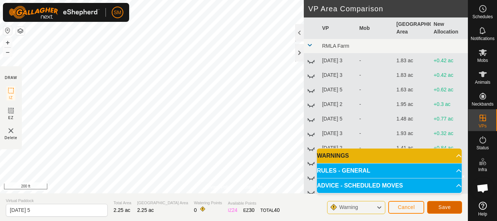
click at [444, 207] on span "Save" at bounding box center [444, 207] width 12 height 6
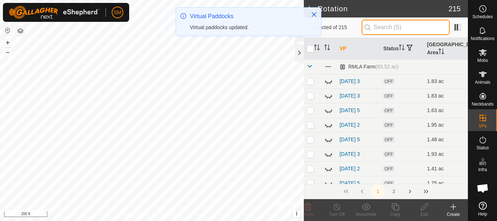
click at [393, 28] on input "text" at bounding box center [405, 27] width 88 height 15
paste input "[DATE]"
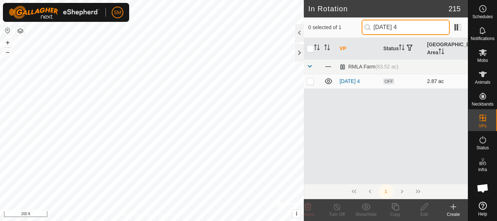
type input "[DATE] 4"
click at [308, 83] on p-checkbox at bounding box center [310, 81] width 7 height 6
checkbox input "true"
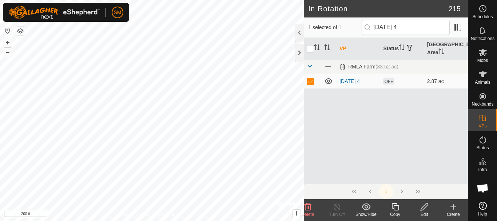
click at [395, 208] on icon at bounding box center [395, 206] width 9 height 9
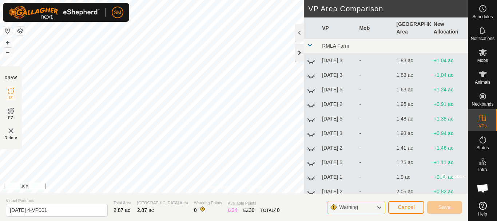
click at [300, 51] on div at bounding box center [299, 52] width 9 height 17
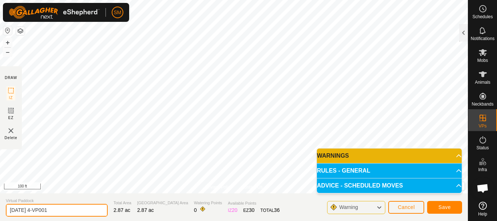
drag, startPoint x: 81, startPoint y: 205, endPoint x: 31, endPoint y: 211, distance: 50.9
click at [0, 200] on section "Virtual Paddock [DATE] 4-VP001 Total Area 2.87 ac Grazing Area 2.87 ac Watering…" at bounding box center [234, 207] width 468 height 28
paste input "text"
type input "[DATE] 6"
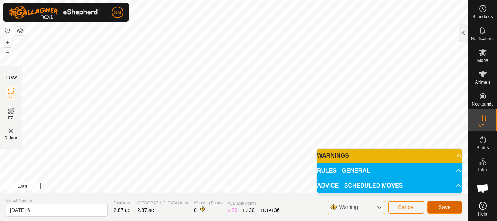
click at [455, 207] on button "Save" at bounding box center [444, 207] width 35 height 13
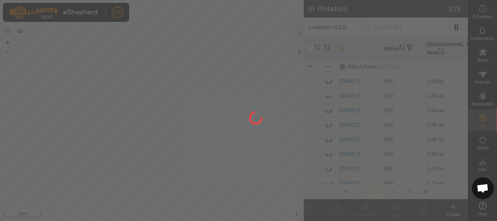
scroll to position [1520, 0]
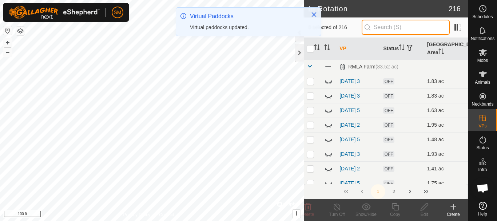
click at [399, 27] on input "text" at bounding box center [405, 27] width 88 height 15
paste input "[DATE]"
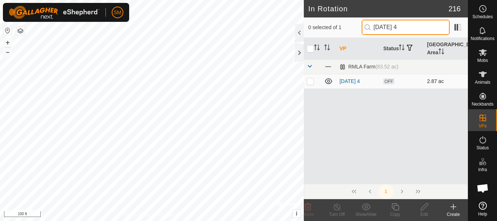
type input "[DATE] 4"
click at [312, 82] on p-checkbox at bounding box center [310, 81] width 7 height 6
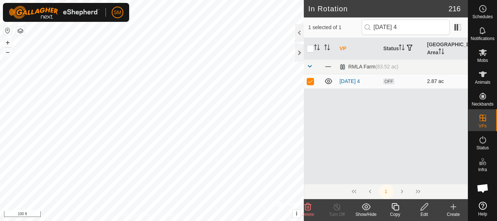
checkbox input "true"
click at [425, 208] on icon at bounding box center [424, 206] width 9 height 9
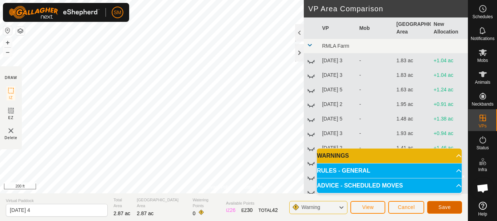
click at [444, 205] on span "Save" at bounding box center [444, 207] width 12 height 6
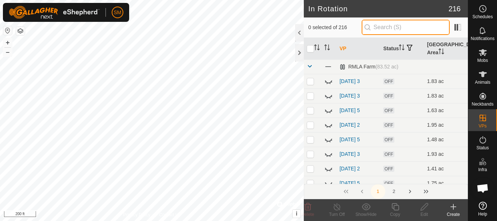
click at [406, 27] on input "text" at bounding box center [405, 27] width 88 height 15
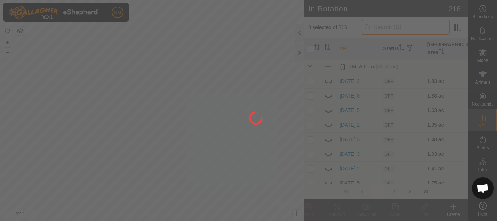
paste input "[DATE]"
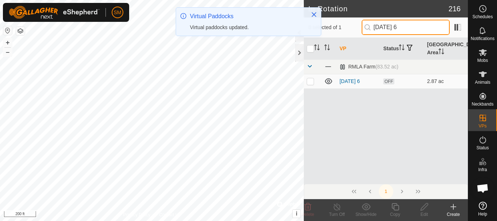
type input "[DATE] 6"
click at [309, 84] on td at bounding box center [312, 81] width 17 height 15
checkbox input "true"
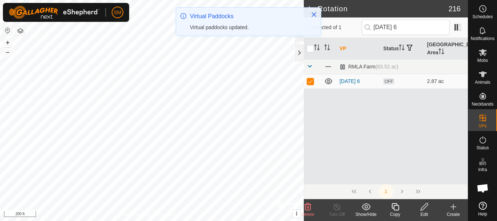
click at [397, 210] on icon at bounding box center [394, 206] width 7 height 7
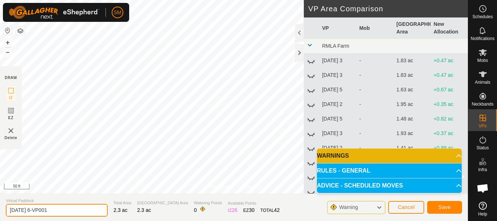
click at [69, 209] on input "2025-10-09 6-VP001" at bounding box center [57, 210] width 102 height 13
paste input "text"
type input "2025-10-09 1"
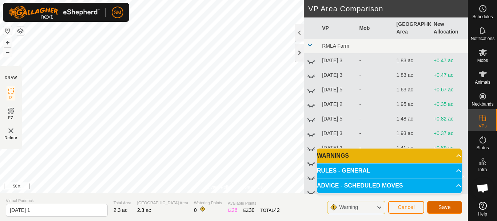
click at [448, 206] on span "Save" at bounding box center [444, 207] width 12 height 6
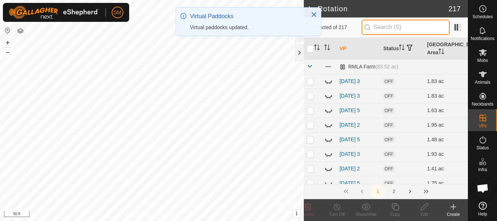
click at [395, 26] on input "text" at bounding box center [405, 27] width 88 height 15
paste input "[DATE]"
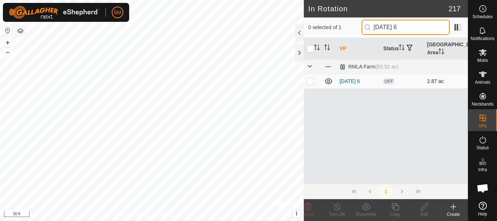
type input "[DATE] 6"
click at [311, 83] on p-checkbox at bounding box center [310, 81] width 7 height 6
checkbox input "true"
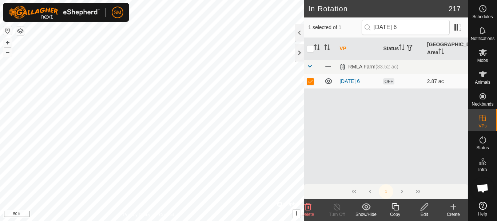
click at [395, 209] on icon at bounding box center [395, 206] width 9 height 9
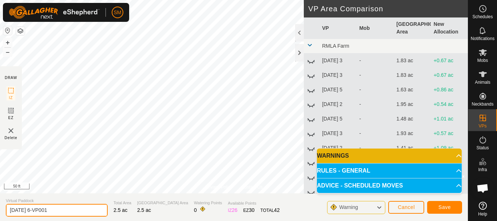
click at [76, 209] on input "2025-10-09 6-VP001" at bounding box center [57, 210] width 102 height 13
paste input "text"
type input "2025-10-09 2"
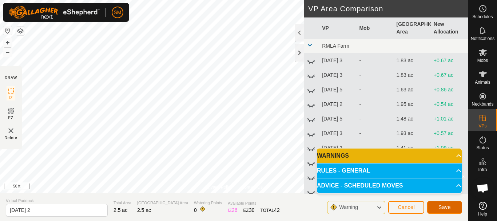
click at [446, 208] on span "Save" at bounding box center [444, 207] width 12 height 6
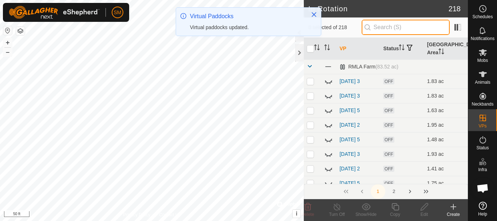
click at [411, 32] on input "text" at bounding box center [405, 27] width 88 height 15
paste input "[DATE]"
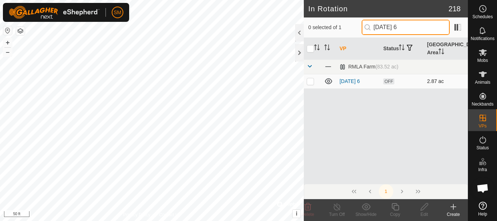
type input "[DATE] 6"
click at [310, 82] on p-checkbox at bounding box center [310, 81] width 7 height 6
checkbox input "true"
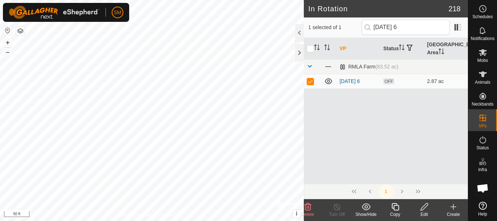
click at [394, 204] on icon at bounding box center [395, 206] width 9 height 9
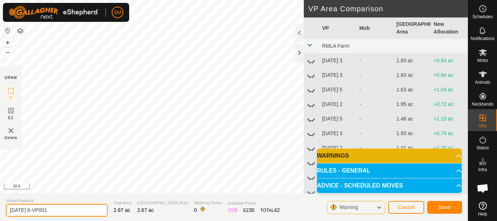
click at [71, 213] on input "2025-10-09 6-VP001" at bounding box center [57, 210] width 102 height 13
paste input "text"
type input "2025-10-09 3"
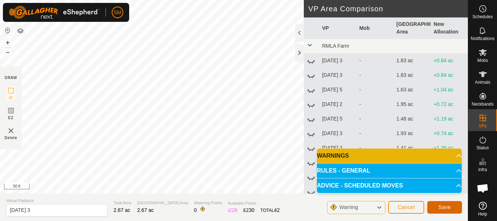
click at [443, 208] on span "Save" at bounding box center [444, 207] width 12 height 6
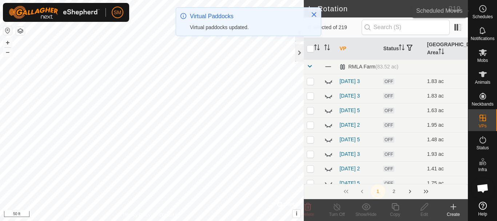
click at [482, 10] on icon at bounding box center [482, 8] width 9 height 9
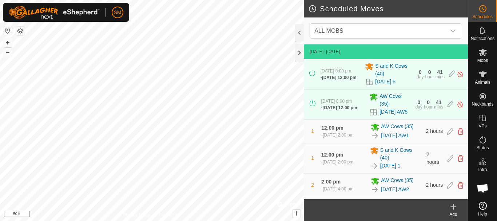
click at [455, 208] on icon at bounding box center [453, 206] width 9 height 9
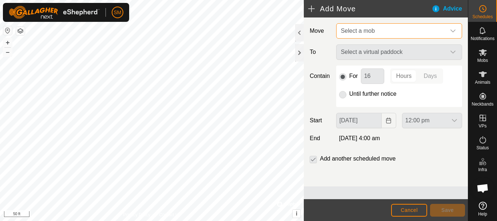
click at [392, 31] on span "Select a mob" at bounding box center [392, 31] width 108 height 15
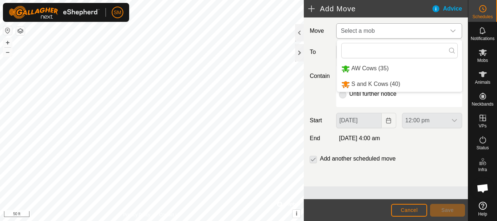
click at [363, 81] on li "S and K Cows (40)" at bounding box center [399, 84] width 125 height 15
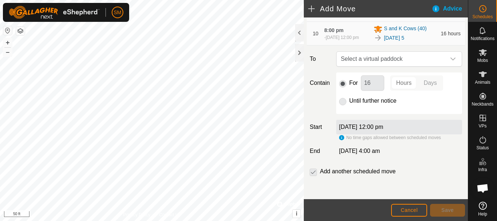
scroll to position [301, 0]
click at [450, 56] on icon "dropdown trigger" at bounding box center [453, 59] width 6 height 6
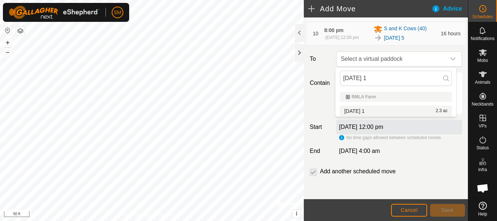
type input "2025-10-09 1"
click at [350, 108] on span "2025-10-09 1" at bounding box center [354, 110] width 20 height 5
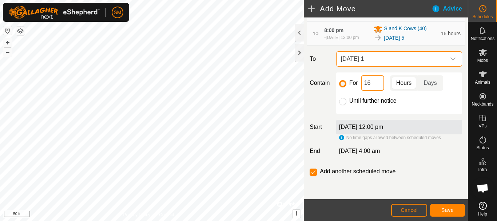
click at [374, 83] on input "16" at bounding box center [372, 82] width 23 height 15
type input "2"
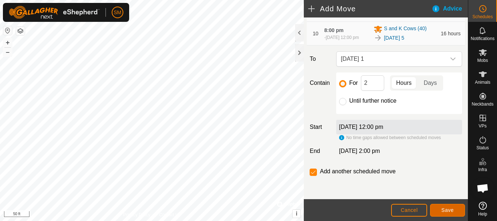
click at [454, 212] on button "Save" at bounding box center [447, 210] width 35 height 13
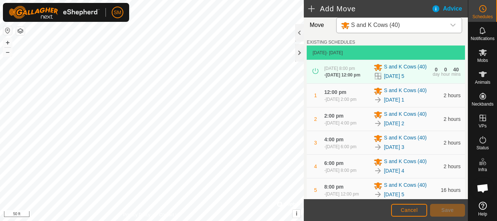
scroll to position [340, 0]
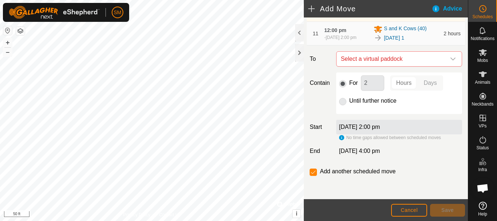
click at [450, 59] on icon "dropdown trigger" at bounding box center [453, 59] width 6 height 6
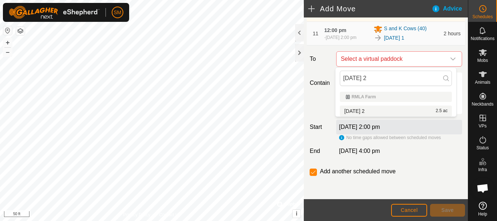
type input "2025-10-09 2"
click at [358, 109] on span "2025-10-09 2" at bounding box center [354, 110] width 20 height 5
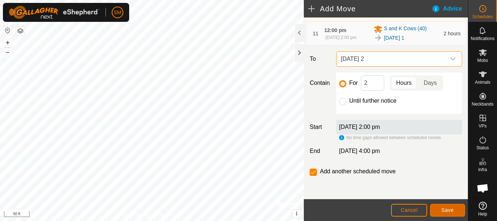
click at [449, 207] on span "Save" at bounding box center [447, 210] width 12 height 6
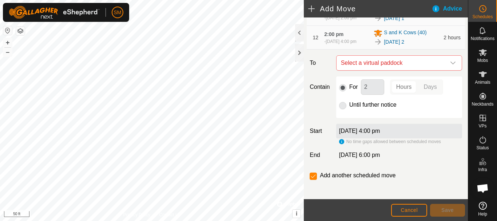
scroll to position [363, 0]
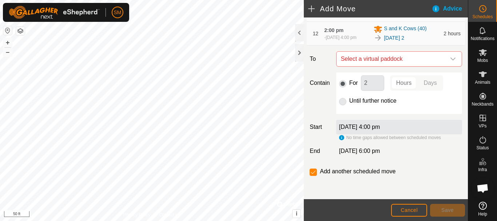
click at [450, 59] on icon "dropdown trigger" at bounding box center [452, 58] width 5 height 3
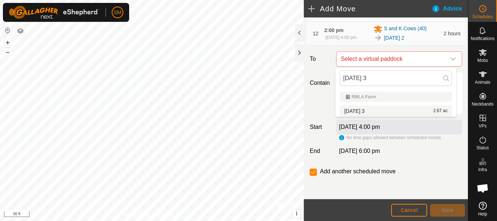
type input "2025-10-09 3"
click at [364, 110] on span "2025-10-09 3" at bounding box center [354, 110] width 20 height 5
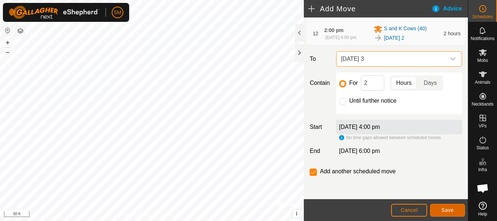
click at [444, 211] on span "Save" at bounding box center [447, 210] width 12 height 6
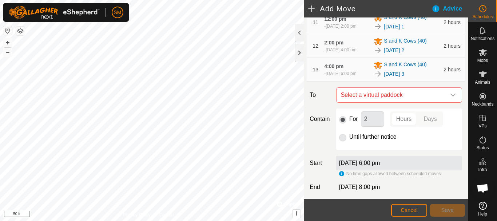
scroll to position [387, 0]
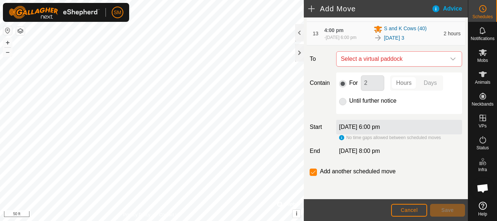
click at [450, 58] on icon "dropdown trigger" at bounding box center [453, 59] width 6 height 6
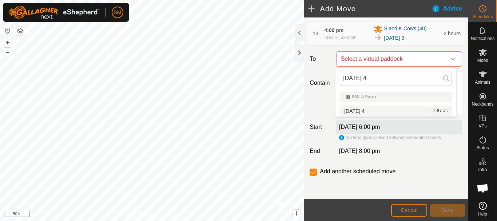
type input "[DATE] 4"
click at [364, 112] on span "[DATE] 4" at bounding box center [354, 110] width 20 height 5
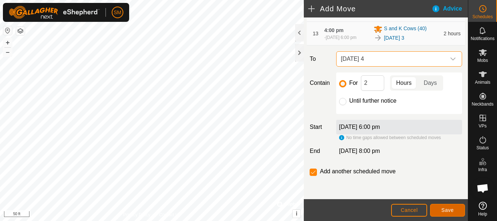
click at [446, 209] on span "Save" at bounding box center [447, 210] width 12 height 6
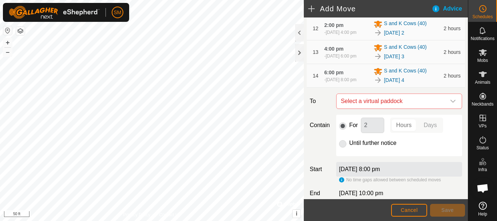
scroll to position [411, 0]
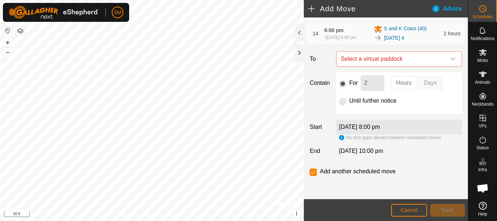
click at [450, 60] on icon "dropdown trigger" at bounding box center [453, 59] width 6 height 6
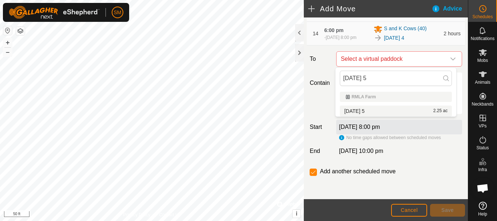
type input "[DATE] 5"
click at [364, 109] on span "[DATE] 5" at bounding box center [354, 110] width 20 height 5
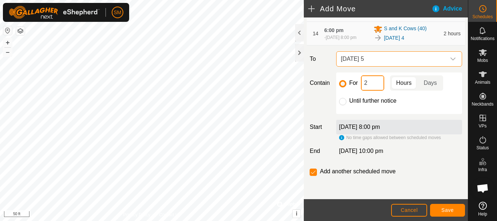
click at [373, 84] on input "2" at bounding box center [372, 82] width 23 height 15
type input "16"
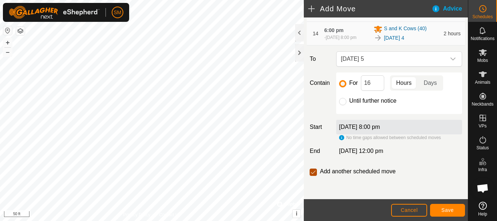
click at [315, 173] on input "checkbox" at bounding box center [312, 171] width 7 height 7
checkbox input "false"
click at [452, 210] on span "Save" at bounding box center [447, 210] width 12 height 6
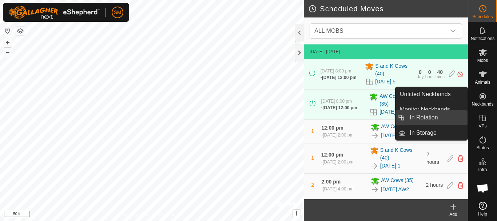
click at [433, 117] on link "In Rotation" at bounding box center [436, 117] width 62 height 15
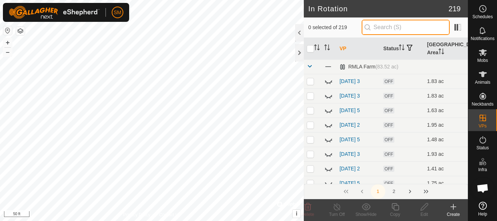
click at [400, 24] on input "text" at bounding box center [405, 27] width 88 height 15
paste input "[DATE]"
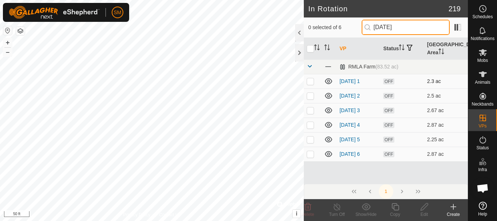
type input "[DATE]"
click at [328, 82] on icon at bounding box center [328, 81] width 7 height 6
click at [331, 96] on icon at bounding box center [328, 95] width 9 height 9
click at [329, 109] on icon at bounding box center [328, 110] width 7 height 6
click at [329, 124] on icon at bounding box center [328, 125] width 7 height 6
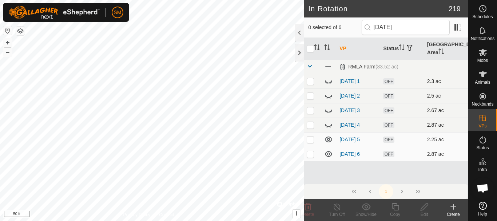
click at [310, 154] on p-checkbox at bounding box center [310, 154] width 7 height 6
click at [306, 207] on icon at bounding box center [307, 206] width 9 height 9
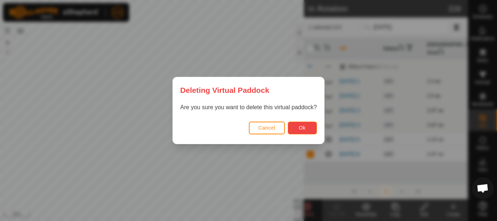
click at [303, 128] on span "Ok" at bounding box center [302, 128] width 7 height 6
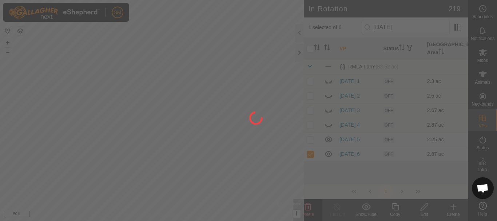
checkbox input "false"
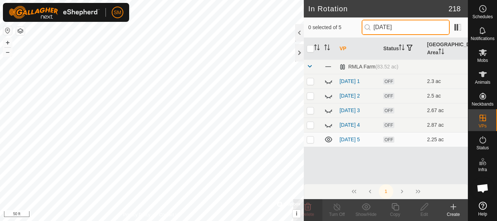
click at [408, 26] on input "[DATE]" at bounding box center [405, 27] width 88 height 15
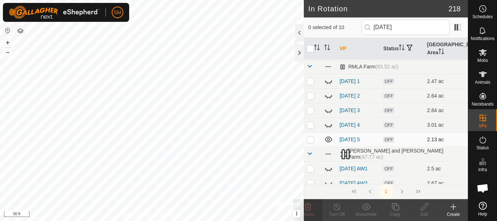
click at [327, 140] on icon at bounding box center [328, 139] width 7 height 6
click at [405, 28] on input "[DATE]" at bounding box center [405, 27] width 88 height 15
click at [329, 140] on icon at bounding box center [328, 139] width 9 height 9
click at [405, 28] on input "[DATE]" at bounding box center [405, 27] width 88 height 15
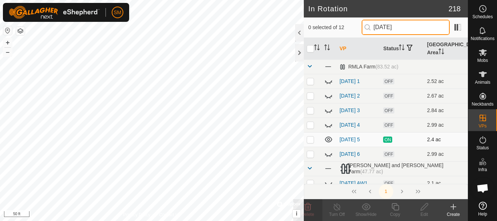
type input "[DATE]"
click at [328, 142] on icon at bounding box center [328, 139] width 9 height 9
click at [313, 154] on p-checkbox at bounding box center [310, 154] width 7 height 6
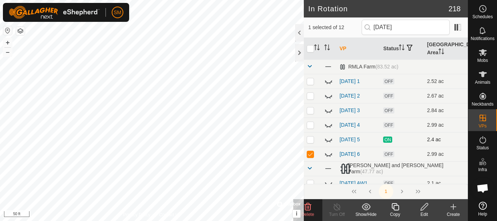
click at [310, 206] on icon at bounding box center [307, 206] width 7 height 7
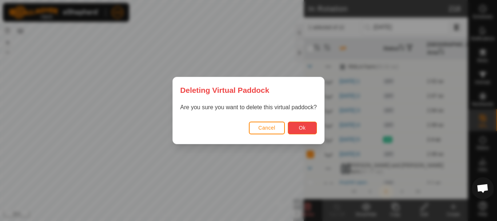
click at [307, 132] on button "Ok" at bounding box center [302, 127] width 29 height 13
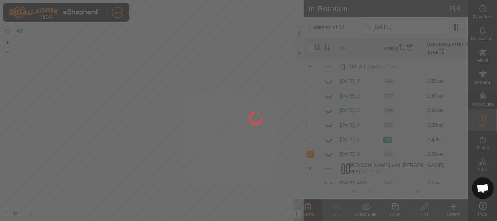
checkbox input "false"
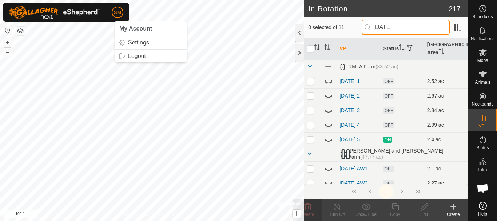
drag, startPoint x: 355, startPoint y: 27, endPoint x: 344, endPoint y: 26, distance: 11.7
click at [344, 26] on div "0 selected of 11 2025-10-06" at bounding box center [385, 27] width 155 height 15
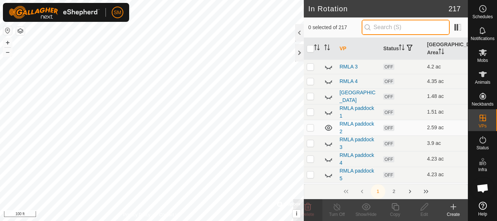
scroll to position [1491, 0]
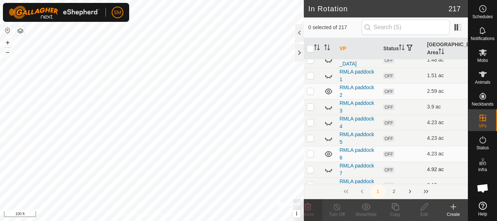
click at [328, 170] on icon at bounding box center [328, 170] width 7 height 3
click at [329, 153] on icon at bounding box center [328, 153] width 9 height 9
click at [328, 89] on icon at bounding box center [328, 91] width 7 height 6
click at [328, 89] on icon at bounding box center [328, 91] width 9 height 9
click at [452, 205] on icon at bounding box center [453, 206] width 9 height 9
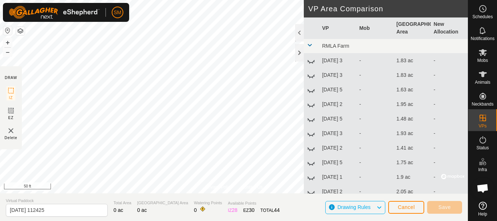
click at [305, 125] on div "Privacy Policy Contact Us Status: OFF Type: Inclusion Zone + – ⇧ i © Mapbox , ©…" at bounding box center [234, 110] width 468 height 221
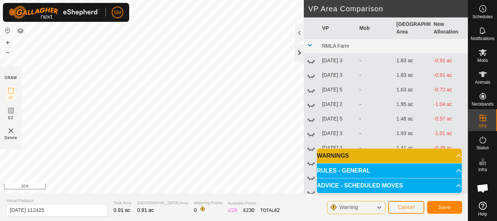
click at [298, 47] on div at bounding box center [299, 52] width 9 height 17
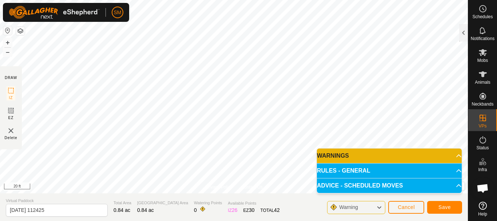
click at [327, 178] on body "SM Schedules Notifications Mobs Animals Neckbands VPs Status Infra Heatmap Help…" at bounding box center [248, 110] width 497 height 221
click at [69, 216] on div "Privacy Policy Contact Us Segment length must be longer than 5 m (Current: 1.4 …" at bounding box center [234, 110] width 468 height 221
click at [70, 10] on div "SM Schedules Notifications Mobs Animals Neckbands VPs Status Infra Heatmap Help…" at bounding box center [248, 110] width 497 height 221
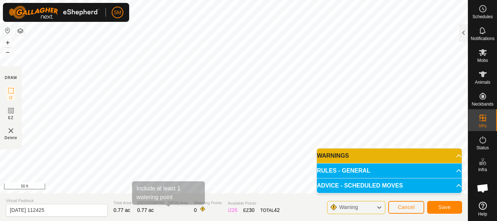
click at [167, 209] on div "Privacy Policy Contact Us Segment length must be longer than 5 m (Current: 1.2 …" at bounding box center [234, 110] width 468 height 221
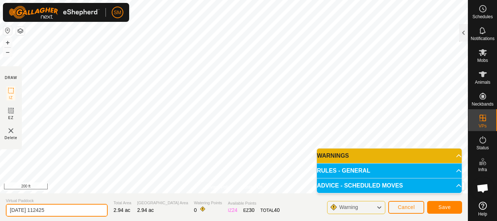
drag, startPoint x: 73, startPoint y: 205, endPoint x: 63, endPoint y: 214, distance: 12.9
click at [0, 207] on section "Virtual Paddock 2025-10-07 112425 Total Area 2.94 ac Grazing Area 2.94 ac Water…" at bounding box center [234, 207] width 468 height 28
paste input "9"
type input "2025-10-10 4"
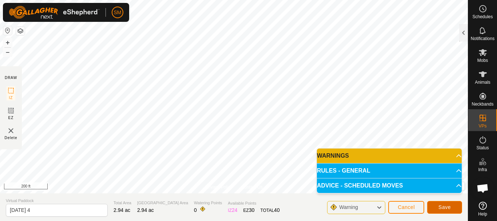
click at [446, 207] on span "Save" at bounding box center [444, 207] width 12 height 6
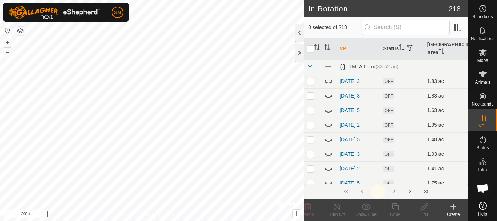
click at [416, 18] on div "0 selected of 218" at bounding box center [386, 27] width 164 height 20
click at [414, 29] on input "text" at bounding box center [405, 27] width 88 height 15
paste input "[DATE]"
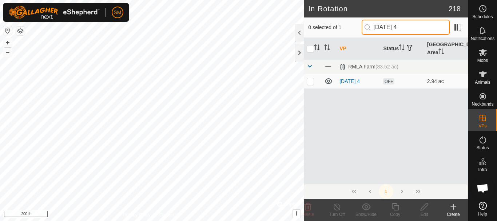
drag, startPoint x: 406, startPoint y: 27, endPoint x: 341, endPoint y: 26, distance: 65.1
click at [341, 26] on div "0 selected of 1 2025-10-10 4" at bounding box center [385, 27] width 155 height 15
click at [426, 28] on input "2025-10-10 4" at bounding box center [405, 27] width 88 height 15
type input "2025-10-10 4"
click at [309, 82] on p-checkbox at bounding box center [310, 81] width 7 height 6
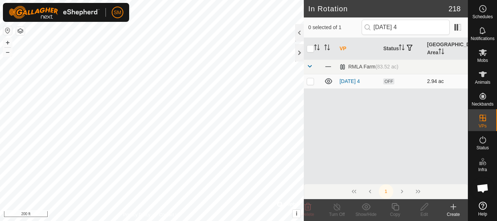
checkbox input "true"
click at [395, 204] on icon at bounding box center [395, 206] width 9 height 9
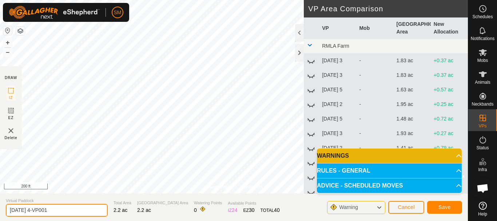
drag, startPoint x: 83, startPoint y: 210, endPoint x: 0, endPoint y: 207, distance: 83.3
click at [0, 207] on section "Virtual Paddock 2025-10-10 4-VP001 Total Area 2.2 ac Grazing Area 2.2 ac Wateri…" at bounding box center [234, 207] width 468 height 28
paste input "text"
type input "2025-10-10 5"
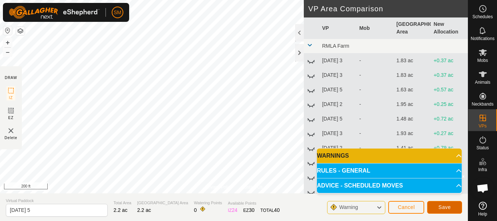
click at [449, 206] on span "Save" at bounding box center [444, 207] width 12 height 6
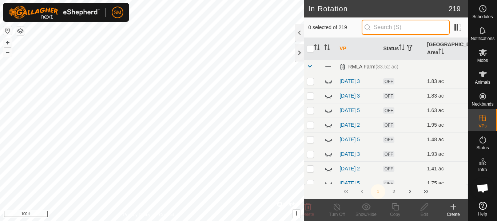
click at [409, 28] on input "text" at bounding box center [405, 27] width 88 height 15
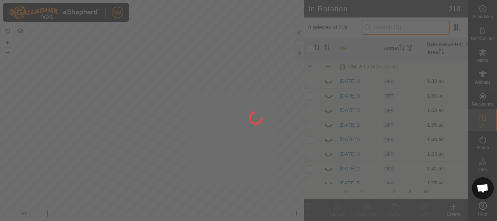
paste input "2025-10-10"
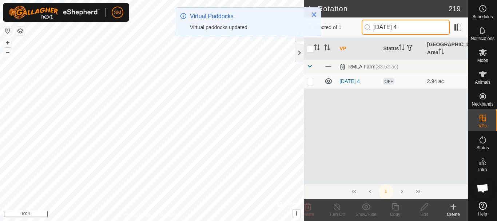
type input "2025-10-10 4"
click at [310, 84] on p-checkbox at bounding box center [310, 81] width 7 height 6
checkbox input "true"
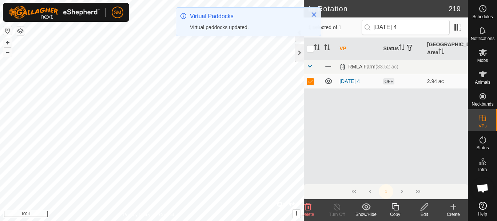
click at [393, 206] on icon at bounding box center [394, 206] width 7 height 7
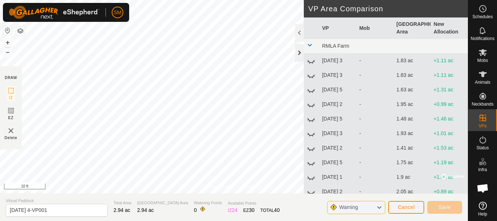
click at [300, 52] on div at bounding box center [299, 52] width 9 height 17
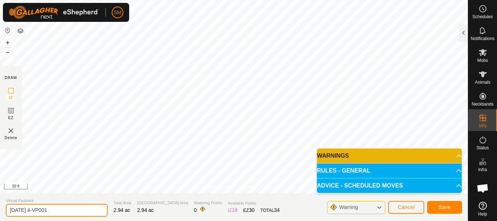
drag, startPoint x: 77, startPoint y: 208, endPoint x: 18, endPoint y: 208, distance: 58.9
click at [0, 201] on section "Virtual Paddock 2025-10-10 4-VP001 Total Area 2.94 ac Grazing Area 2.94 ac Wate…" at bounding box center [234, 207] width 468 height 28
paste input "text"
type input "2025-10-10 6"
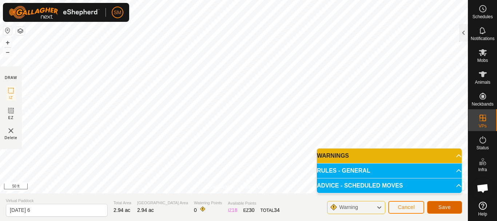
click at [451, 208] on button "Save" at bounding box center [444, 207] width 35 height 13
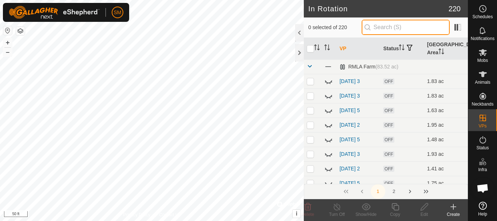
click at [394, 27] on input "text" at bounding box center [405, 27] width 88 height 15
paste input "2025-10-10"
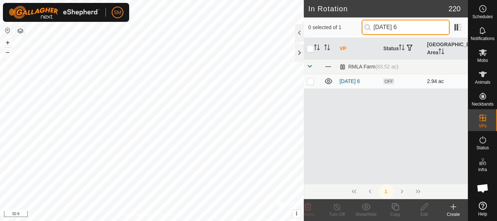
type input "2025-10-10 6"
click at [311, 81] on p-checkbox at bounding box center [310, 81] width 7 height 6
checkbox input "true"
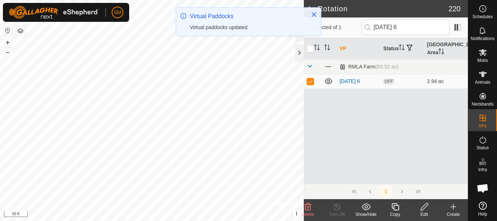
click at [396, 206] on icon at bounding box center [395, 206] width 9 height 9
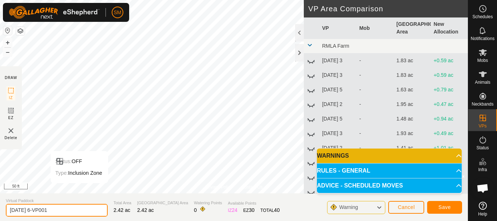
click at [73, 206] on input "2025-10-10 6-VP001" at bounding box center [57, 210] width 102 height 13
paste input "text"
type input "2025-10-10 1"
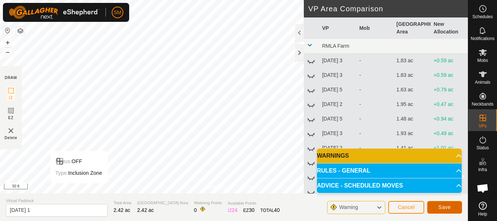
click at [452, 206] on button "Save" at bounding box center [444, 207] width 35 height 13
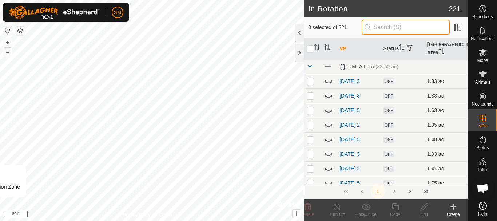
click at [395, 28] on input "text" at bounding box center [405, 27] width 88 height 15
paste input "2025-10-10"
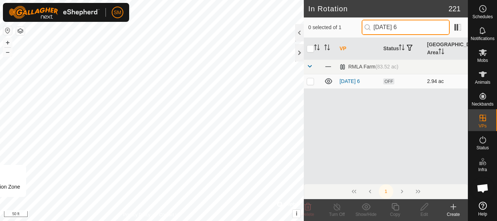
type input "2025-10-10 6"
click at [311, 83] on p-checkbox at bounding box center [310, 81] width 7 height 6
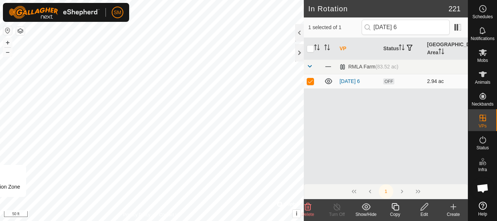
checkbox input "true"
click at [395, 206] on icon at bounding box center [395, 206] width 9 height 9
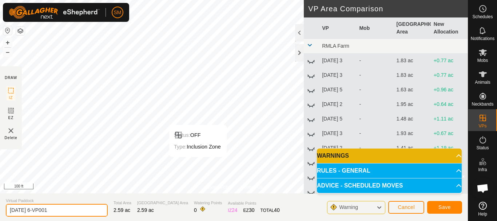
click at [73, 208] on input "2025-10-10 6-VP001" at bounding box center [57, 210] width 102 height 13
paste input "text"
type input "2025-10-10 2"
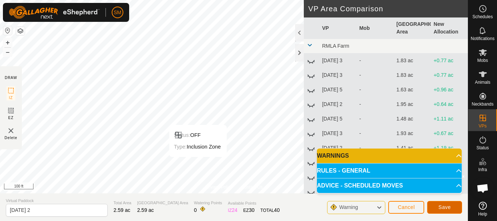
click at [445, 206] on span "Save" at bounding box center [444, 207] width 12 height 6
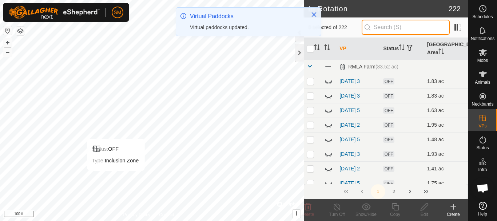
click at [392, 23] on input "text" at bounding box center [405, 27] width 88 height 15
paste input "2025-10-10"
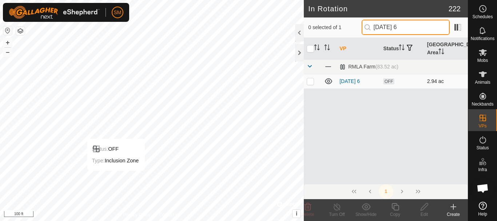
type input "2025-10-10 6"
click at [311, 81] on p-checkbox at bounding box center [310, 81] width 7 height 6
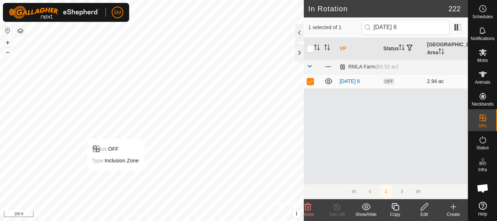
checkbox input "true"
click at [396, 207] on icon at bounding box center [395, 206] width 9 height 9
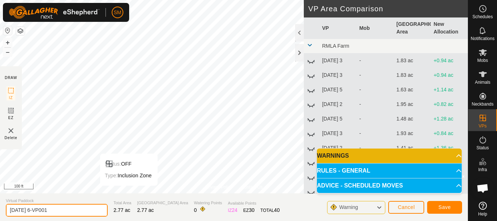
click at [61, 208] on input "2025-10-10 6-VP001" at bounding box center [57, 210] width 102 height 13
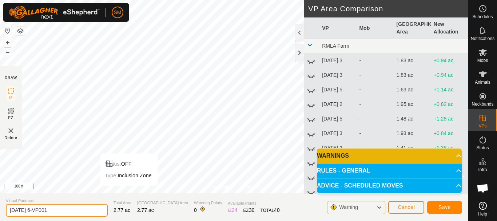
click at [61, 208] on input "2025-10-10 6-VP001" at bounding box center [57, 210] width 102 height 13
click at [62, 212] on input "2025-10-10 6-VP001" at bounding box center [57, 210] width 102 height 13
click at [63, 212] on input "2025-10-10 6-VP001" at bounding box center [57, 210] width 102 height 13
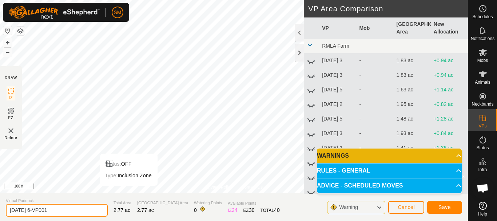
click at [63, 212] on input "2025-10-10 6-VP001" at bounding box center [57, 210] width 102 height 13
paste input "text"
type input "2025-10-10 3"
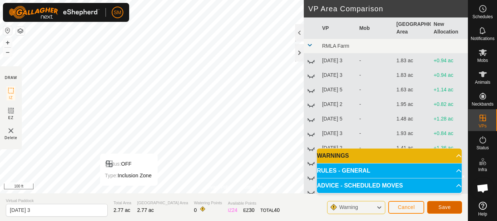
click at [441, 208] on span "Save" at bounding box center [444, 207] width 12 height 6
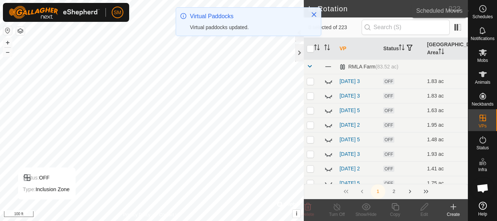
click at [481, 11] on icon at bounding box center [482, 8] width 9 height 9
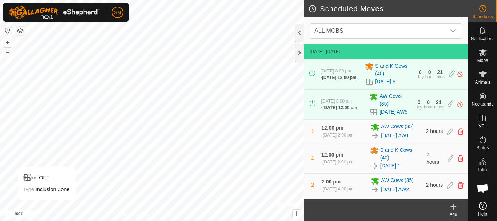
click at [452, 213] on div "Add" at bounding box center [453, 214] width 29 height 7
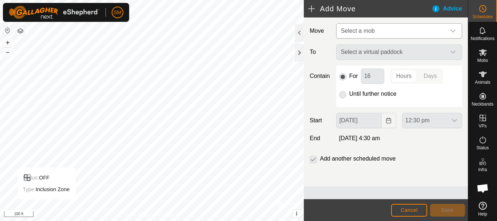
click at [453, 32] on icon "dropdown trigger" at bounding box center [453, 31] width 6 height 6
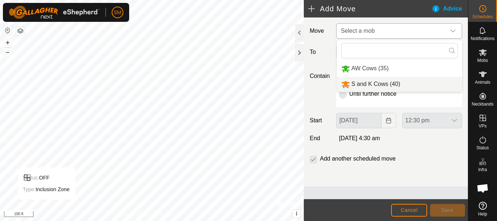
click at [381, 85] on li "S and K Cows (40)" at bounding box center [399, 84] width 125 height 15
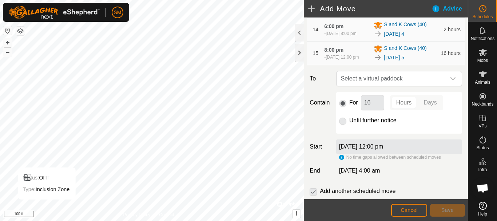
scroll to position [437, 0]
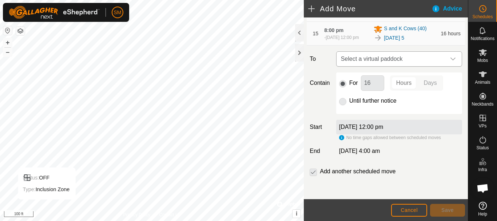
click at [450, 58] on icon "dropdown trigger" at bounding box center [452, 58] width 5 height 3
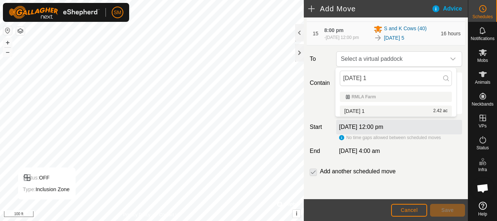
type input "2025-10-10 1"
click at [364, 109] on span "2025-10-10 1" at bounding box center [354, 110] width 20 height 5
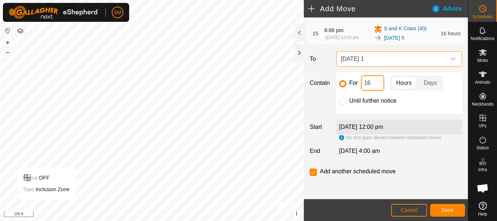
click at [369, 85] on input "16" at bounding box center [372, 82] width 23 height 15
type input "2"
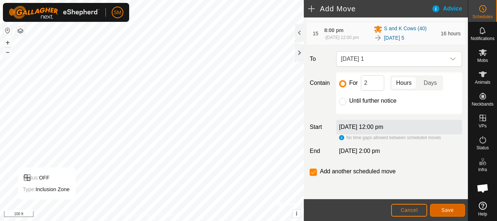
click at [450, 212] on span "Save" at bounding box center [447, 210] width 12 height 6
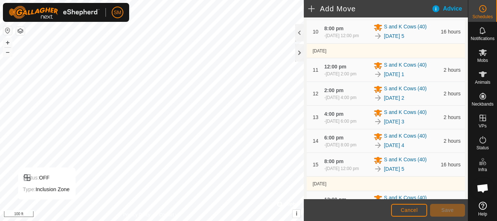
scroll to position [476, 0]
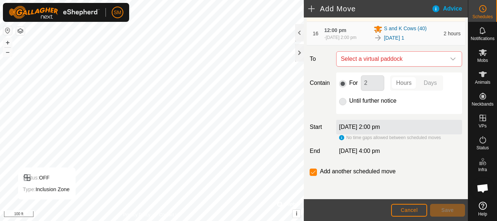
click at [450, 59] on icon "dropdown trigger" at bounding box center [452, 58] width 5 height 3
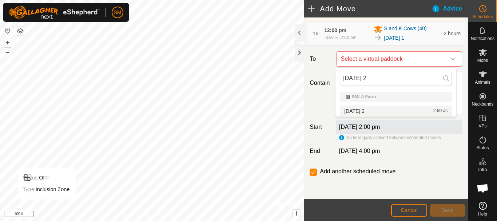
type input "2025-10-10 2"
click at [357, 111] on span "2025-10-10 2" at bounding box center [354, 110] width 20 height 5
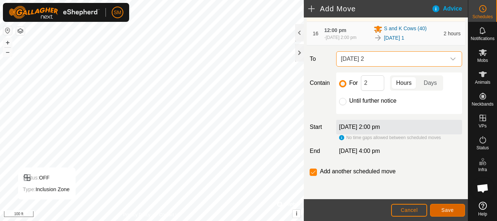
click at [452, 209] on span "Save" at bounding box center [447, 210] width 12 height 6
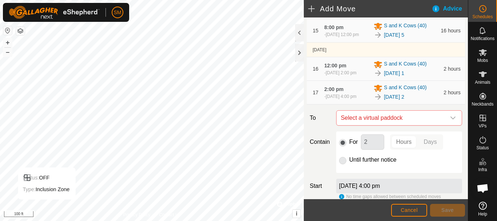
scroll to position [499, 0]
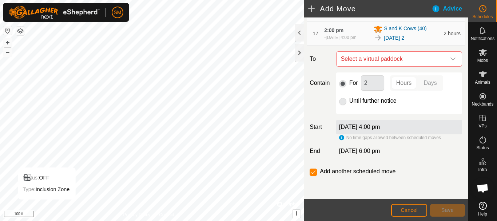
click at [450, 57] on icon "dropdown trigger" at bounding box center [453, 59] width 6 height 6
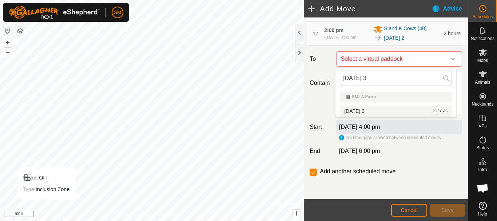
type input "2025-10-10 3"
click at [359, 110] on span "2025-10-10 3" at bounding box center [354, 110] width 20 height 5
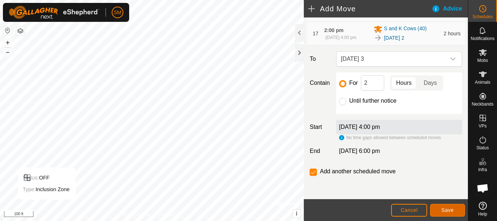
click at [443, 208] on span "Save" at bounding box center [447, 210] width 12 height 6
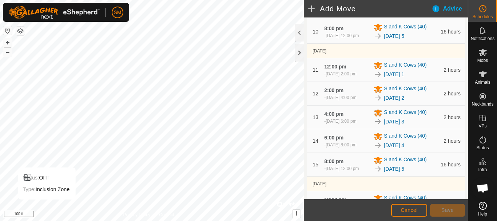
scroll to position [523, 0]
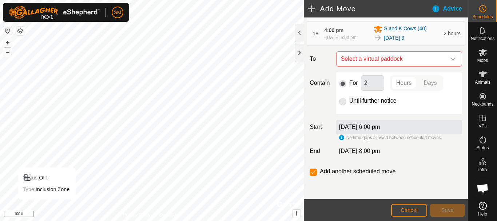
click at [450, 59] on icon "dropdown trigger" at bounding box center [452, 58] width 5 height 3
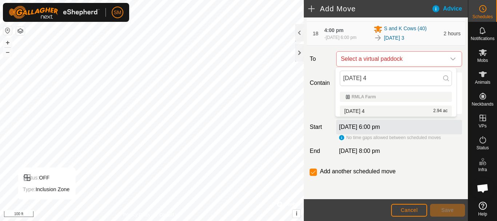
type input "2025-10-10 4"
click at [364, 110] on span "2025-10-10 4" at bounding box center [354, 110] width 20 height 5
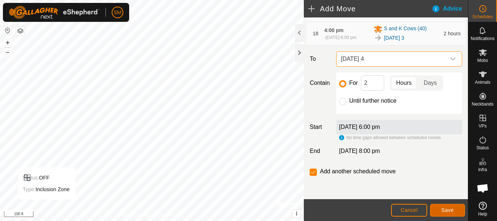
click at [454, 208] on button "Save" at bounding box center [447, 210] width 35 height 13
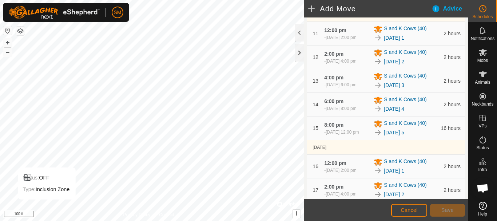
scroll to position [547, 0]
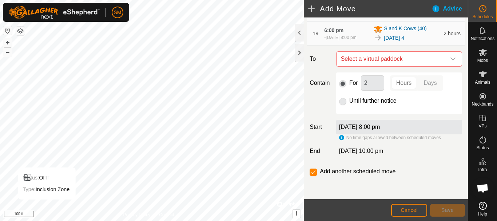
click at [450, 58] on icon "dropdown trigger" at bounding box center [453, 59] width 6 height 6
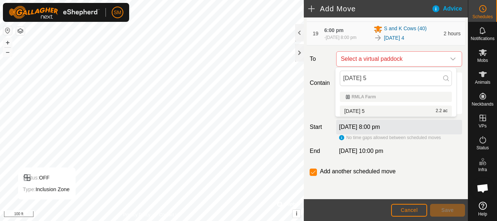
type input "2025-10-10 5"
click at [364, 109] on span "2025-10-10 5" at bounding box center [354, 110] width 20 height 5
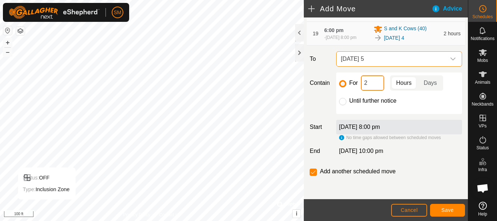
click at [373, 80] on input "2" at bounding box center [372, 82] width 23 height 15
type input "16"
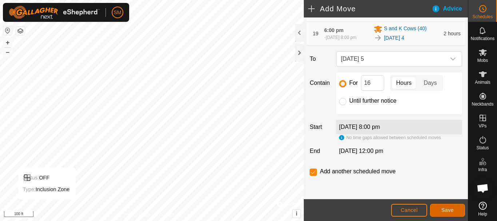
click at [453, 213] on button "Save" at bounding box center [447, 210] width 35 height 13
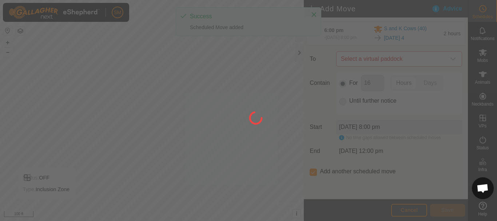
scroll to position [6, 0]
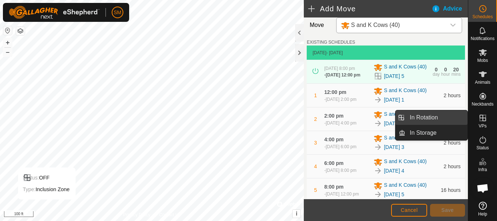
click at [427, 118] on link "In Rotation" at bounding box center [436, 117] width 62 height 15
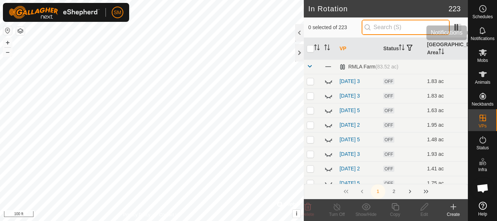
click at [408, 30] on input "text" at bounding box center [405, 27] width 88 height 15
paste input "2025-10-10"
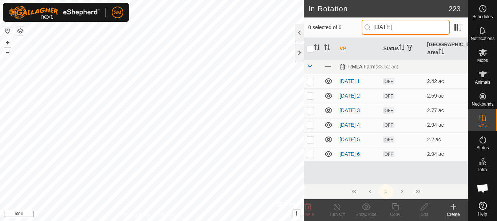
type input "2025-10-10"
click at [330, 83] on icon at bounding box center [328, 81] width 9 height 9
click at [329, 96] on icon at bounding box center [328, 95] width 9 height 9
click at [327, 109] on icon at bounding box center [328, 110] width 9 height 9
click at [327, 126] on icon at bounding box center [328, 124] width 9 height 9
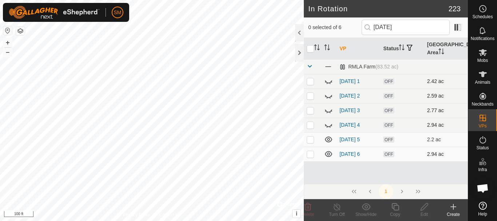
click at [309, 158] on td at bounding box center [312, 154] width 17 height 15
click at [307, 205] on icon at bounding box center [307, 206] width 9 height 9
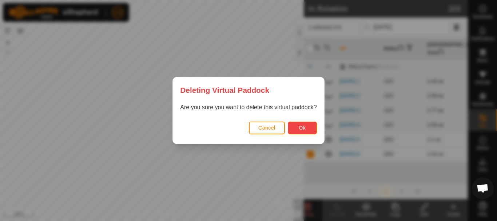
click at [306, 129] on button "Ok" at bounding box center [302, 127] width 29 height 13
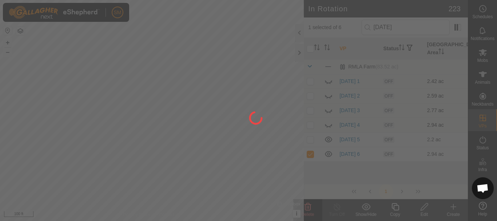
checkbox input "false"
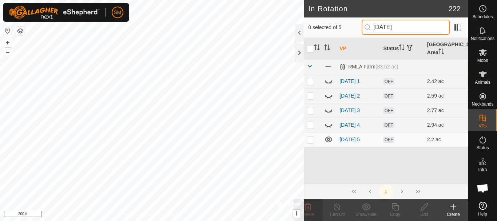
click at [404, 23] on input "2025-10-10" at bounding box center [405, 27] width 88 height 15
click at [329, 140] on icon at bounding box center [328, 139] width 9 height 9
click at [407, 27] on input "[DATE]" at bounding box center [405, 27] width 88 height 15
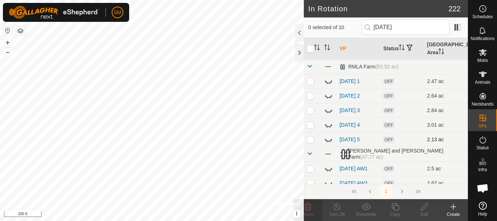
click at [329, 142] on icon at bounding box center [328, 139] width 9 height 9
click at [404, 24] on input "[DATE]" at bounding box center [405, 27] width 88 height 15
click at [326, 141] on icon at bounding box center [328, 139] width 7 height 6
click at [409, 29] on input "[DATE]" at bounding box center [405, 27] width 88 height 15
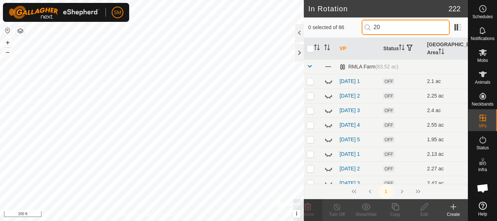
type input "2"
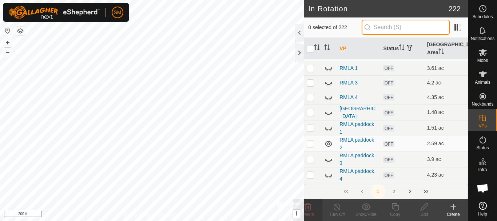
scroll to position [1548, 0]
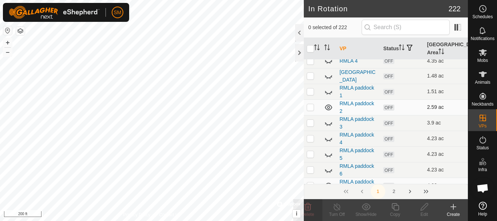
click at [326, 107] on icon at bounding box center [328, 107] width 9 height 9
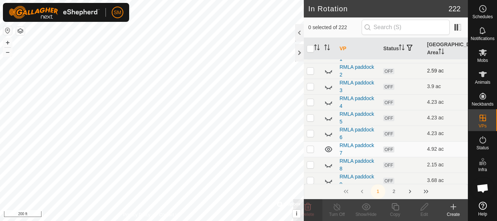
scroll to position [1620, 0]
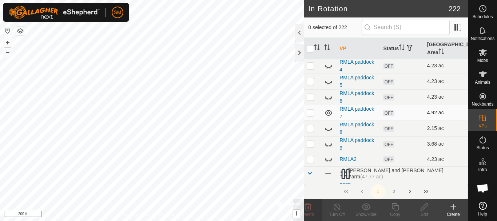
click at [326, 111] on icon at bounding box center [328, 113] width 7 height 6
click at [326, 111] on icon at bounding box center [328, 112] width 9 height 9
click at [453, 207] on icon at bounding box center [453, 206] width 0 height 5
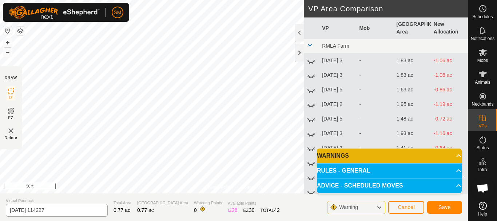
click at [63, 215] on div "Privacy Policy Contact Us Segment length must be longer than 5 m (Current: 1.0 …" at bounding box center [234, 110] width 468 height 221
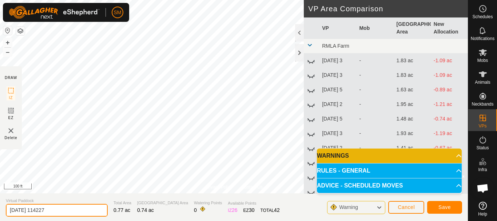
drag, startPoint x: 64, startPoint y: 210, endPoint x: 39, endPoint y: 216, distance: 25.7
click at [0, 204] on section "Virtual Paddock 2025-10-07 114227 Total Area 0.77 ac Grazing Area 0.74 ac Water…" at bounding box center [234, 207] width 468 height 28
click at [61, 210] on input "2025-10-07 114227" at bounding box center [57, 210] width 102 height 13
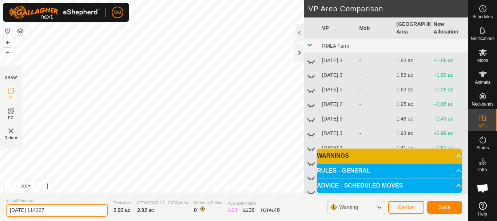
click at [61, 210] on input "2025-10-07 114227" at bounding box center [57, 210] width 102 height 13
paste input "10"
type input "2025-10-11 4"
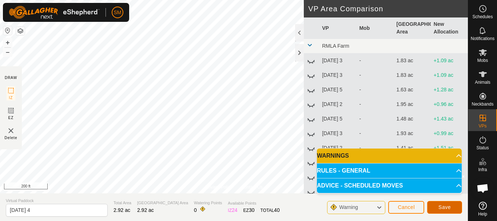
click at [447, 208] on span "Save" at bounding box center [444, 207] width 12 height 6
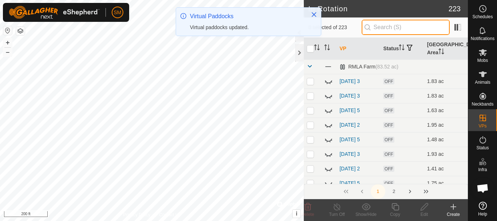
click at [389, 25] on input "text" at bounding box center [405, 27] width 88 height 15
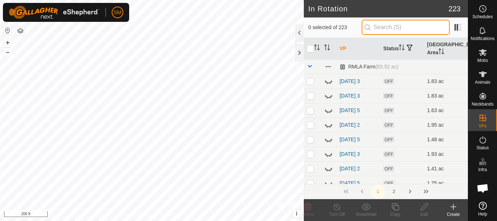
paste input "2025-10-10"
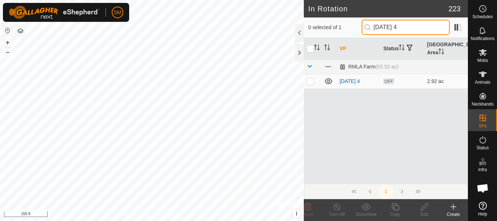
drag, startPoint x: 407, startPoint y: 28, endPoint x: 349, endPoint y: 32, distance: 57.6
click at [349, 32] on div "0 selected of 1 2025-10-11 4" at bounding box center [385, 27] width 155 height 15
click at [425, 20] on input "2025-10-11 4" at bounding box center [405, 27] width 88 height 15
type input "2025-10-11 4"
click at [309, 81] on p-checkbox at bounding box center [310, 81] width 7 height 6
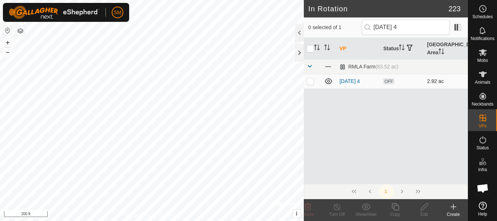
checkbox input "true"
click at [394, 209] on icon at bounding box center [394, 206] width 7 height 7
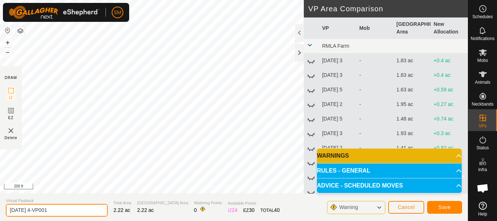
drag, startPoint x: 72, startPoint y: 211, endPoint x: 0, endPoint y: 212, distance: 72.0
click at [0, 212] on section "Virtual Paddock 2025-10-11 4-VP001 Total Area 2.22 ac Grazing Area 2.22 ac Wate…" at bounding box center [234, 207] width 468 height 28
paste input "text"
type input "2025-10-11 5"
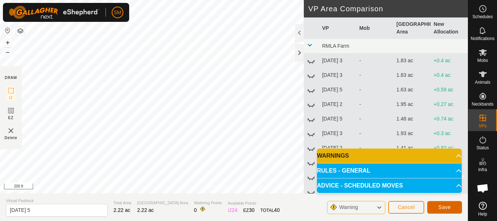
click at [445, 206] on span "Save" at bounding box center [444, 207] width 12 height 6
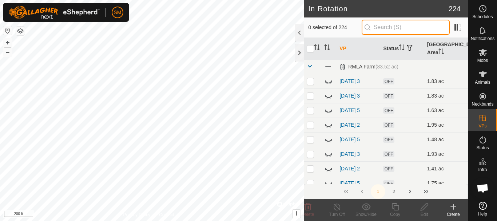
click at [391, 25] on input "text" at bounding box center [405, 27] width 88 height 15
paste input "2025-10-11"
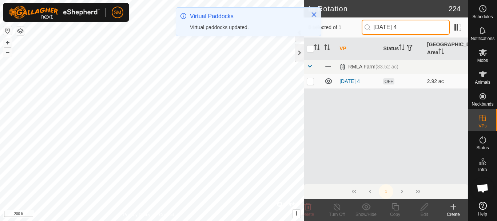
type input "2025-10-11 4"
click at [310, 82] on p-checkbox at bounding box center [310, 81] width 7 height 6
checkbox input "true"
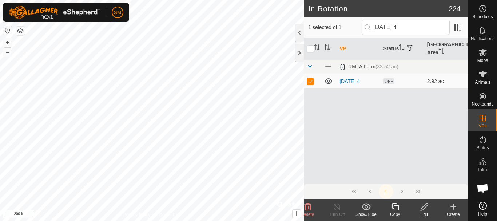
click at [395, 207] on icon at bounding box center [395, 206] width 9 height 9
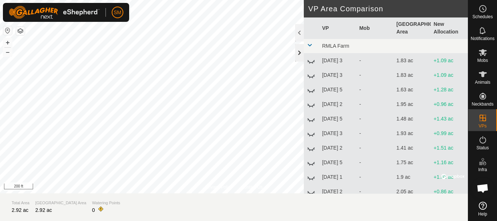
click at [300, 52] on div at bounding box center [299, 52] width 9 height 17
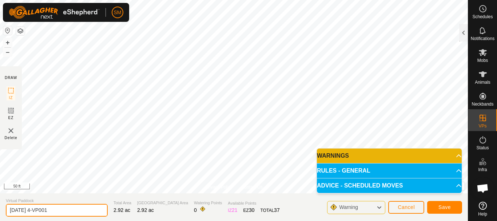
drag, startPoint x: 87, startPoint y: 207, endPoint x: 19, endPoint y: 211, distance: 67.8
click at [0, 201] on section "Virtual Paddock 2025-10-11 4-VP001 Total Area 2.92 ac Grazing Area 2.92 ac Wate…" at bounding box center [234, 207] width 468 height 28
paste input "text"
type input "2025-10-11 6"
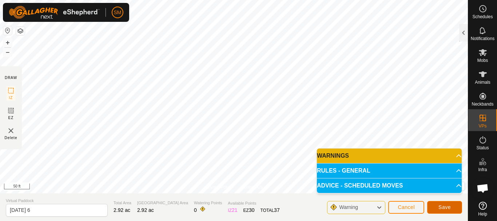
click at [449, 204] on button "Save" at bounding box center [444, 207] width 35 height 13
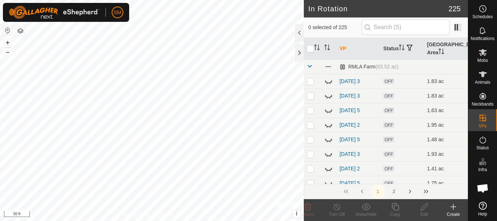
click at [230, 220] on html "SM Schedules Notifications Mobs Animals Neckbands VPs Status Infra Heatmap Help…" at bounding box center [248, 110] width 497 height 221
click at [401, 24] on input "text" at bounding box center [405, 27] width 88 height 15
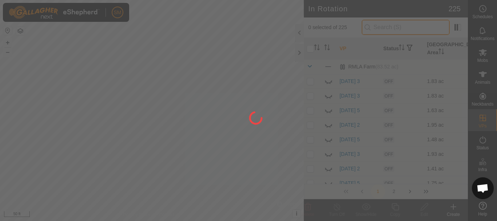
paste input "2025-10-11"
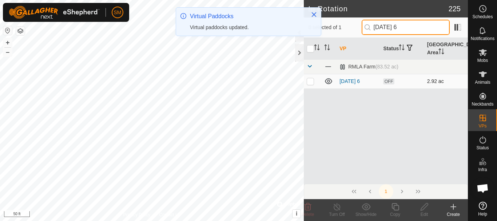
type input "2025-10-11 6"
click at [310, 83] on p-checkbox at bounding box center [310, 81] width 7 height 6
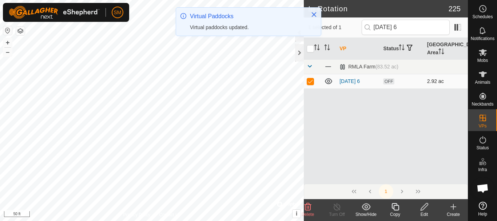
checkbox input "true"
click at [395, 209] on icon at bounding box center [395, 206] width 9 height 9
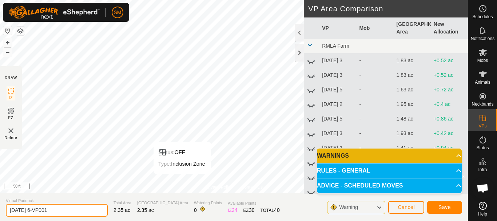
drag, startPoint x: 77, startPoint y: 213, endPoint x: 77, endPoint y: 208, distance: 4.4
click at [78, 213] on input "2025-10-11 6-VP001" at bounding box center [57, 210] width 102 height 13
paste input "text"
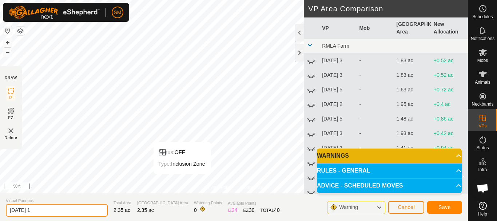
type input "2025-10-11 1"
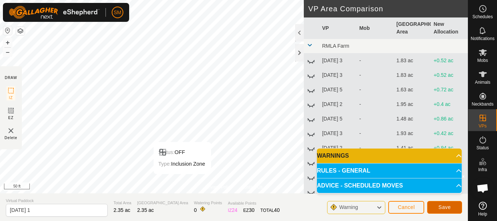
click at [444, 208] on span "Save" at bounding box center [444, 207] width 12 height 6
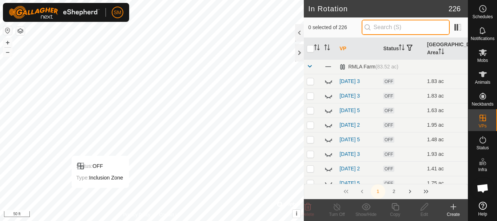
click at [381, 26] on input "text" at bounding box center [405, 27] width 88 height 15
paste input "2025-10-11"
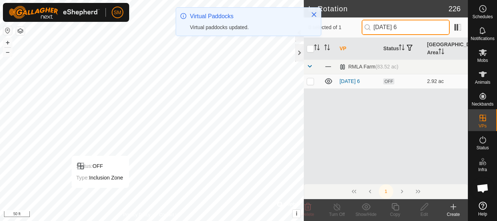
type input "2025-10-11 6"
click at [309, 81] on p-checkbox at bounding box center [310, 81] width 7 height 6
checkbox input "true"
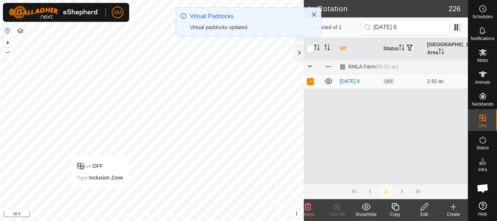
click at [394, 209] on icon at bounding box center [394, 206] width 7 height 7
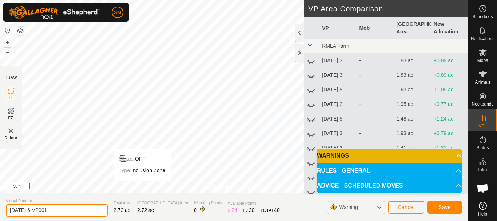
drag, startPoint x: 77, startPoint y: 213, endPoint x: 0, endPoint y: 208, distance: 76.9
click at [0, 208] on section "Virtual Paddock 2025-10-11 6-VP001 Total Area 2.72 ac Grazing Area 2.72 ac Wate…" at bounding box center [234, 207] width 468 height 28
paste input "text"
type input "2025-10-11 2"
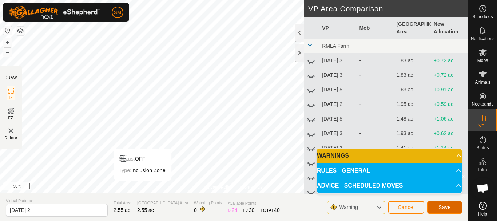
click at [446, 208] on span "Save" at bounding box center [444, 207] width 12 height 6
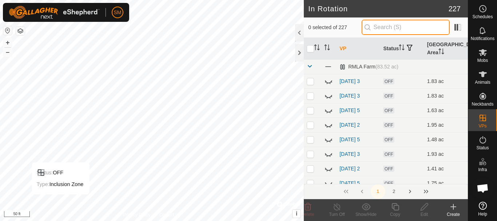
click at [414, 28] on input "text" at bounding box center [405, 27] width 88 height 15
paste input "2025-10-11"
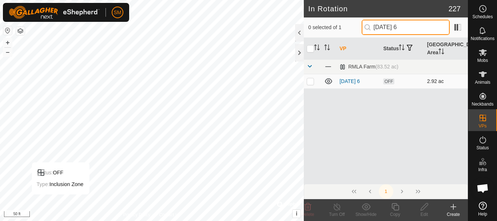
type input "2025-10-11 6"
click at [311, 80] on p-checkbox at bounding box center [310, 81] width 7 height 6
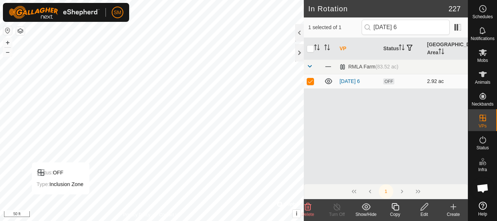
checkbox input "true"
click at [395, 207] on icon at bounding box center [395, 206] width 9 height 9
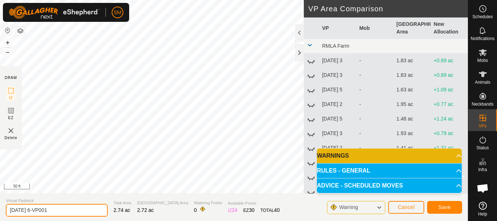
drag, startPoint x: 71, startPoint y: 209, endPoint x: 0, endPoint y: 203, distance: 70.8
click at [0, 203] on section "Virtual Paddock 2025-10-11 6-VP001 Total Area 2.74 ac Grazing Area 2.72 ac Wate…" at bounding box center [234, 207] width 468 height 28
paste input "text"
type input "2025-10-11 3"
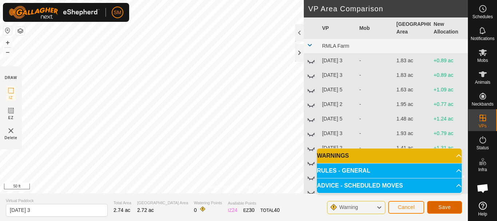
click at [447, 207] on span "Save" at bounding box center [444, 207] width 12 height 6
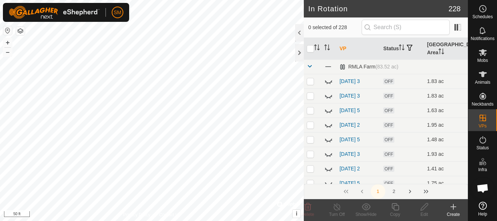
click at [485, 11] on circle at bounding box center [482, 8] width 7 height 7
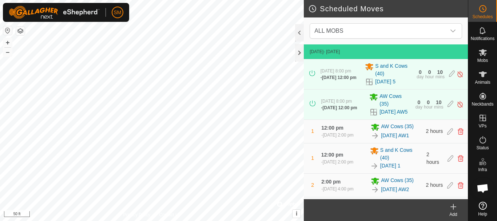
click at [453, 203] on icon at bounding box center [453, 206] width 9 height 9
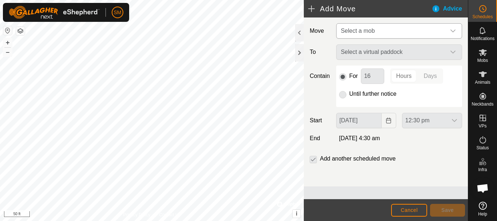
click at [451, 33] on icon "dropdown trigger" at bounding box center [453, 31] width 6 height 6
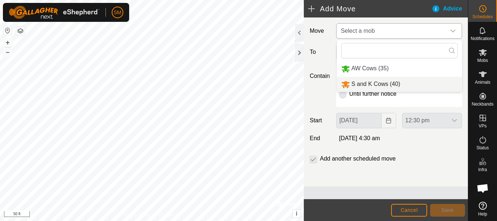
click at [383, 87] on li "S and K Cows (40)" at bounding box center [399, 84] width 125 height 15
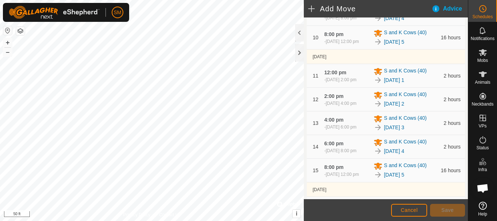
scroll to position [573, 0]
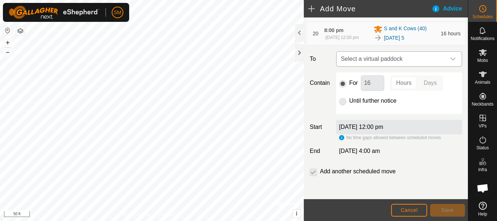
click at [450, 59] on icon "dropdown trigger" at bounding box center [453, 59] width 6 height 6
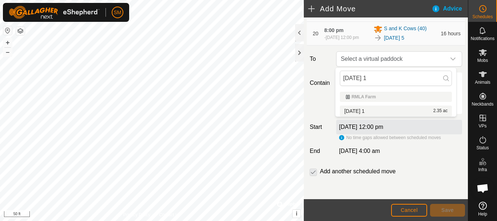
type input "2025-10-11 1"
click at [364, 110] on span "2025-10-11 1" at bounding box center [354, 110] width 20 height 5
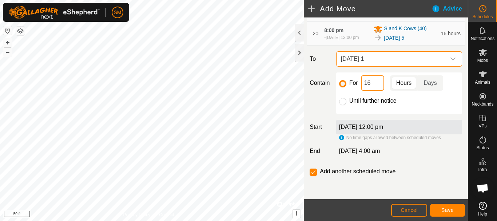
click at [372, 85] on input "16" at bounding box center [372, 82] width 23 height 15
type input "1"
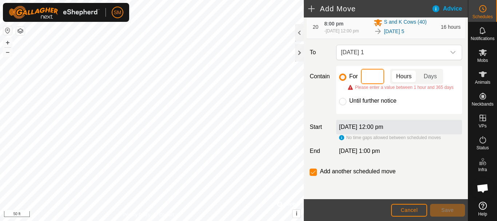
type input "2"
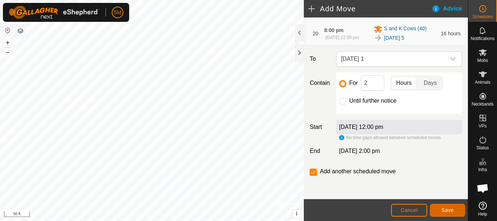
click at [453, 211] on span "Save" at bounding box center [447, 210] width 12 height 6
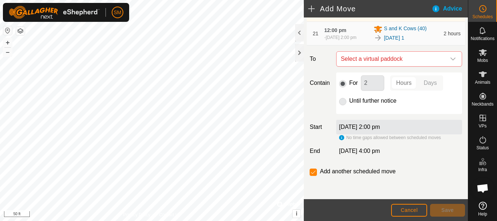
scroll to position [612, 0]
click at [450, 60] on icon "dropdown trigger" at bounding box center [452, 58] width 5 height 3
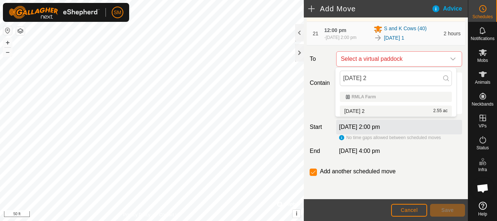
type input "2025-10-11 2"
click at [364, 109] on span "2025-10-11 2" at bounding box center [354, 110] width 20 height 5
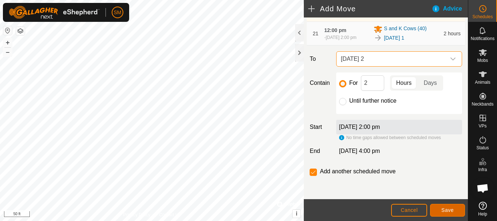
click at [451, 208] on span "Save" at bounding box center [447, 210] width 12 height 6
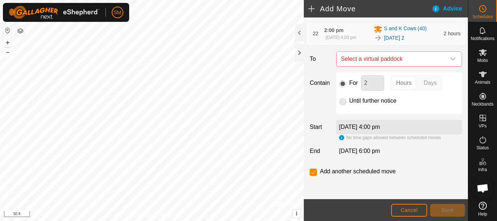
scroll to position [635, 0]
click at [450, 60] on icon "dropdown trigger" at bounding box center [453, 59] width 6 height 6
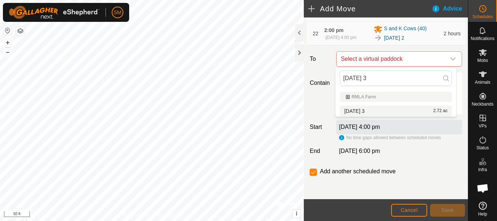
type input "2025-10-11 3"
click at [364, 109] on span "2025-10-11 3" at bounding box center [354, 110] width 20 height 5
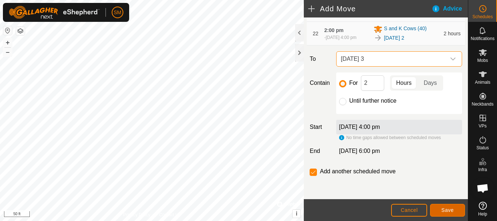
click at [446, 210] on span "Save" at bounding box center [447, 210] width 12 height 6
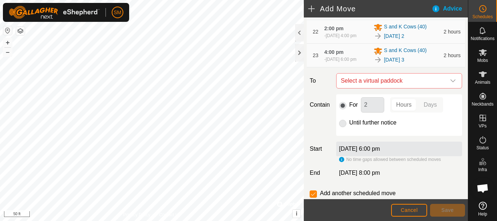
scroll to position [647, 0]
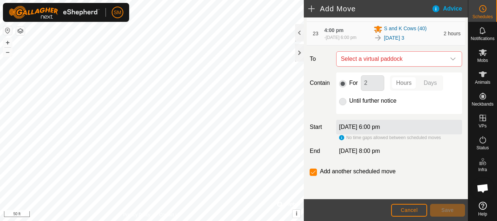
click at [450, 60] on icon "dropdown trigger" at bounding box center [452, 58] width 5 height 3
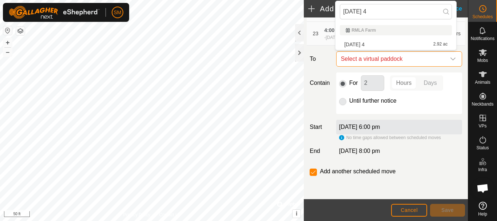
click at [450, 60] on icon "dropdown trigger" at bounding box center [452, 58] width 5 height 3
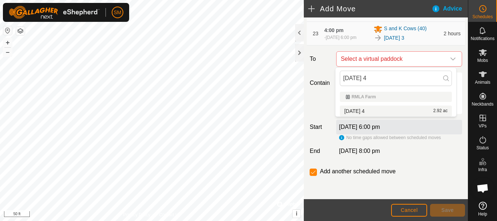
click at [364, 112] on span "2025-10-11 4" at bounding box center [354, 110] width 20 height 5
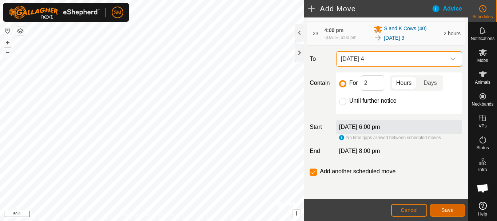
click at [448, 207] on span "Save" at bounding box center [447, 210] width 12 height 6
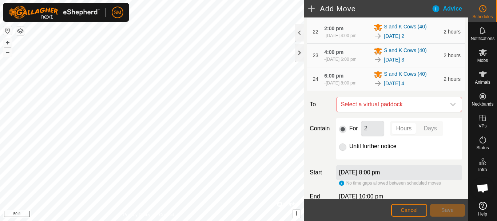
scroll to position [683, 0]
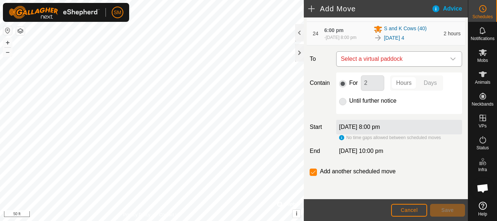
click at [450, 60] on icon "dropdown trigger" at bounding box center [452, 58] width 5 height 3
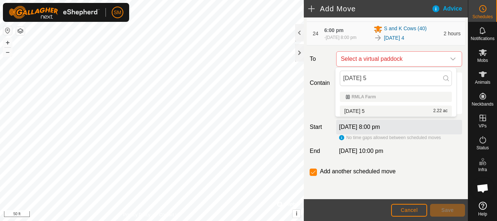
type input "2025-10-11 5"
click at [362, 109] on span "2025-10-11 5" at bounding box center [354, 110] width 20 height 5
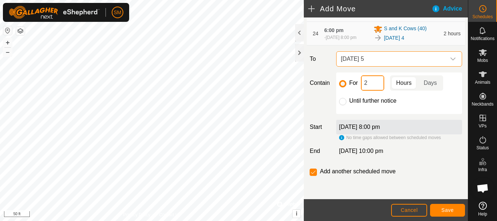
click at [370, 83] on input "2" at bounding box center [372, 82] width 23 height 15
type input "16"
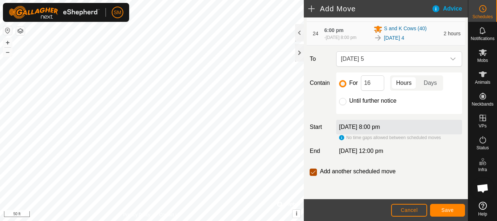
click at [311, 172] on input "checkbox" at bounding box center [312, 171] width 7 height 7
checkbox input "false"
click at [448, 208] on span "Save" at bounding box center [447, 210] width 12 height 6
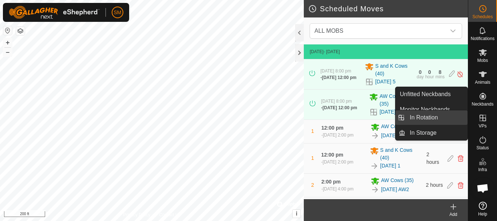
click at [430, 117] on link "In Rotation" at bounding box center [436, 117] width 62 height 15
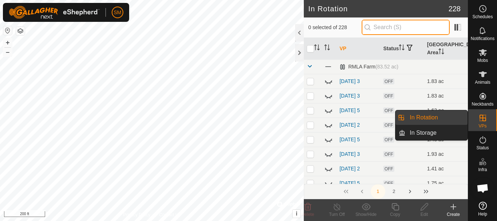
click at [407, 29] on input "text" at bounding box center [405, 27] width 88 height 15
paste input "2025-10-11"
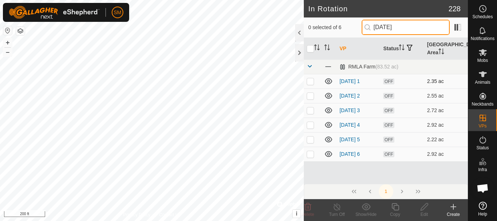
type input "2025-10-11"
click at [331, 81] on icon at bounding box center [328, 81] width 9 height 9
click at [329, 95] on icon at bounding box center [328, 96] width 7 height 6
click at [329, 109] on icon at bounding box center [328, 110] width 7 height 6
click at [328, 126] on icon at bounding box center [328, 125] width 7 height 6
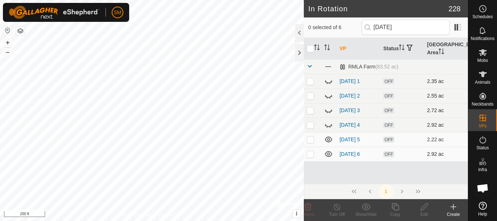
click at [309, 157] on td at bounding box center [312, 154] width 17 height 15
click at [305, 206] on icon at bounding box center [307, 206] width 7 height 7
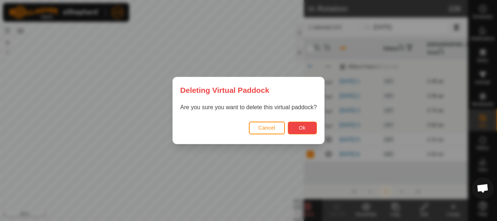
click at [301, 128] on span "Ok" at bounding box center [302, 128] width 7 height 6
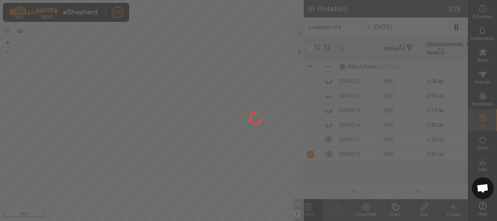
checkbox input "false"
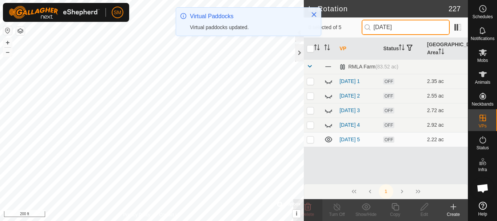
click at [405, 28] on input "2025-10-11" at bounding box center [405, 27] width 88 height 15
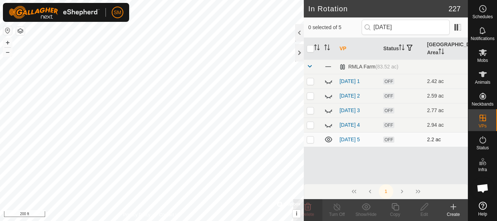
click at [327, 141] on icon at bounding box center [328, 139] width 9 height 9
drag, startPoint x: 407, startPoint y: 28, endPoint x: 400, endPoint y: 31, distance: 7.6
click at [400, 31] on input "2025-10-10" at bounding box center [405, 27] width 88 height 15
click at [329, 139] on icon at bounding box center [328, 139] width 9 height 9
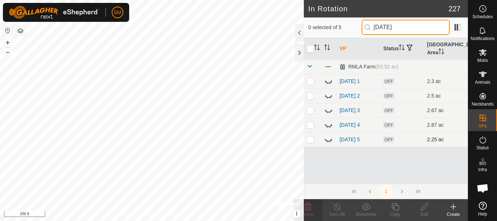
click at [405, 27] on input "[DATE]" at bounding box center [405, 27] width 88 height 15
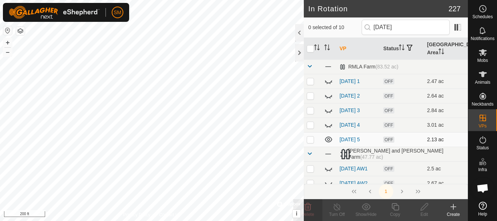
click at [328, 138] on icon at bounding box center [328, 139] width 7 height 6
click at [406, 26] on input "[DATE]" at bounding box center [405, 27] width 88 height 15
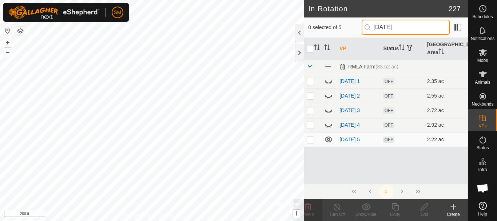
type input "2025-10-11"
click at [310, 140] on p-checkbox at bounding box center [310, 139] width 7 height 6
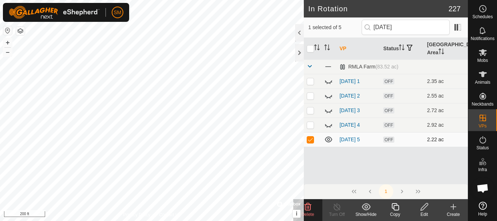
checkbox input "true"
